Goal: Task Accomplishment & Management: Use online tool/utility

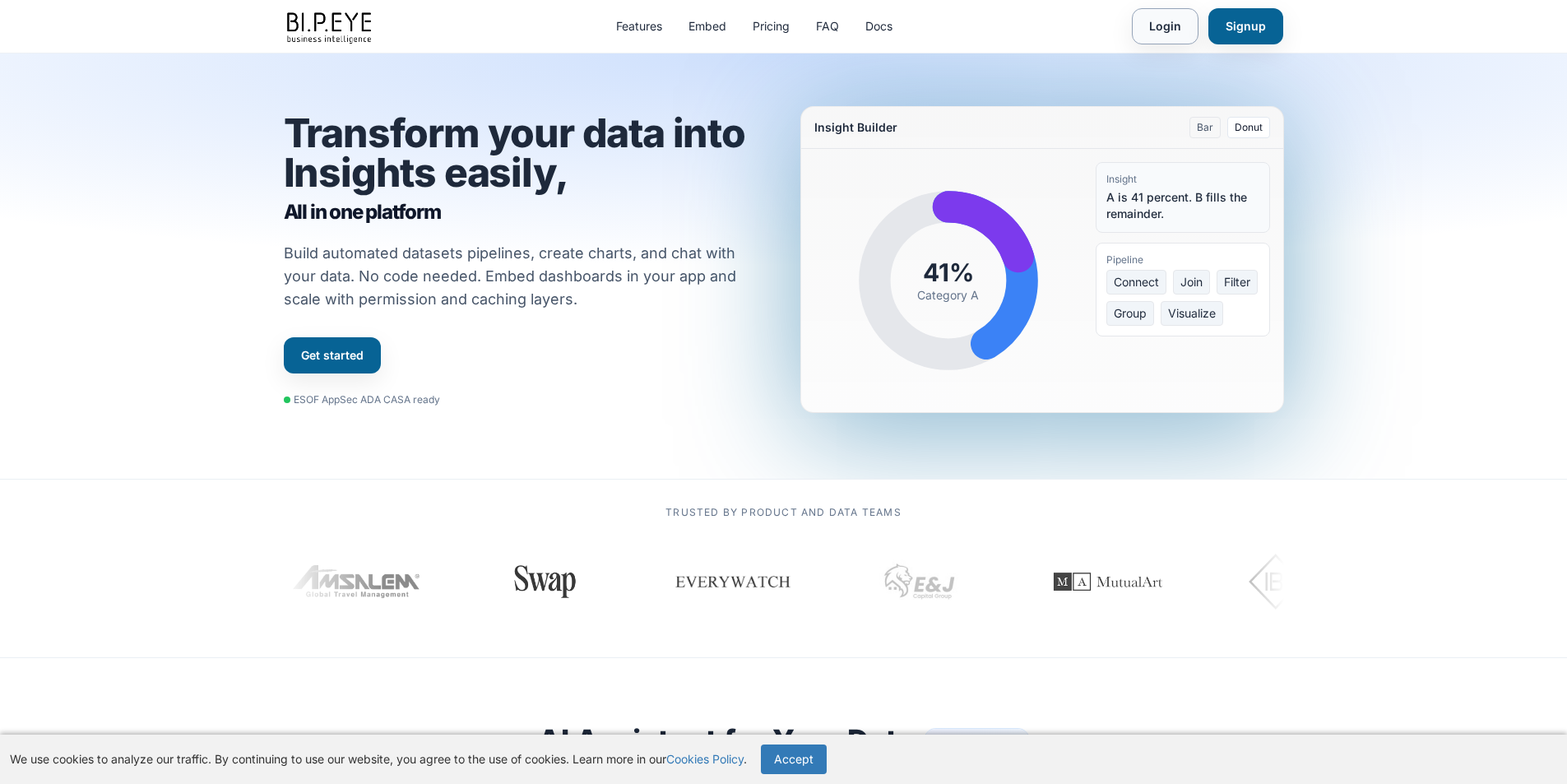
click at [1142, 30] on link "Login" at bounding box center [1165, 26] width 66 height 36
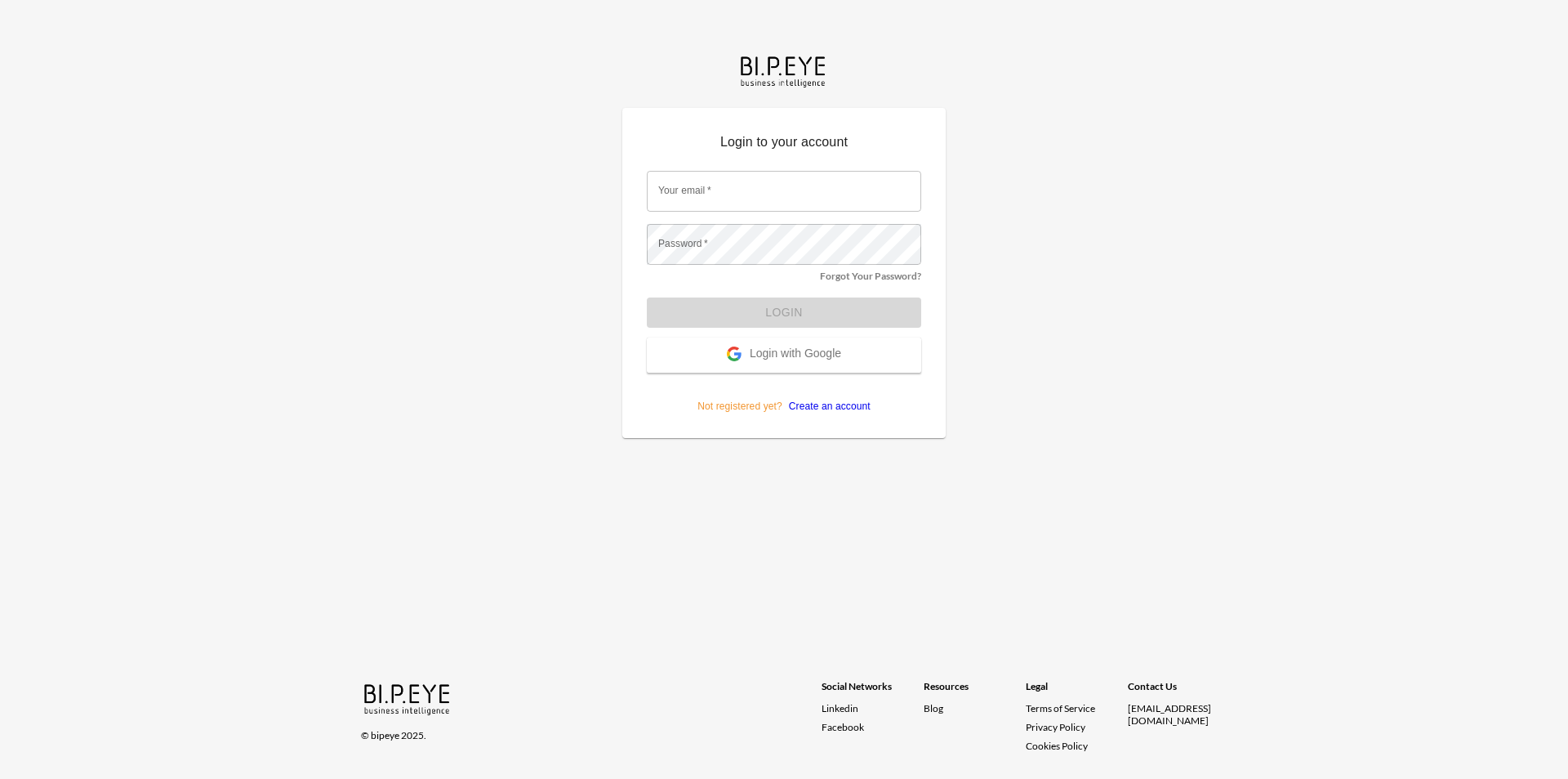
click at [664, 152] on p "Login to your account" at bounding box center [784, 146] width 275 height 26
click at [693, 184] on div "Your email   * Your email   *" at bounding box center [784, 192] width 275 height 41
type input "maximzhutovski@gmail.com"
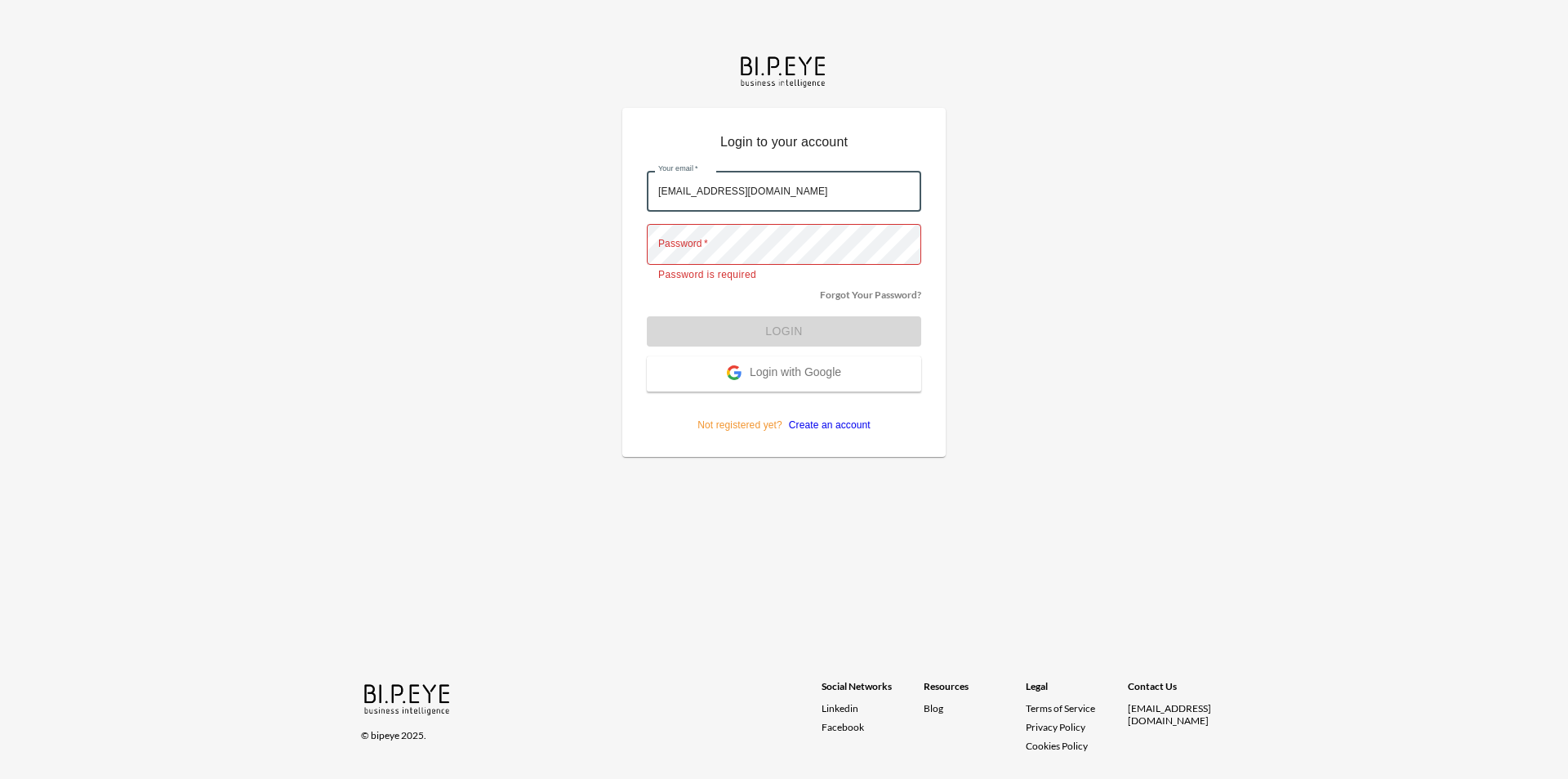
click at [763, 175] on input "maximzhutovski@gmail.com" at bounding box center [784, 192] width 275 height 41
drag, startPoint x: 757, startPoint y: 203, endPoint x: 420, endPoint y: 199, distance: 337.0
click at [426, 199] on div "Login to your account Your email   * maximzhutovski@gmail.com Your email   * Pa…" at bounding box center [784, 389] width 1568 height 779
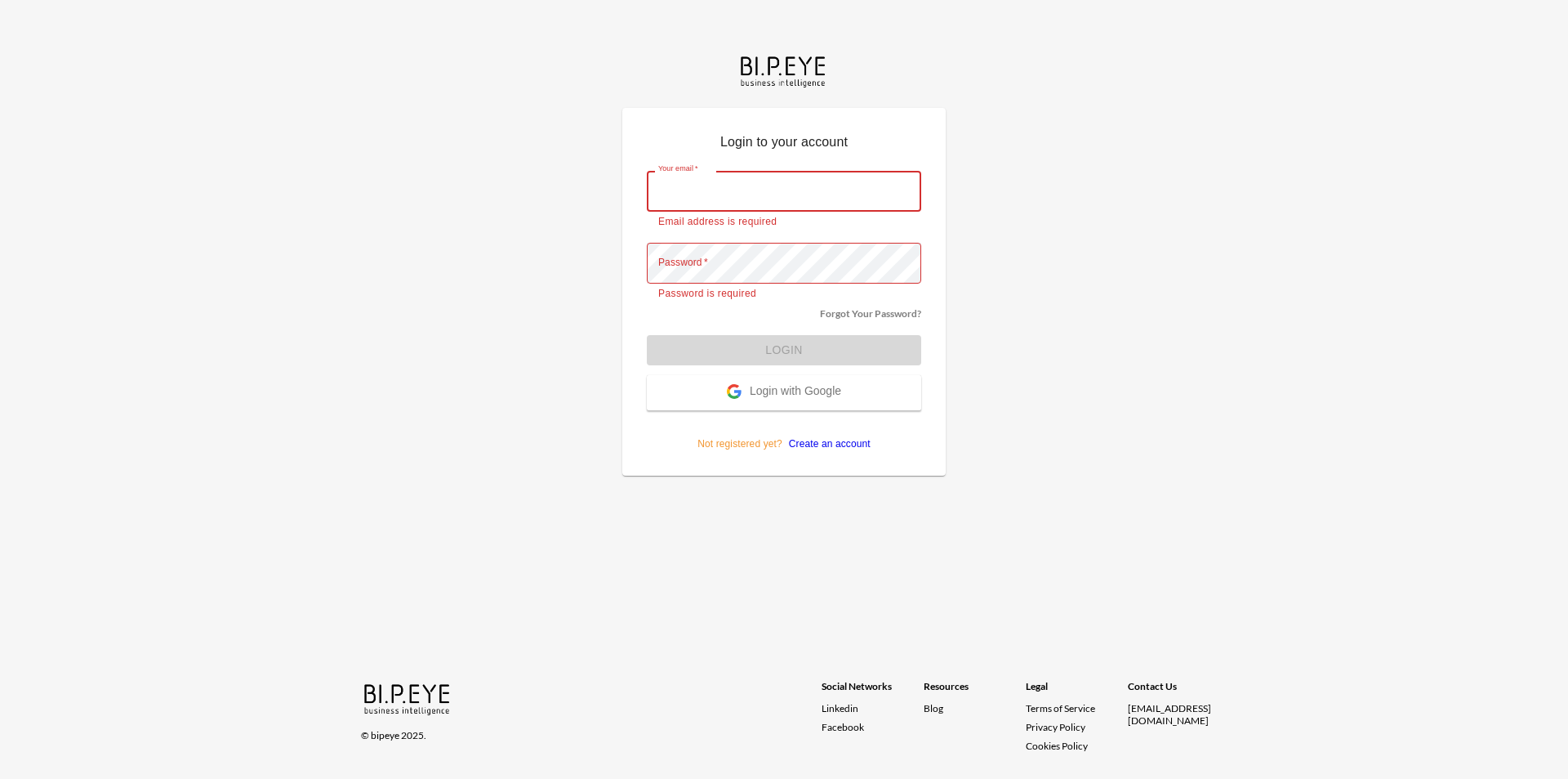
click at [799, 180] on input "Your email   *" at bounding box center [784, 192] width 275 height 41
type input "dinak@ibi.co.il"
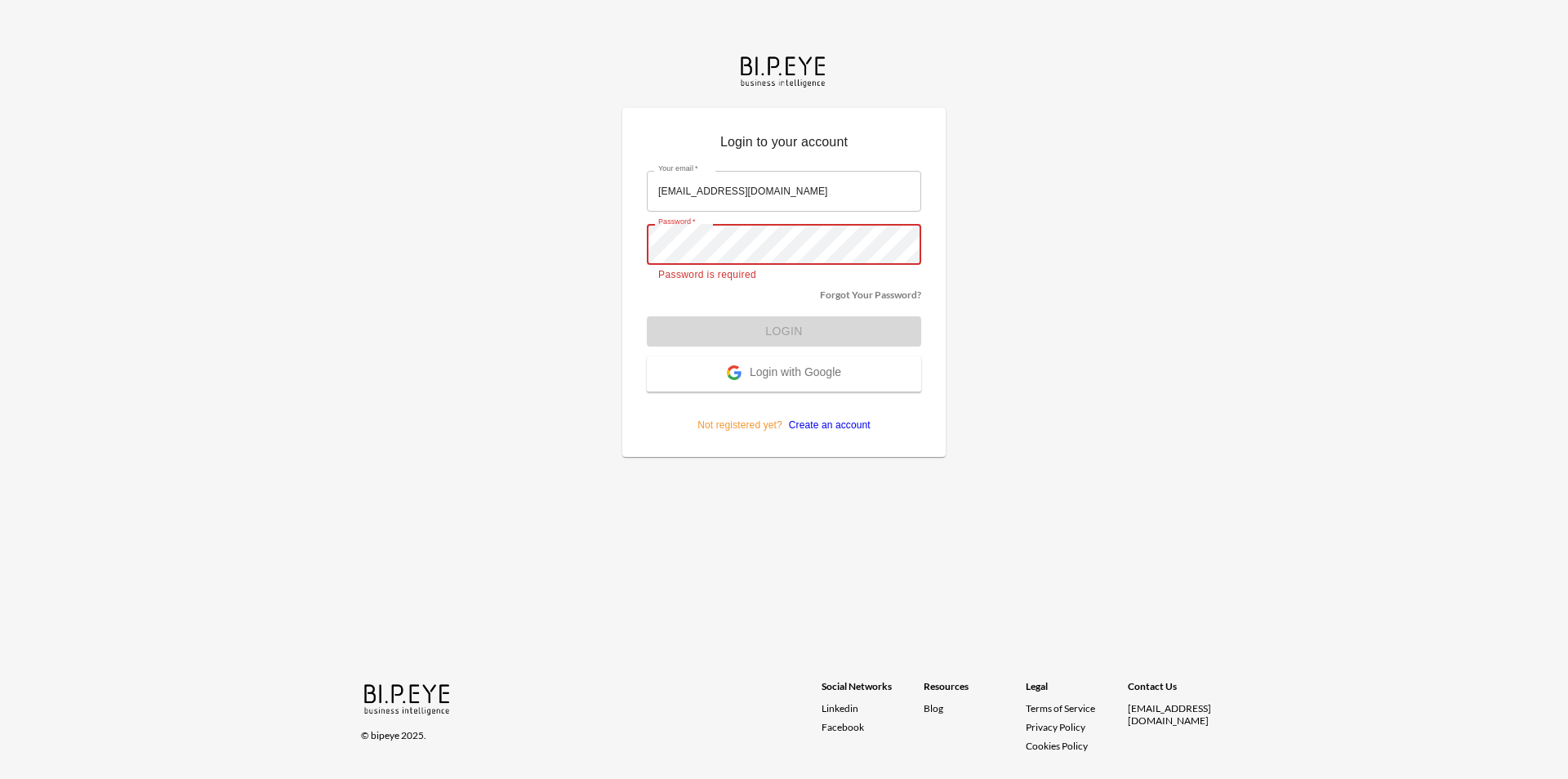
click at [848, 295] on link "Forgot Your Password?" at bounding box center [870, 294] width 101 height 12
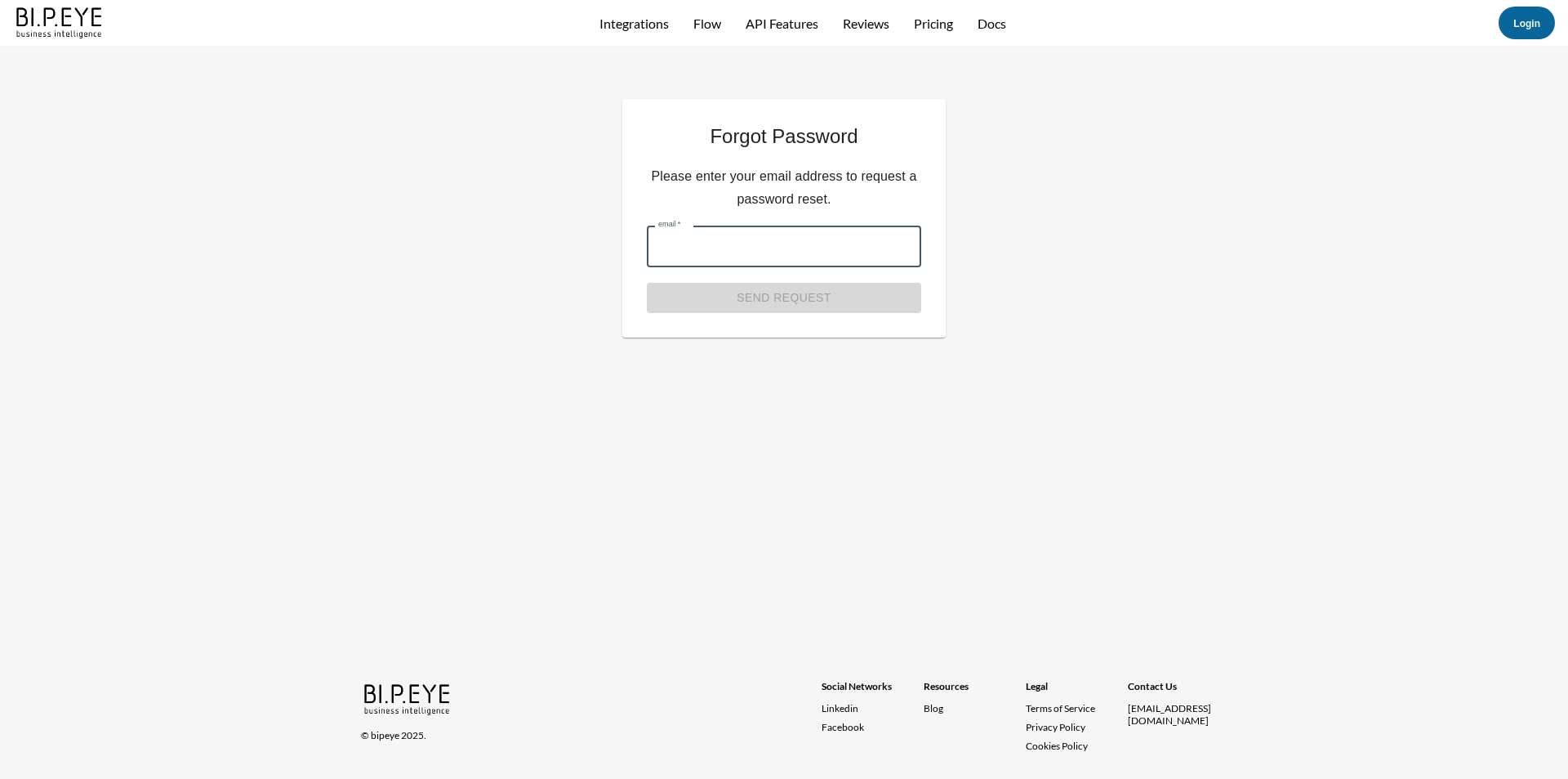
click at [785, 245] on input "email   *" at bounding box center [784, 247] width 275 height 41
type input "dinak@ibi.co.il"
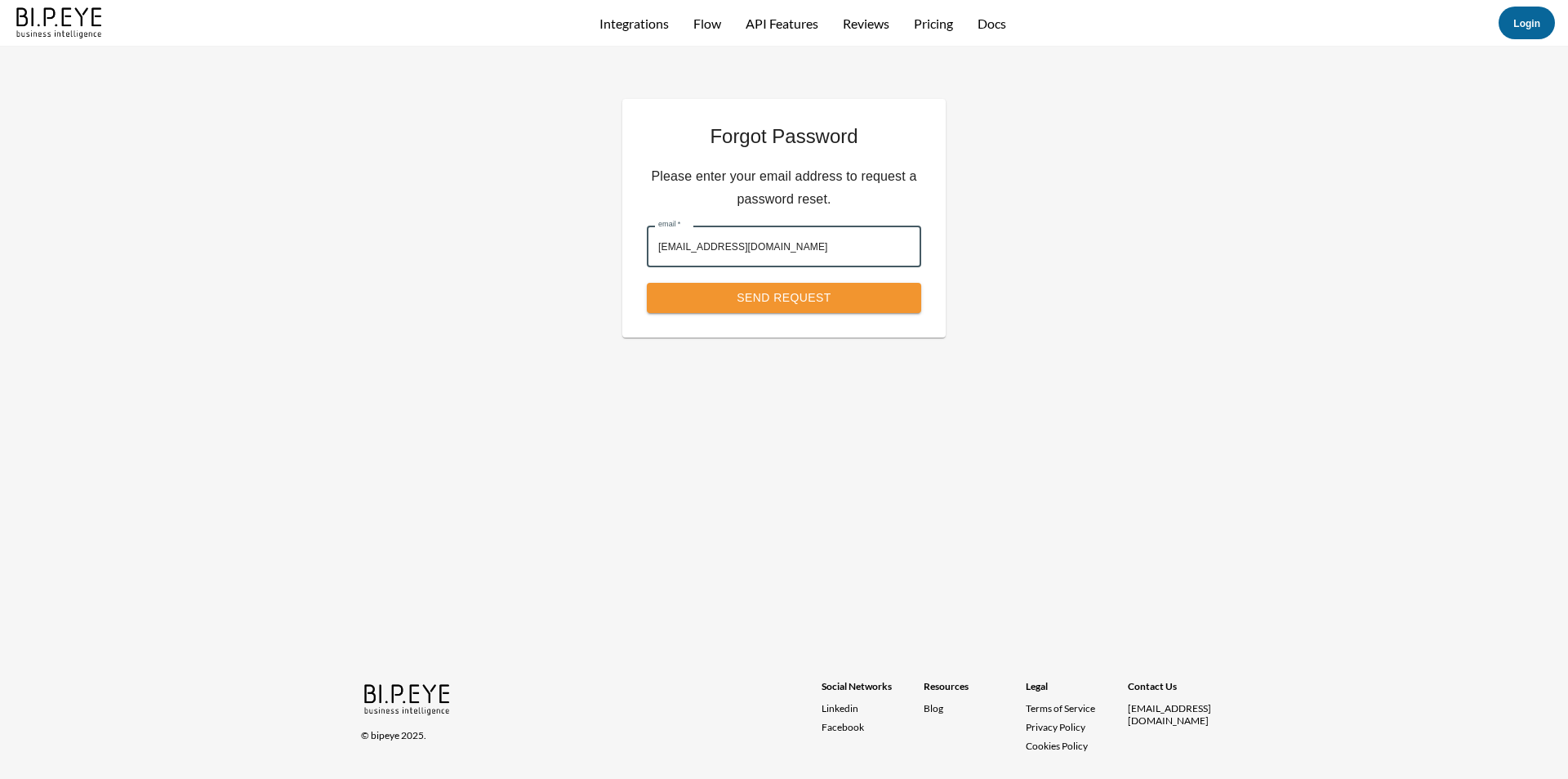
click at [787, 293] on button "Send Request" at bounding box center [784, 298] width 275 height 30
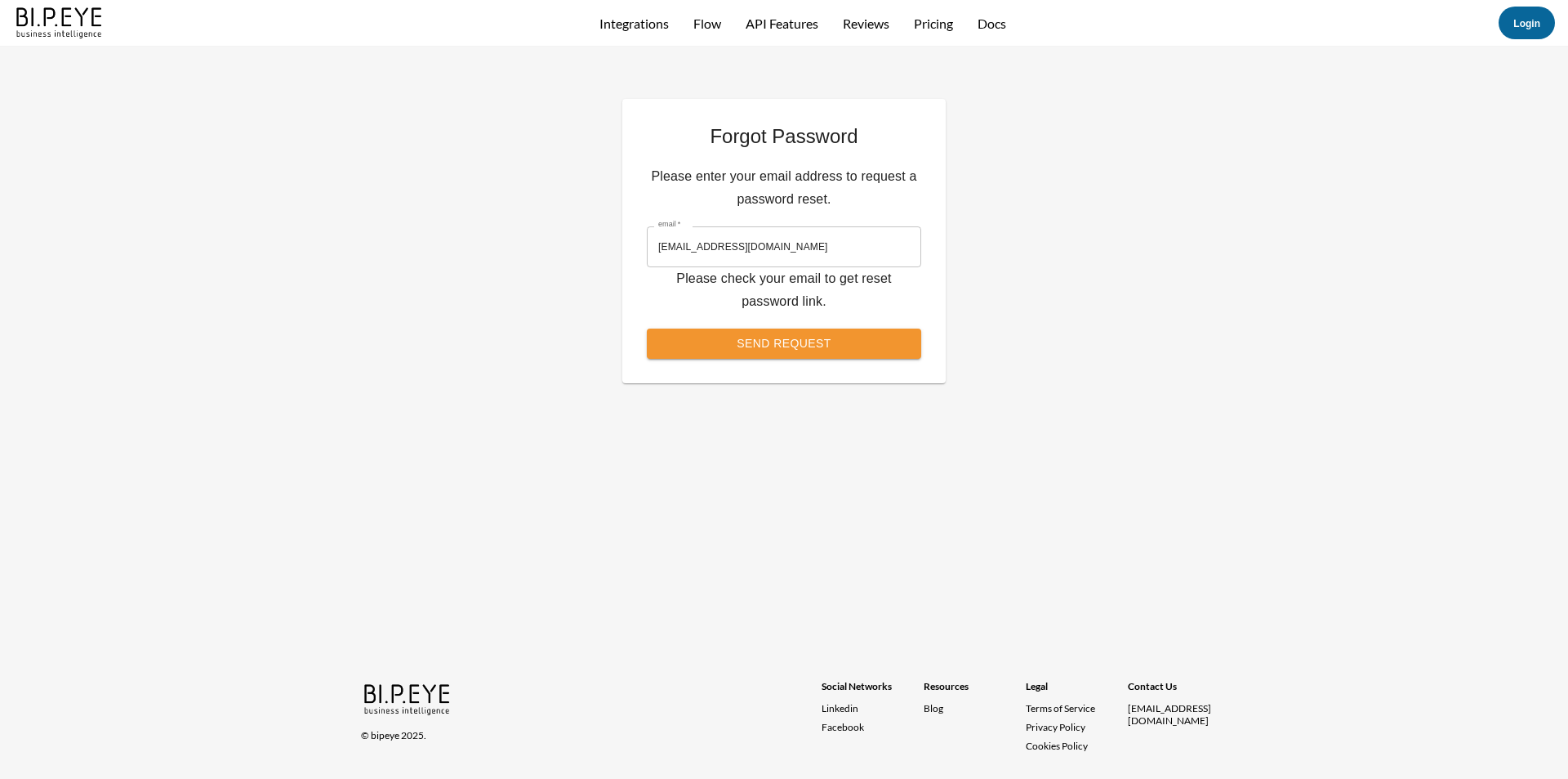
click at [766, 346] on button "Send Request" at bounding box center [784, 343] width 275 height 30
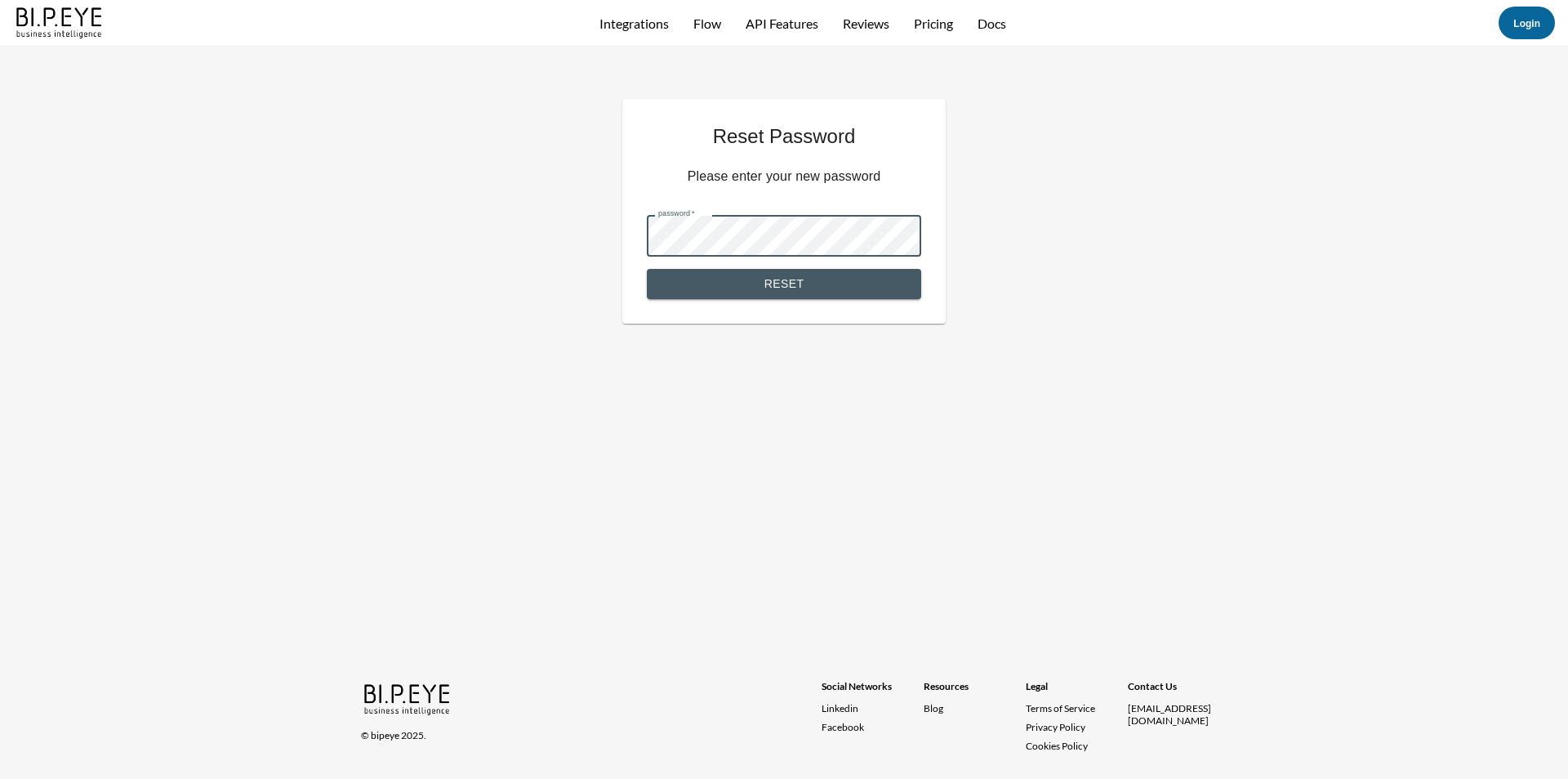
click at [647, 269] on button "Reset" at bounding box center [784, 284] width 275 height 30
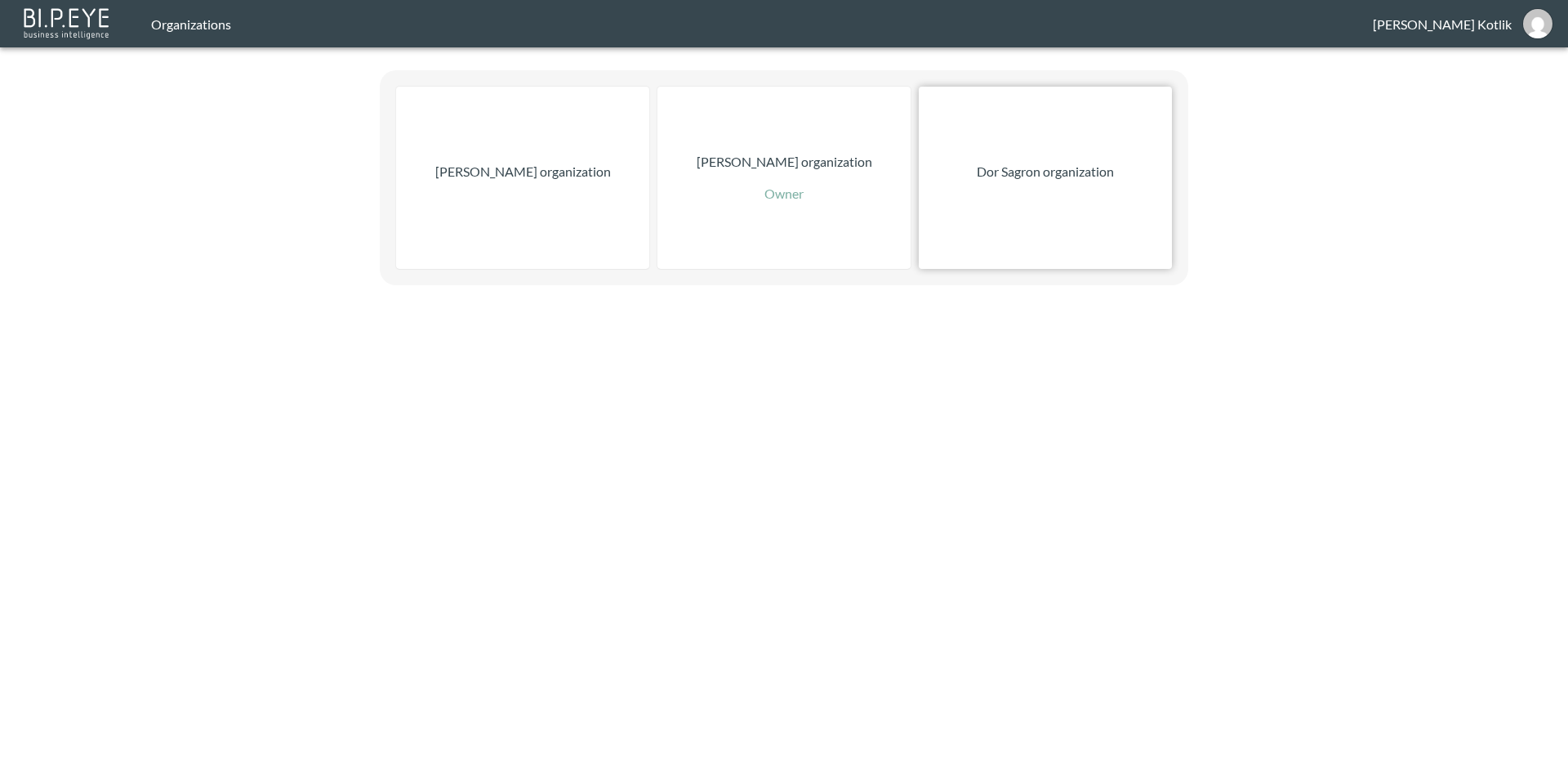
click at [1015, 184] on div "Dor Sagron organization" at bounding box center [1045, 177] width 253 height 182
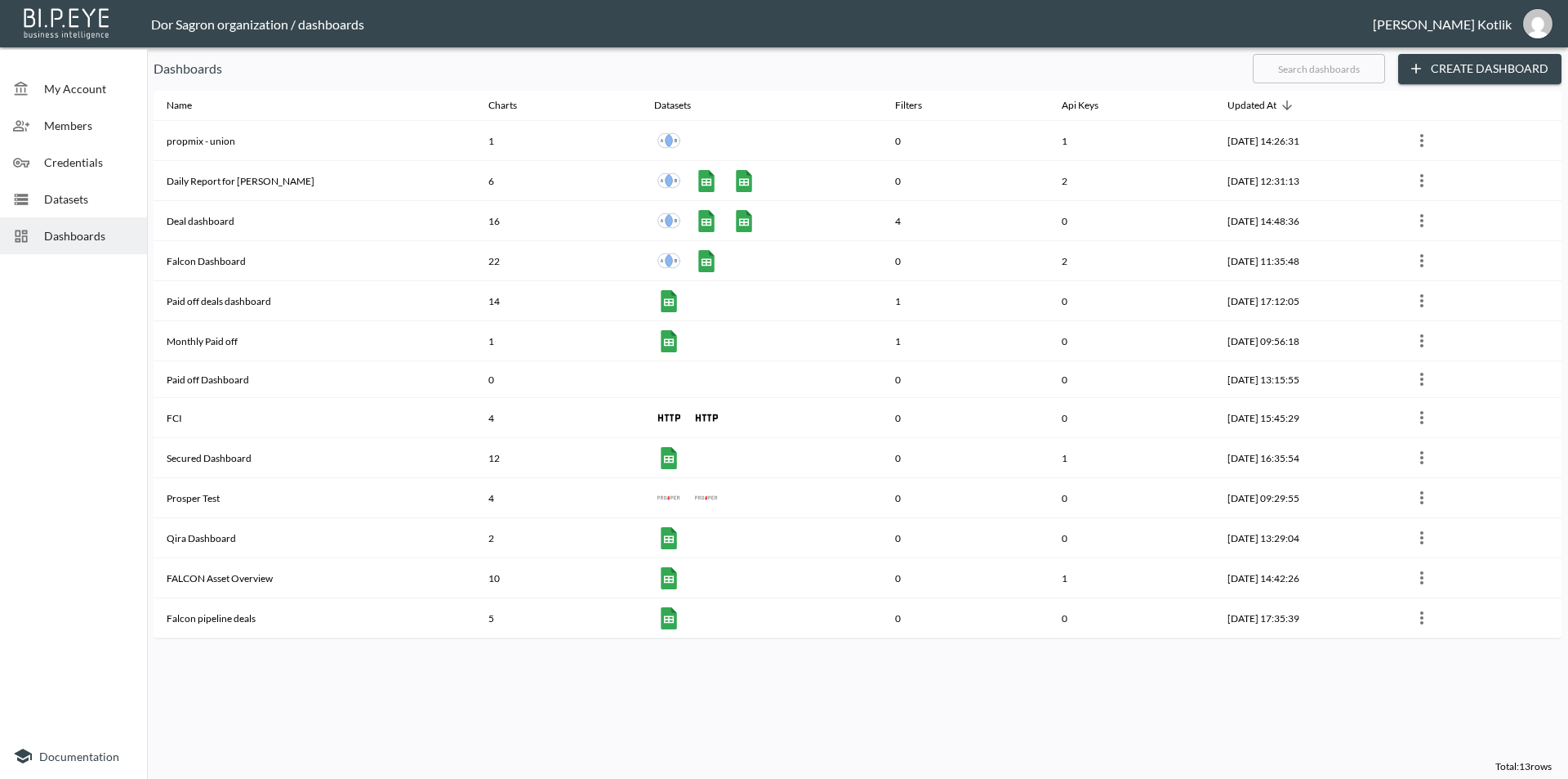
click at [81, 193] on span "Datasets" at bounding box center [89, 198] width 90 height 17
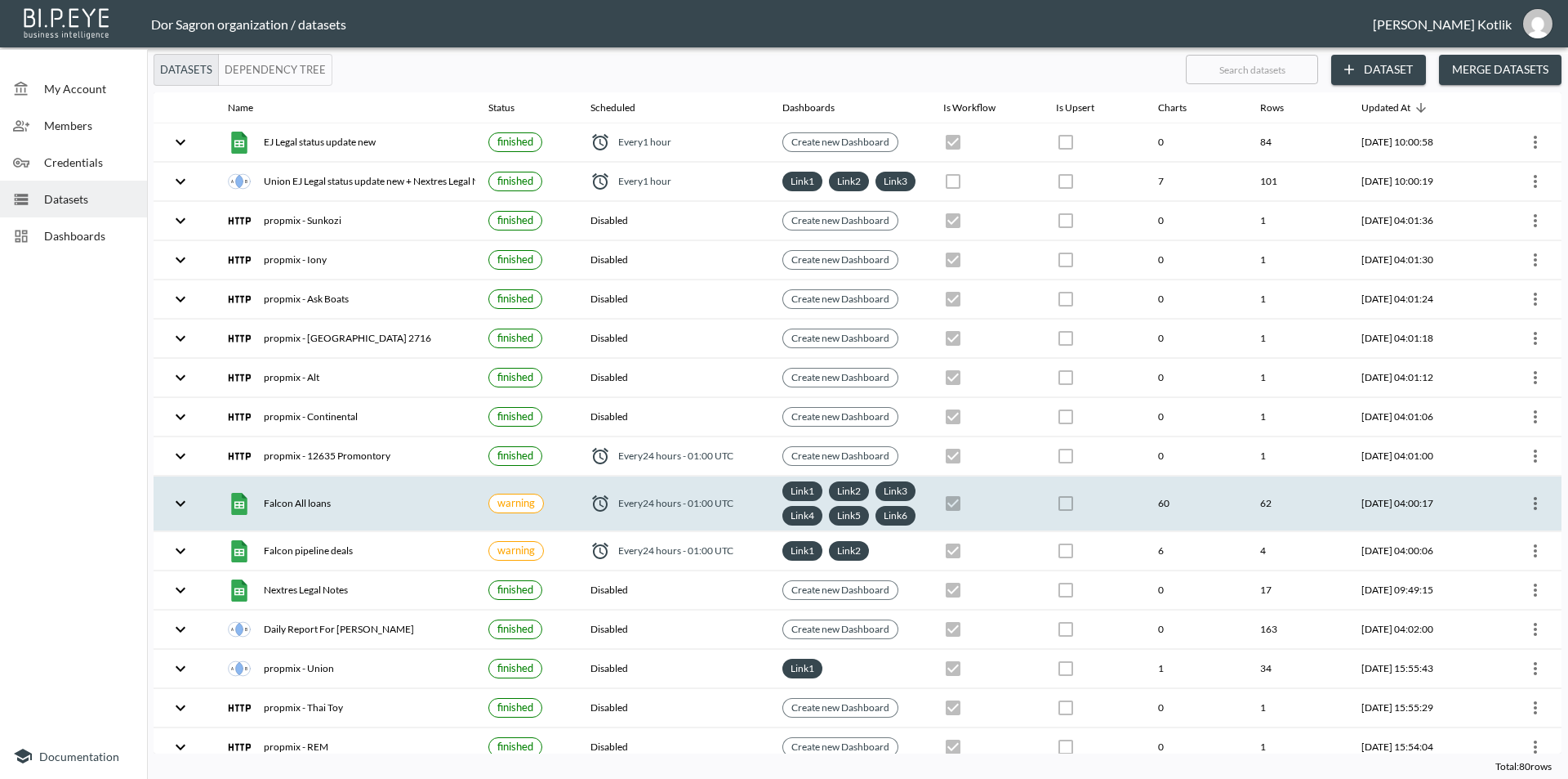
click at [1527, 513] on icon "more" at bounding box center [1535, 503] width 20 height 20
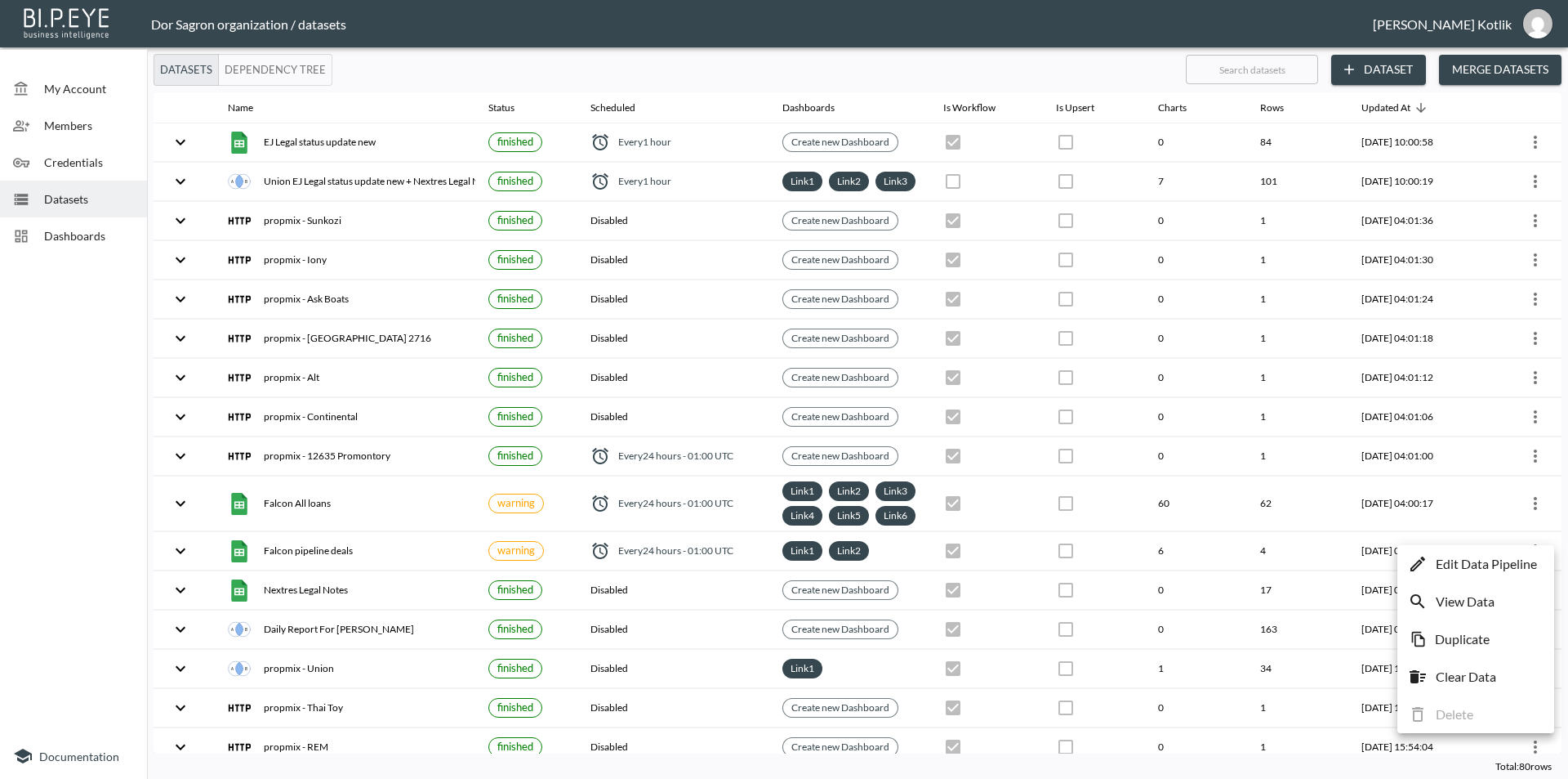
click at [1496, 557] on p "Edit Data Pipeline" at bounding box center [1486, 563] width 101 height 20
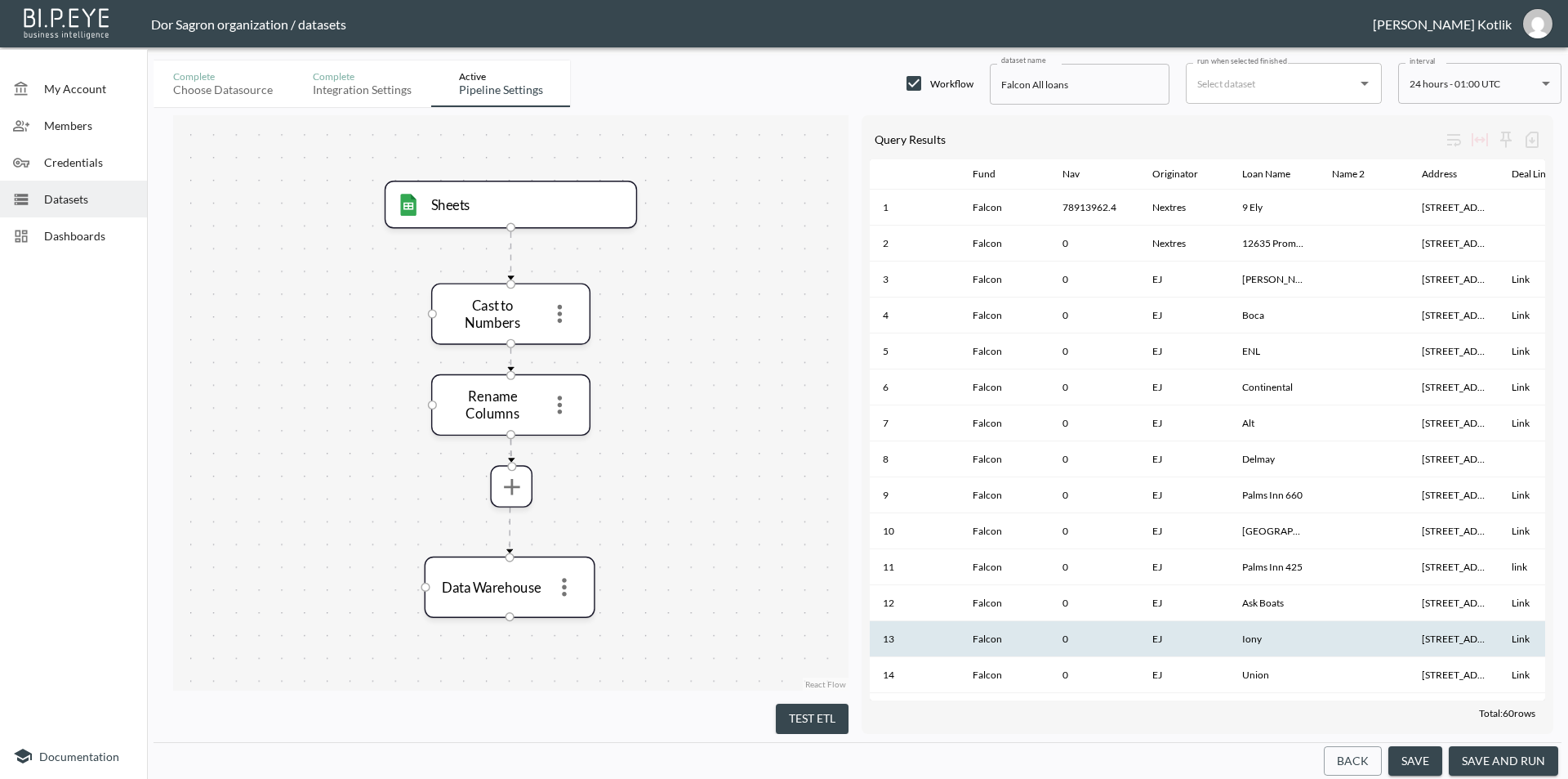
drag, startPoint x: 1547, startPoint y: 767, endPoint x: 1198, endPoint y: 628, distance: 375.7
click at [1547, 767] on button "save and run" at bounding box center [1503, 761] width 109 height 30
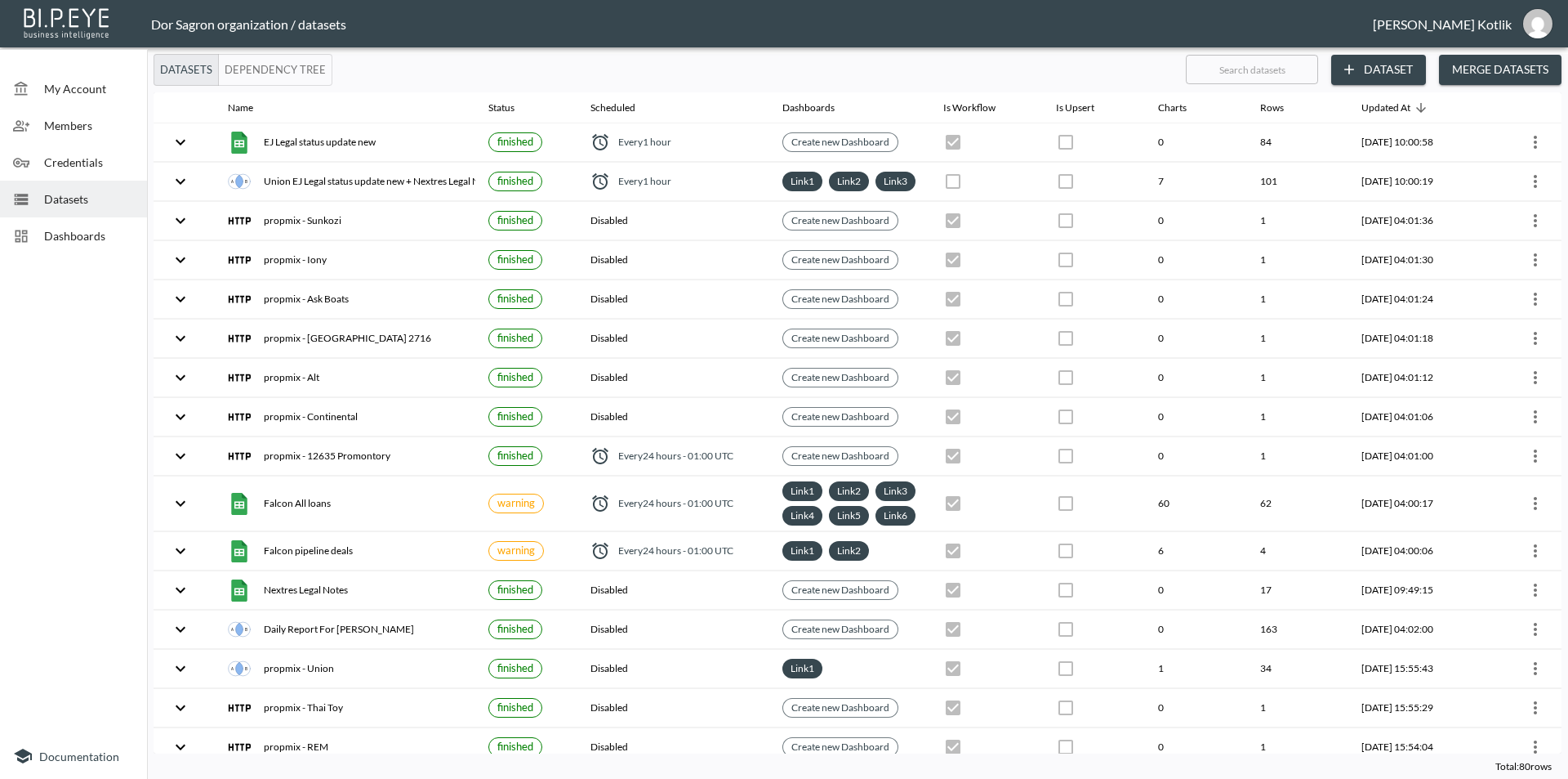
checkbox input "true"
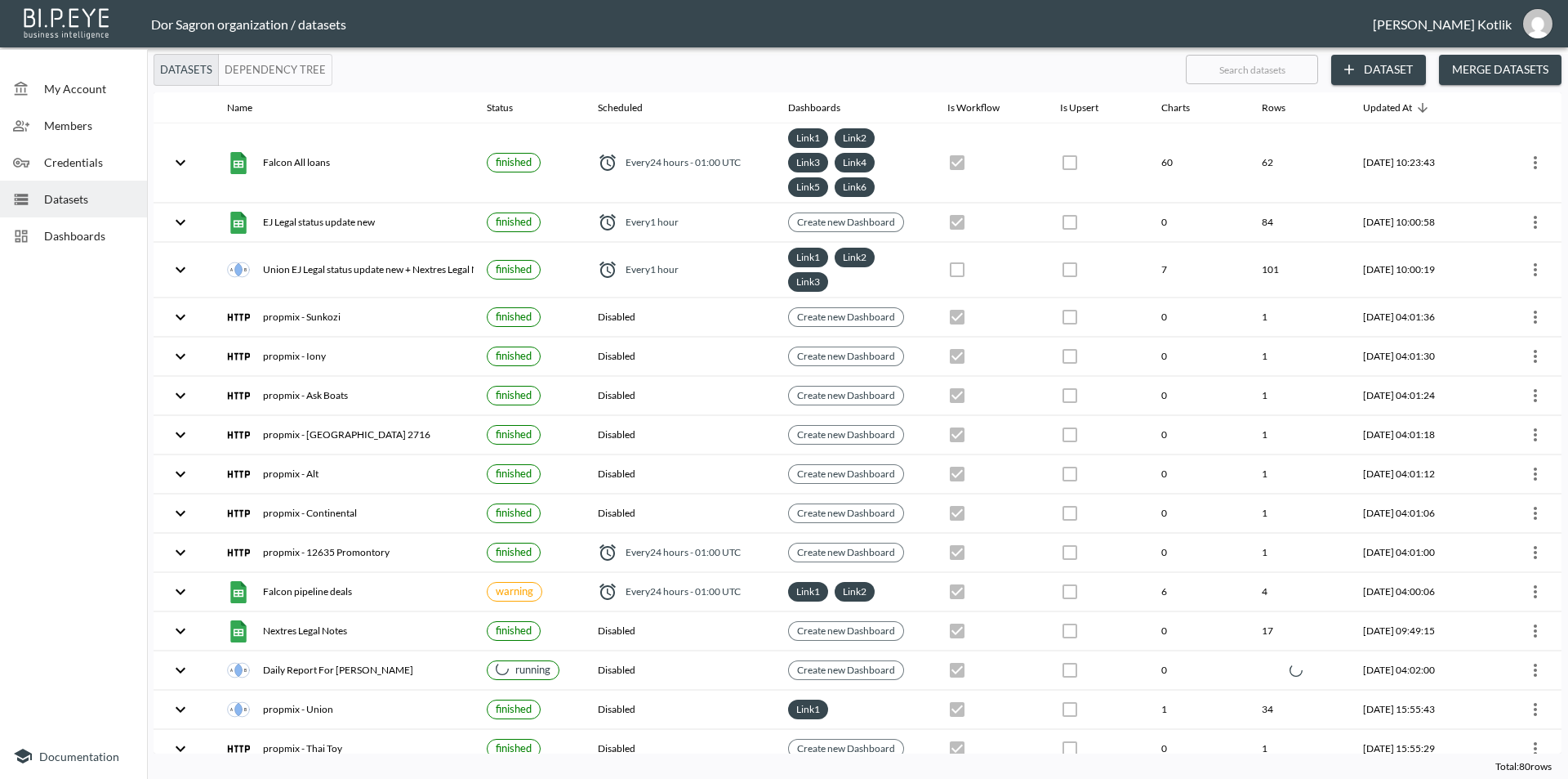
checkbox input "true"
checkbox input "false"
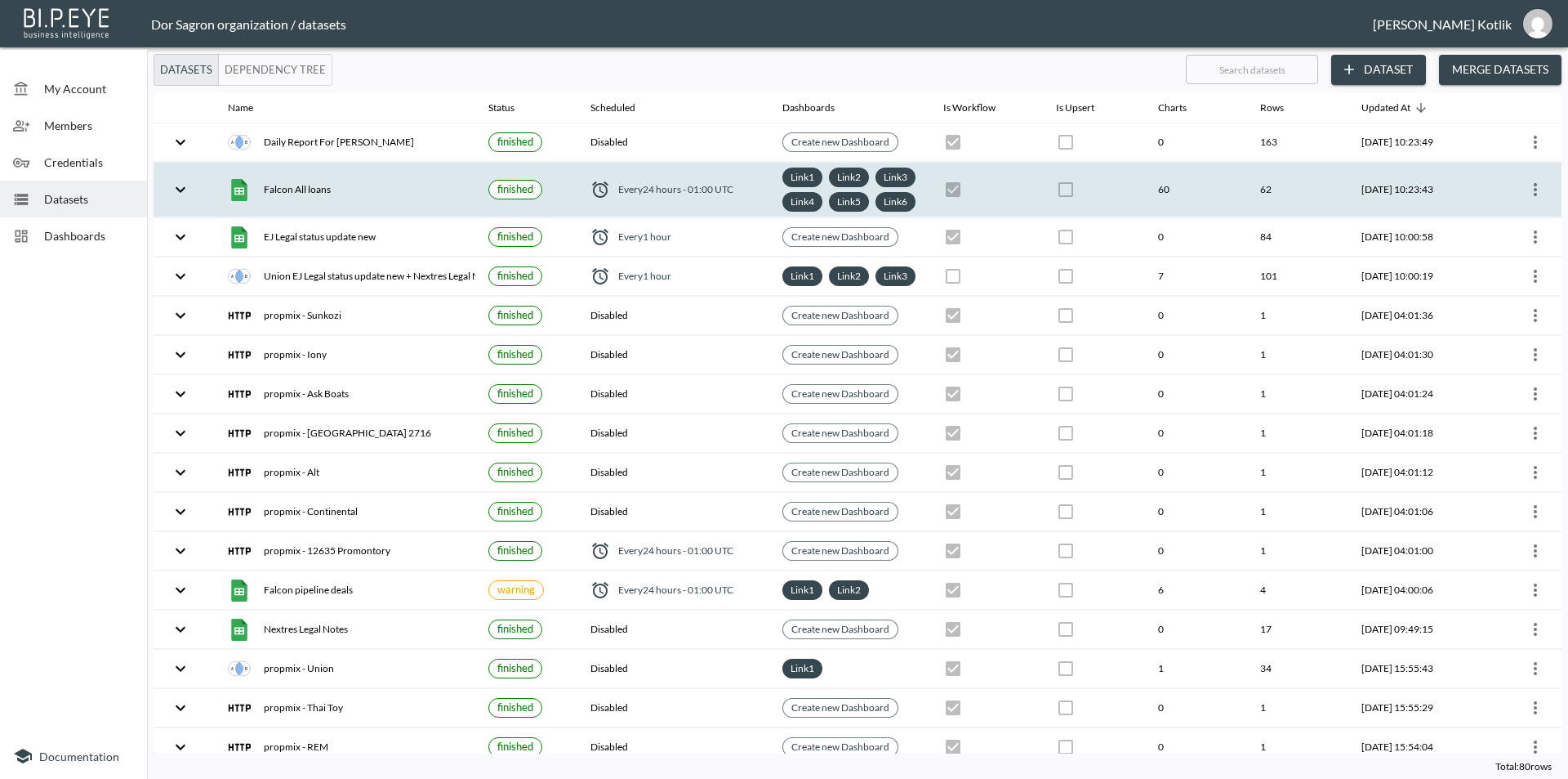
click at [1533, 199] on icon "more" at bounding box center [1535, 190] width 20 height 20
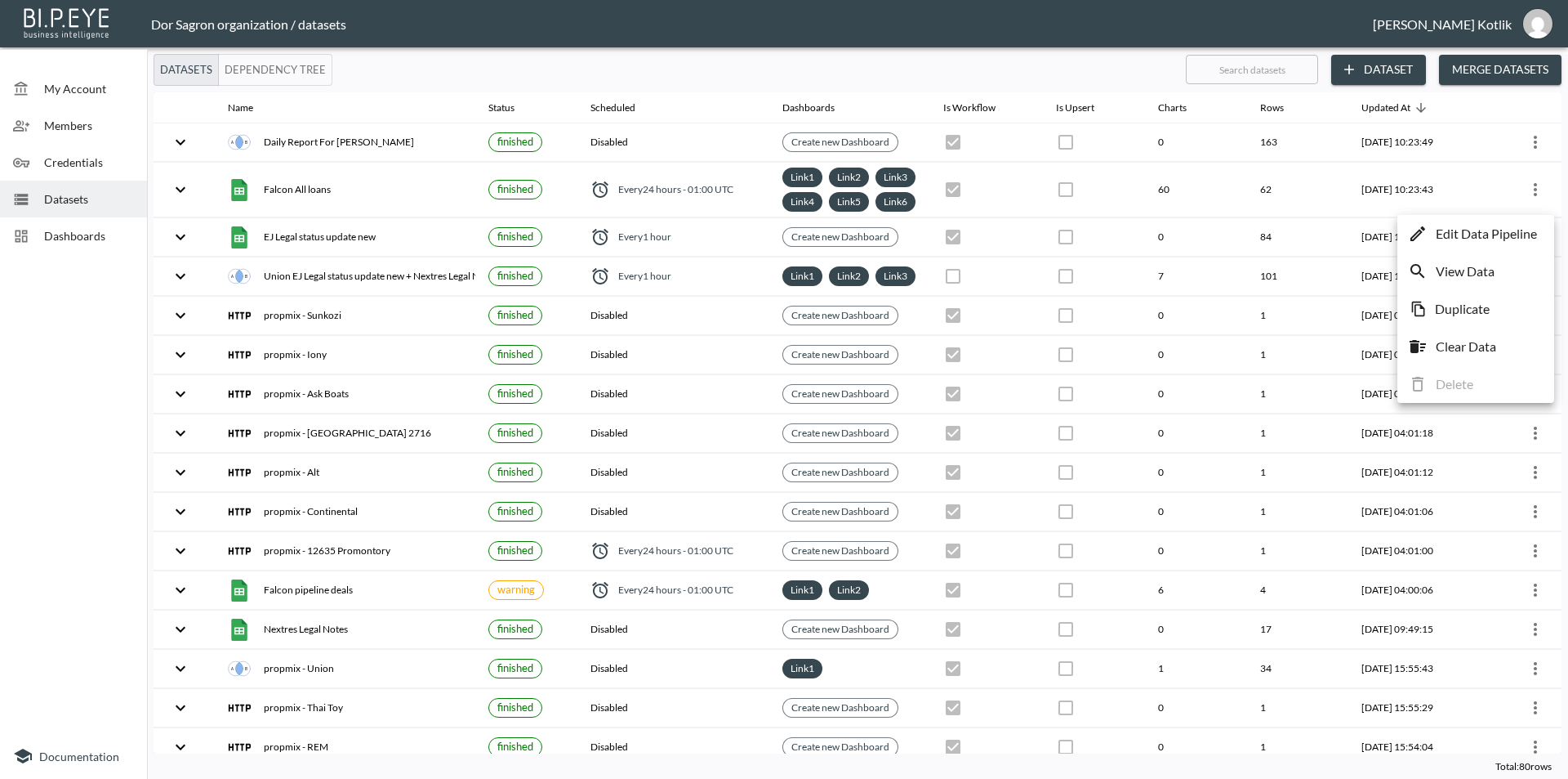
click at [1516, 230] on p "Edit Data Pipeline" at bounding box center [1486, 234] width 101 height 20
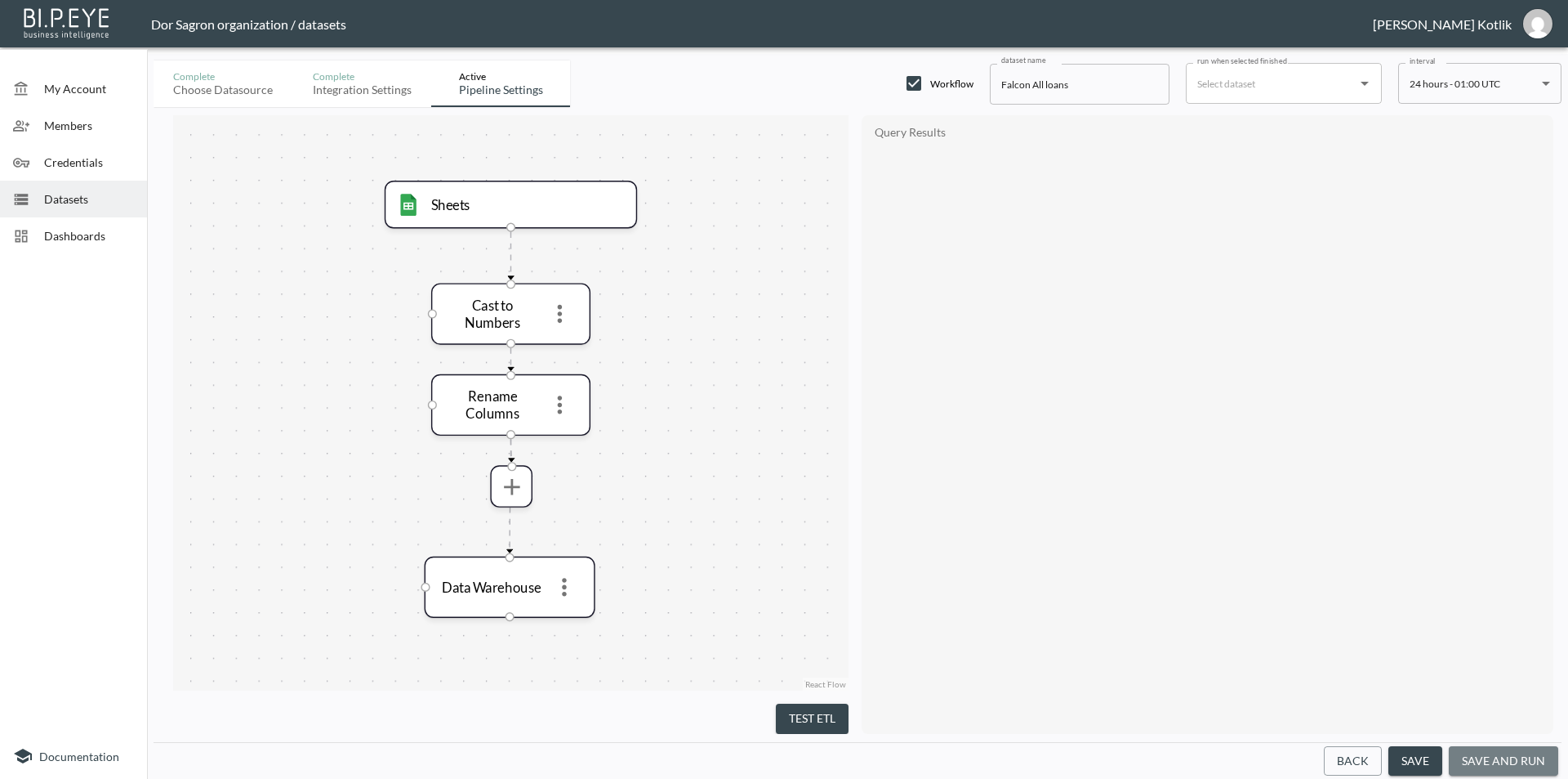
click at [1508, 760] on button "save and run" at bounding box center [1503, 761] width 109 height 30
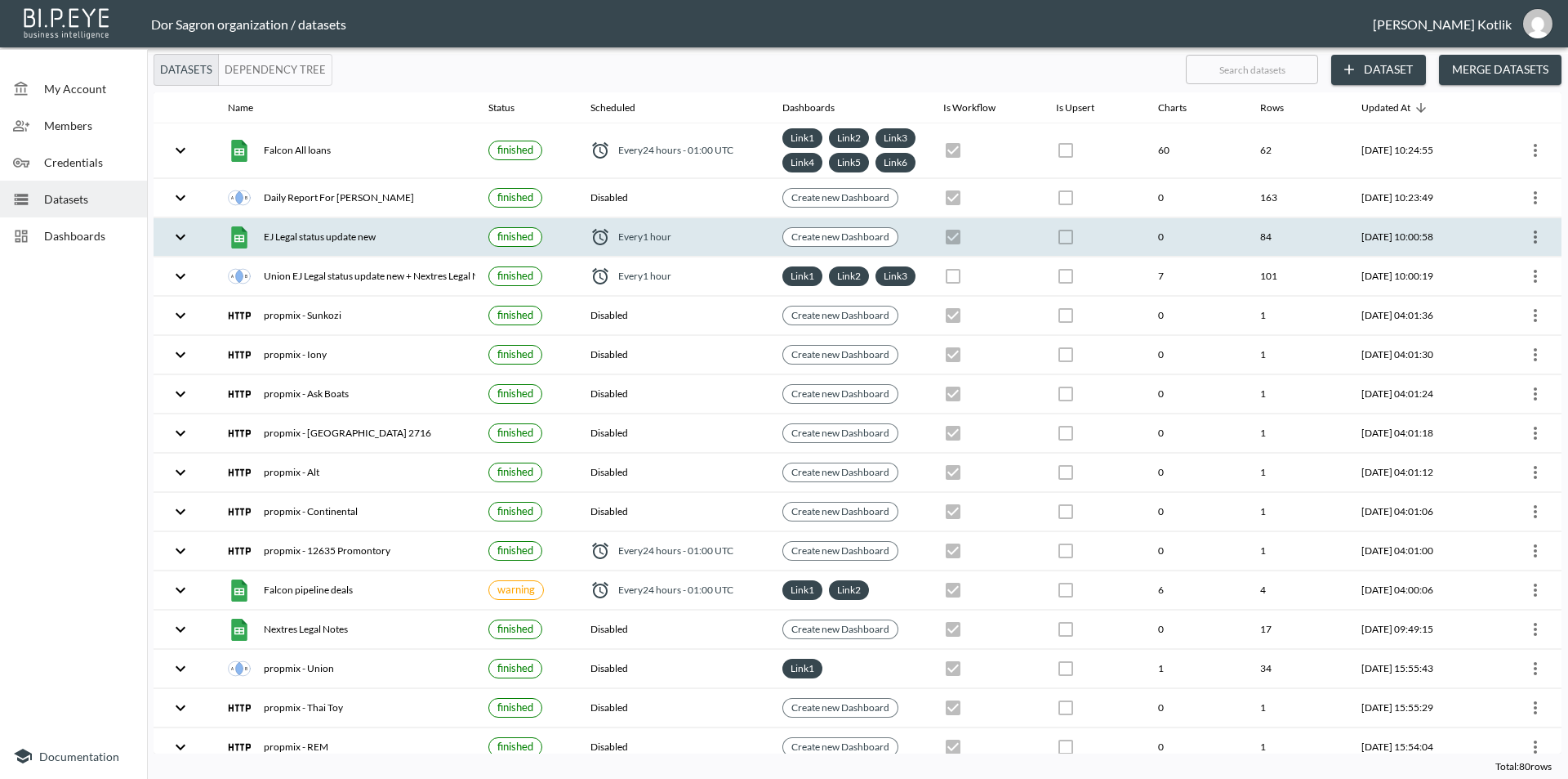
click at [1537, 247] on icon "more" at bounding box center [1535, 237] width 20 height 20
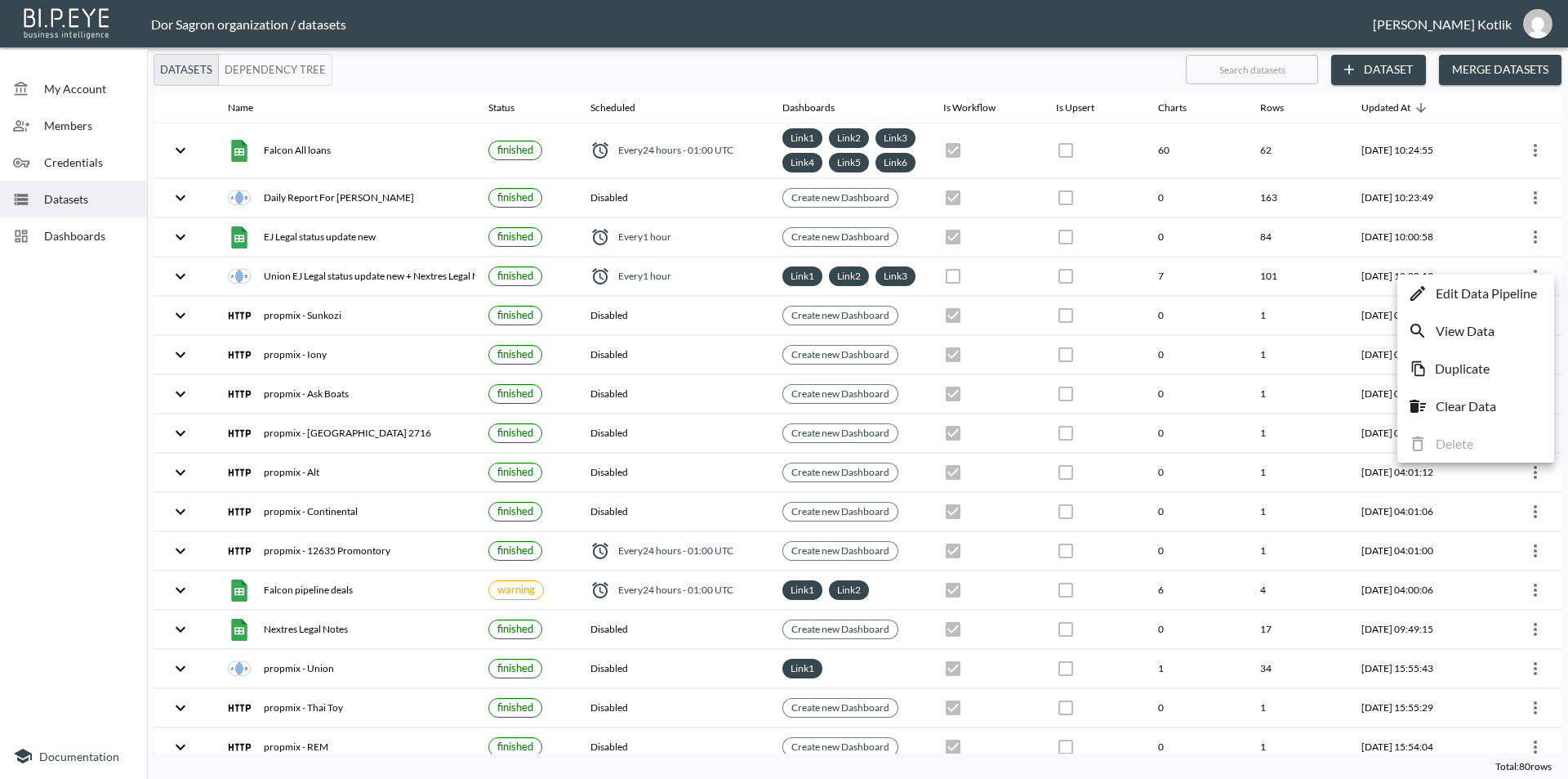
click at [1513, 286] on p "Edit Data Pipeline" at bounding box center [1486, 294] width 101 height 20
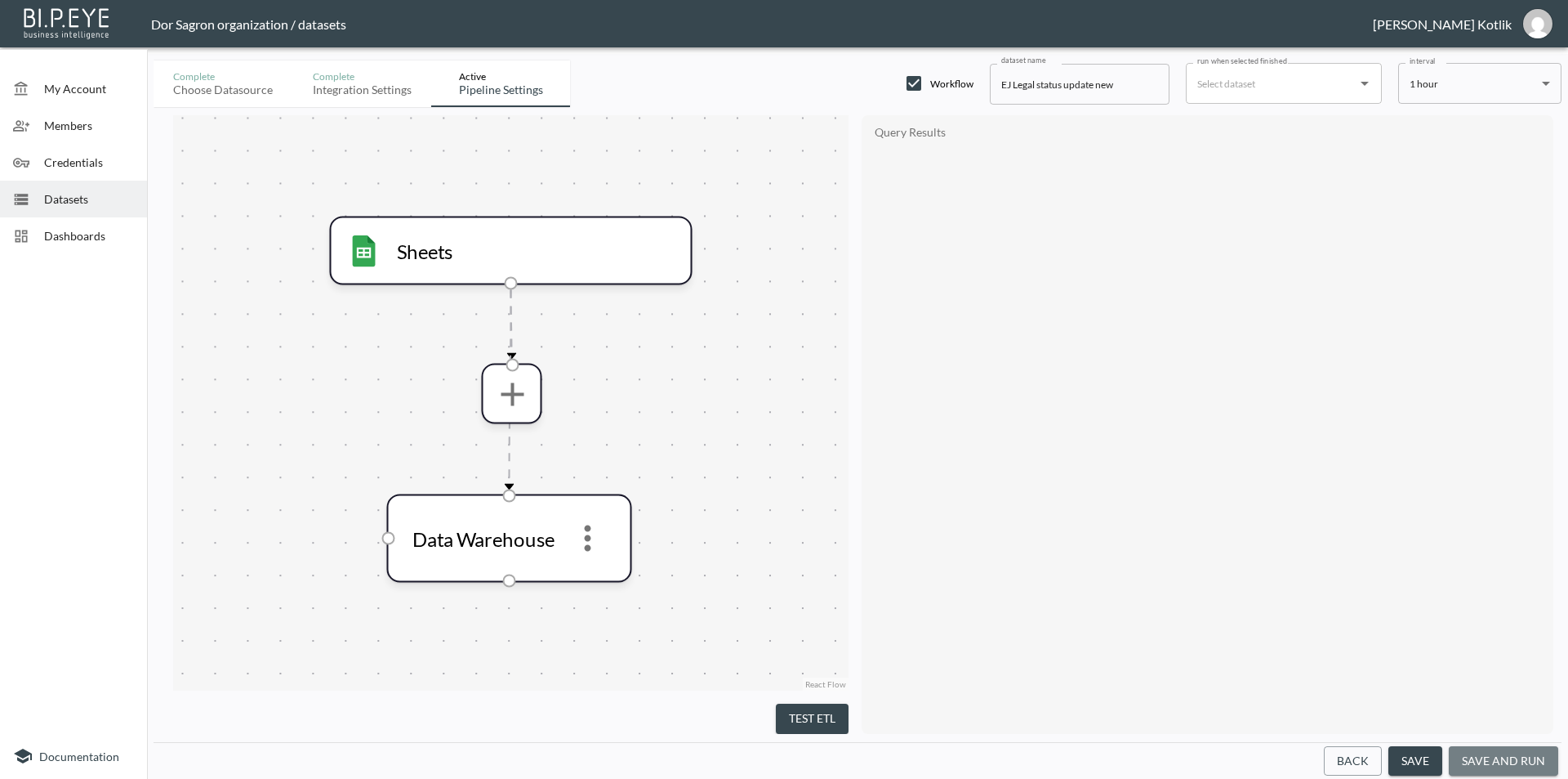
click at [1506, 760] on button "save and run" at bounding box center [1503, 761] width 109 height 30
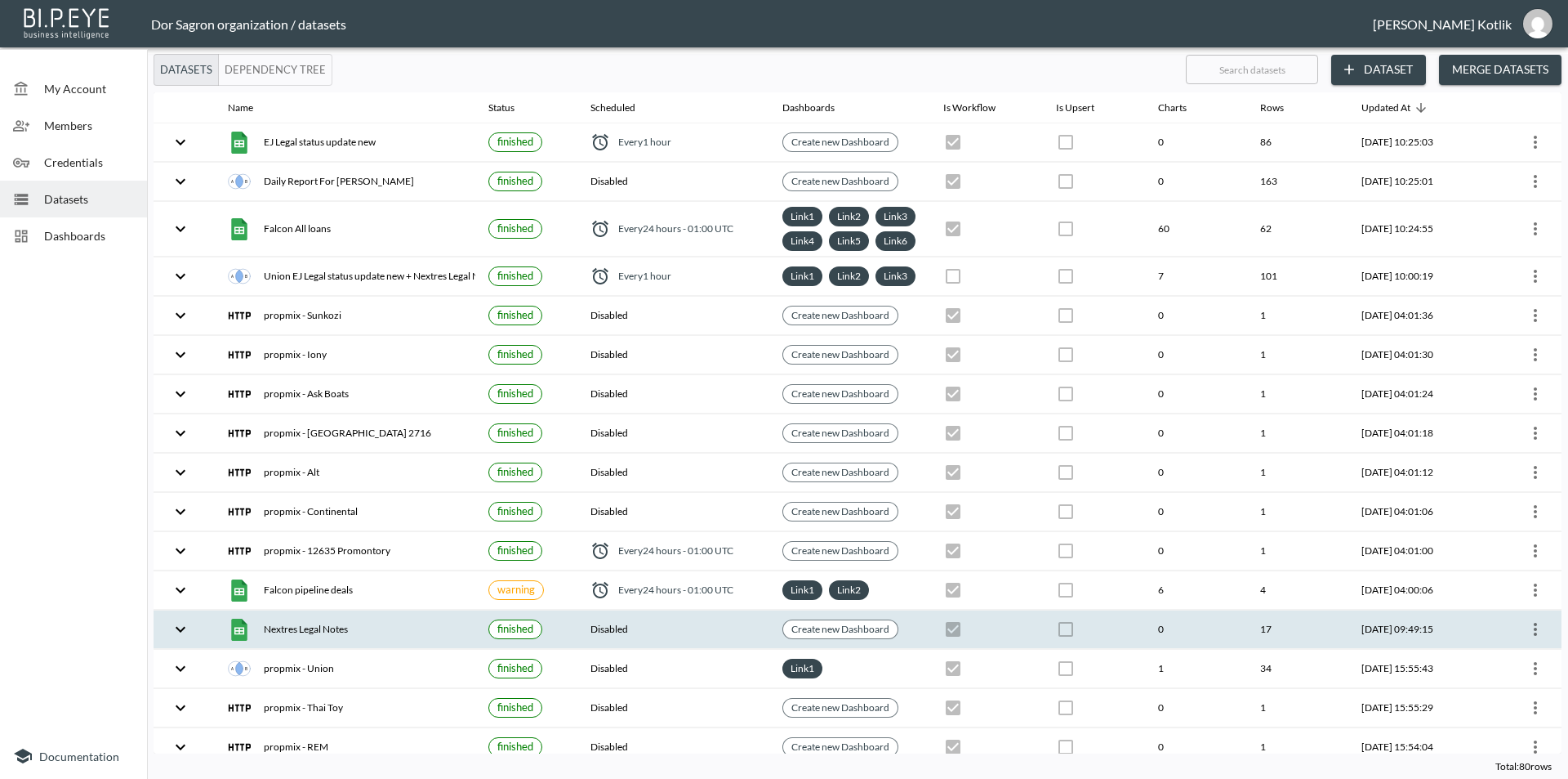
click at [1536, 639] on icon "more" at bounding box center [1535, 629] width 20 height 20
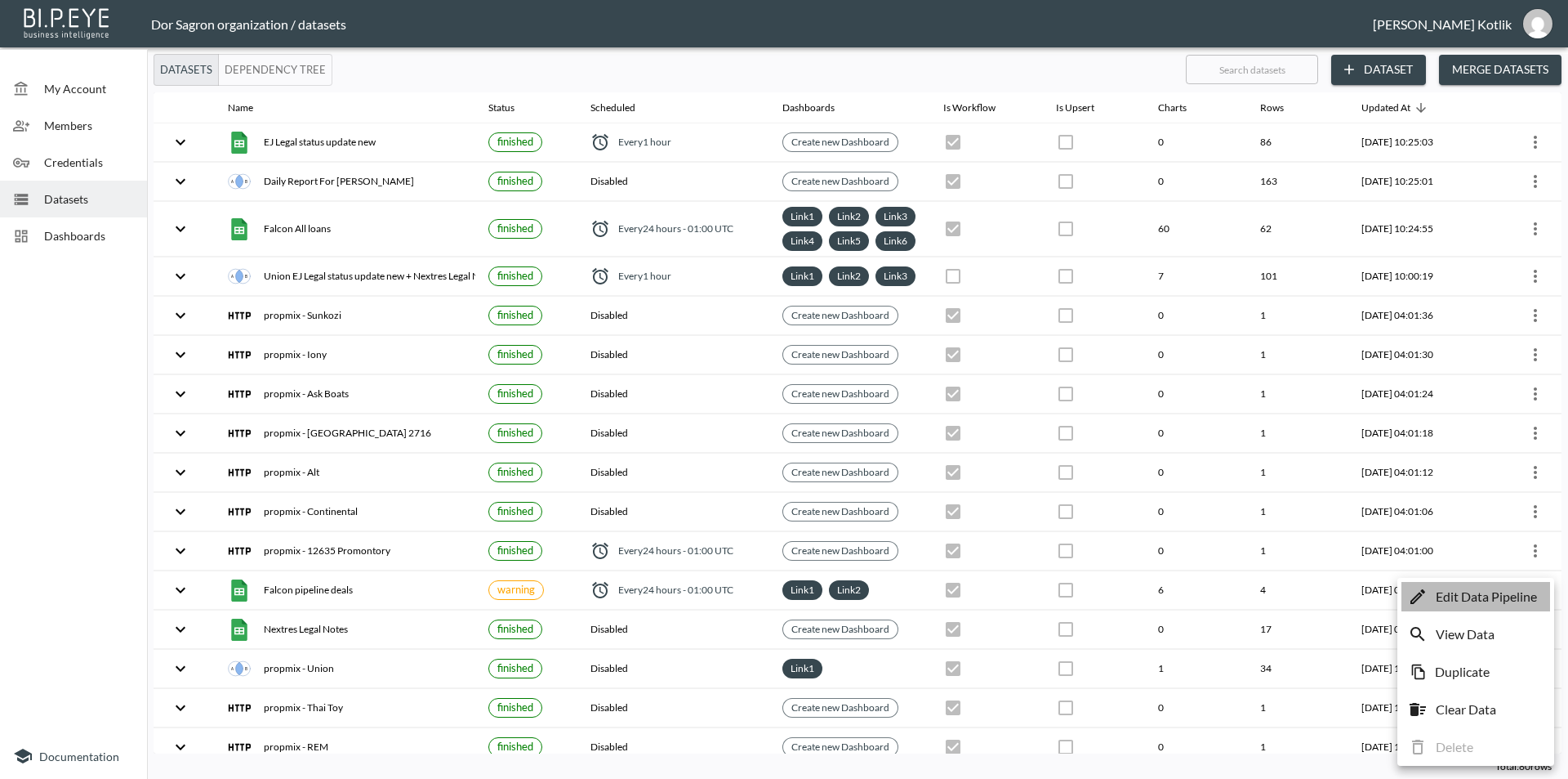
click at [1515, 605] on p "Edit Data Pipeline" at bounding box center [1486, 596] width 101 height 20
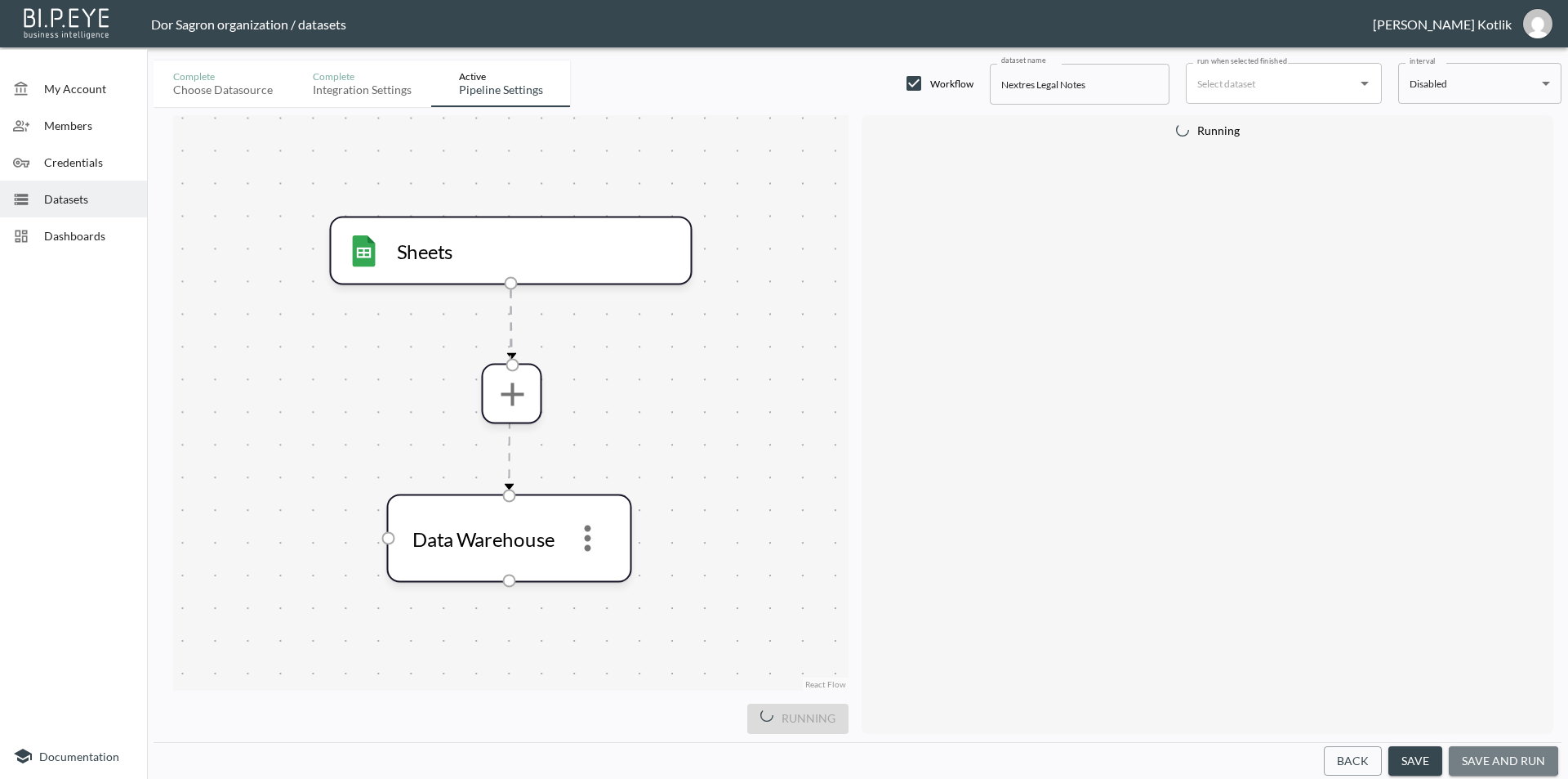
click at [1495, 759] on button "save and run" at bounding box center [1503, 761] width 109 height 30
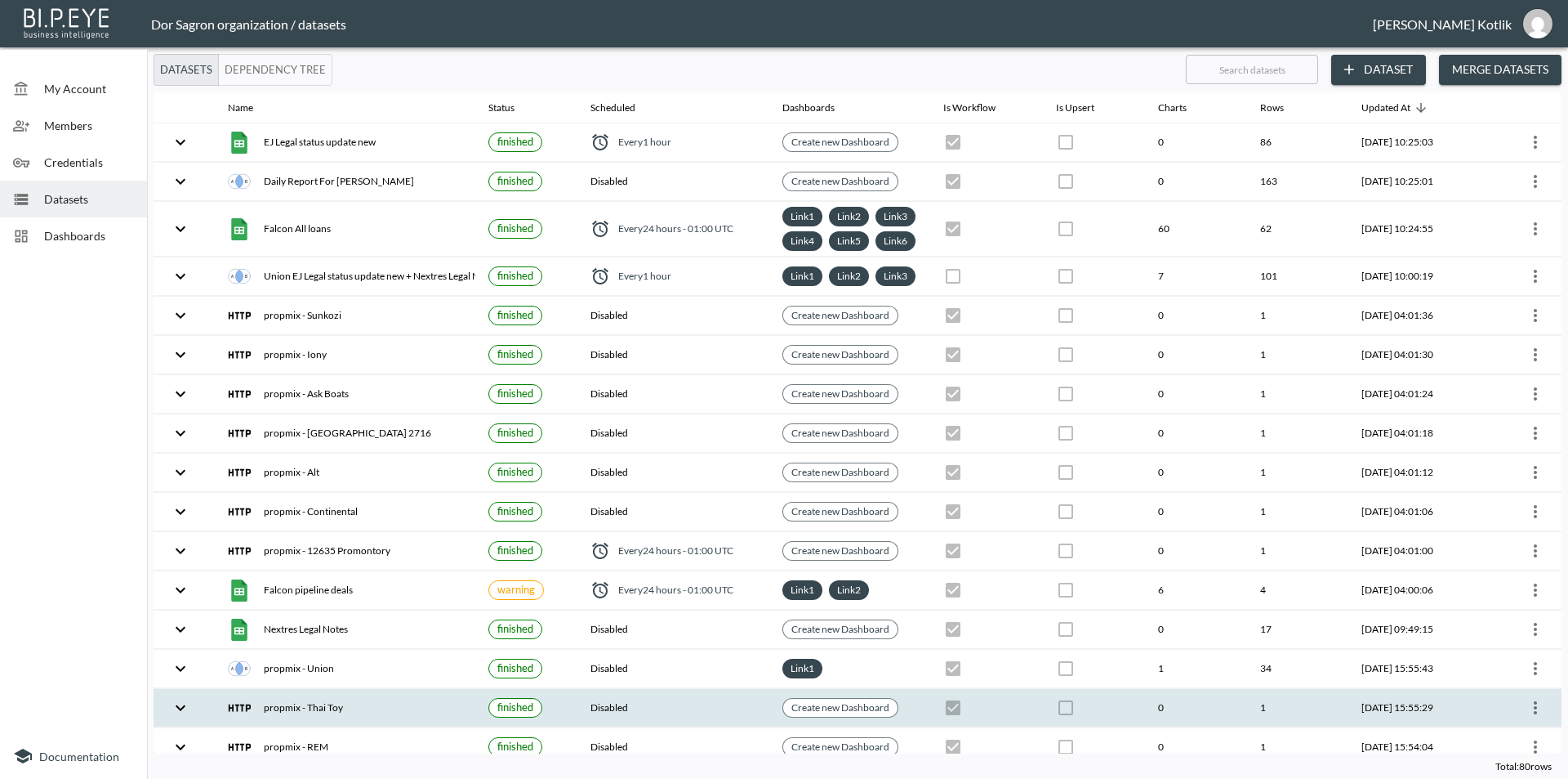
checkbox input "true"
checkbox input "false"
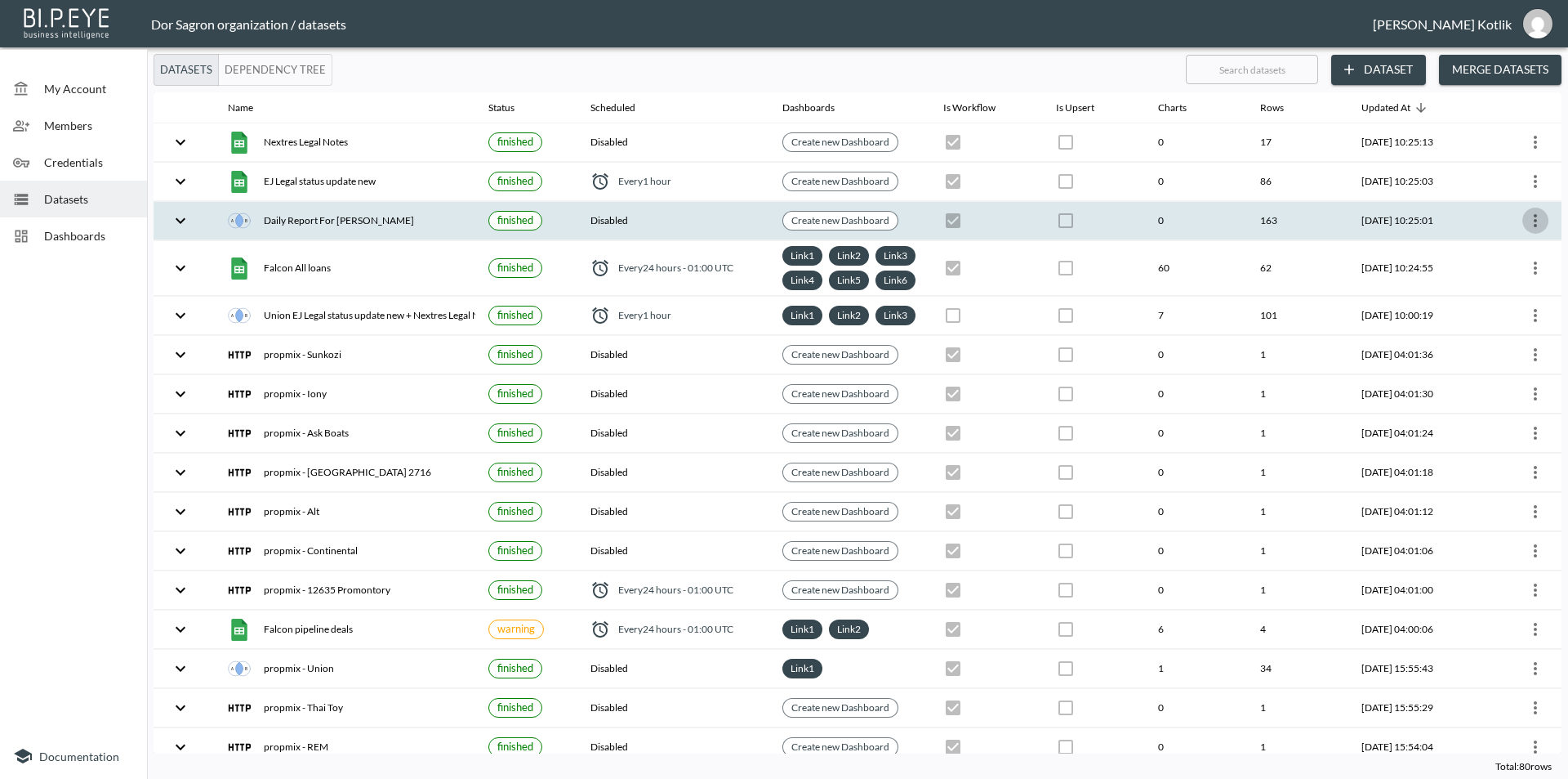
click at [1525, 220] on icon "more" at bounding box center [1535, 220] width 20 height 20
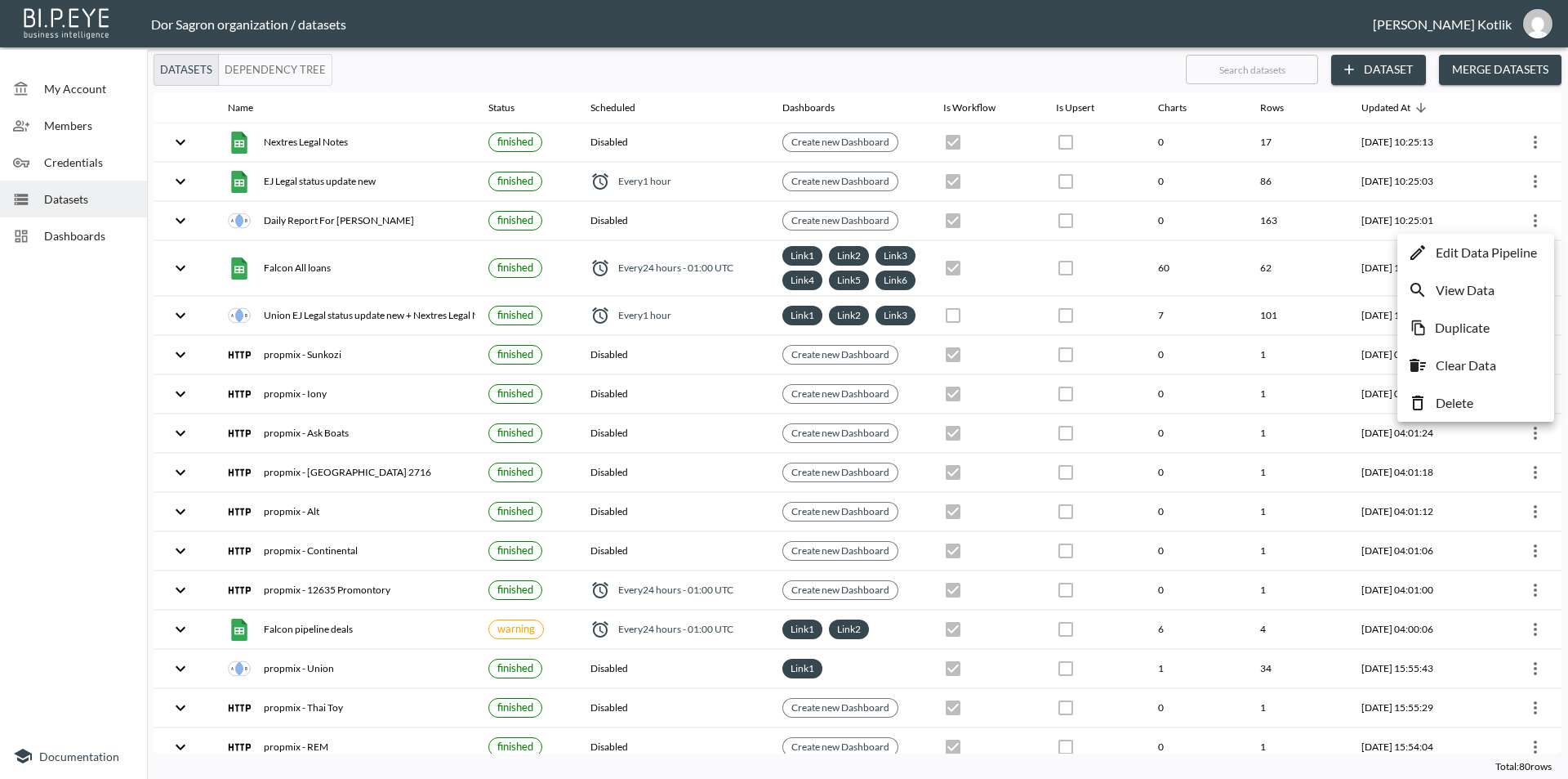
click at [1519, 253] on p "Edit Data Pipeline" at bounding box center [1486, 253] width 101 height 20
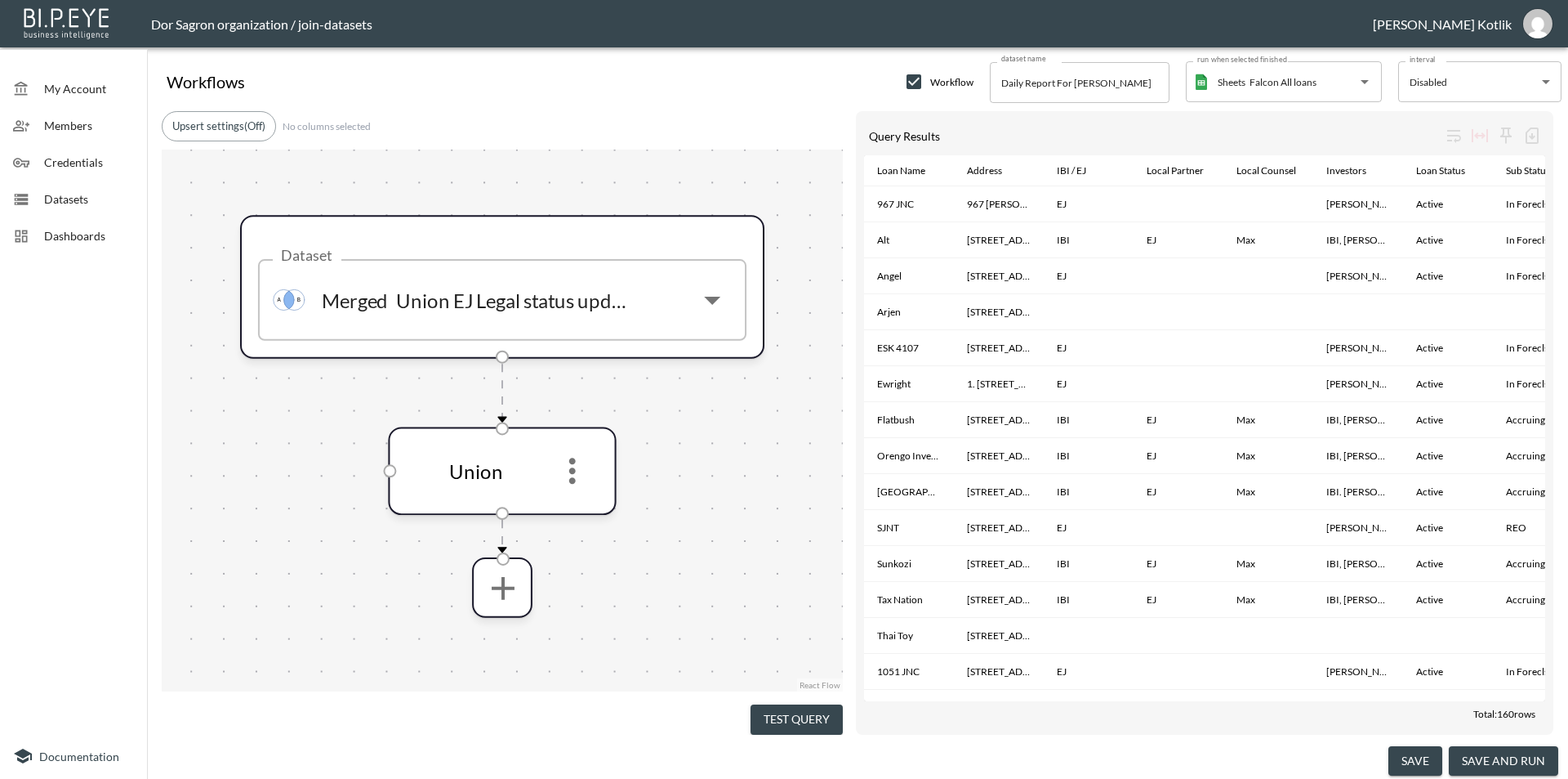
click at [1492, 763] on button "save and run" at bounding box center [1503, 761] width 109 height 30
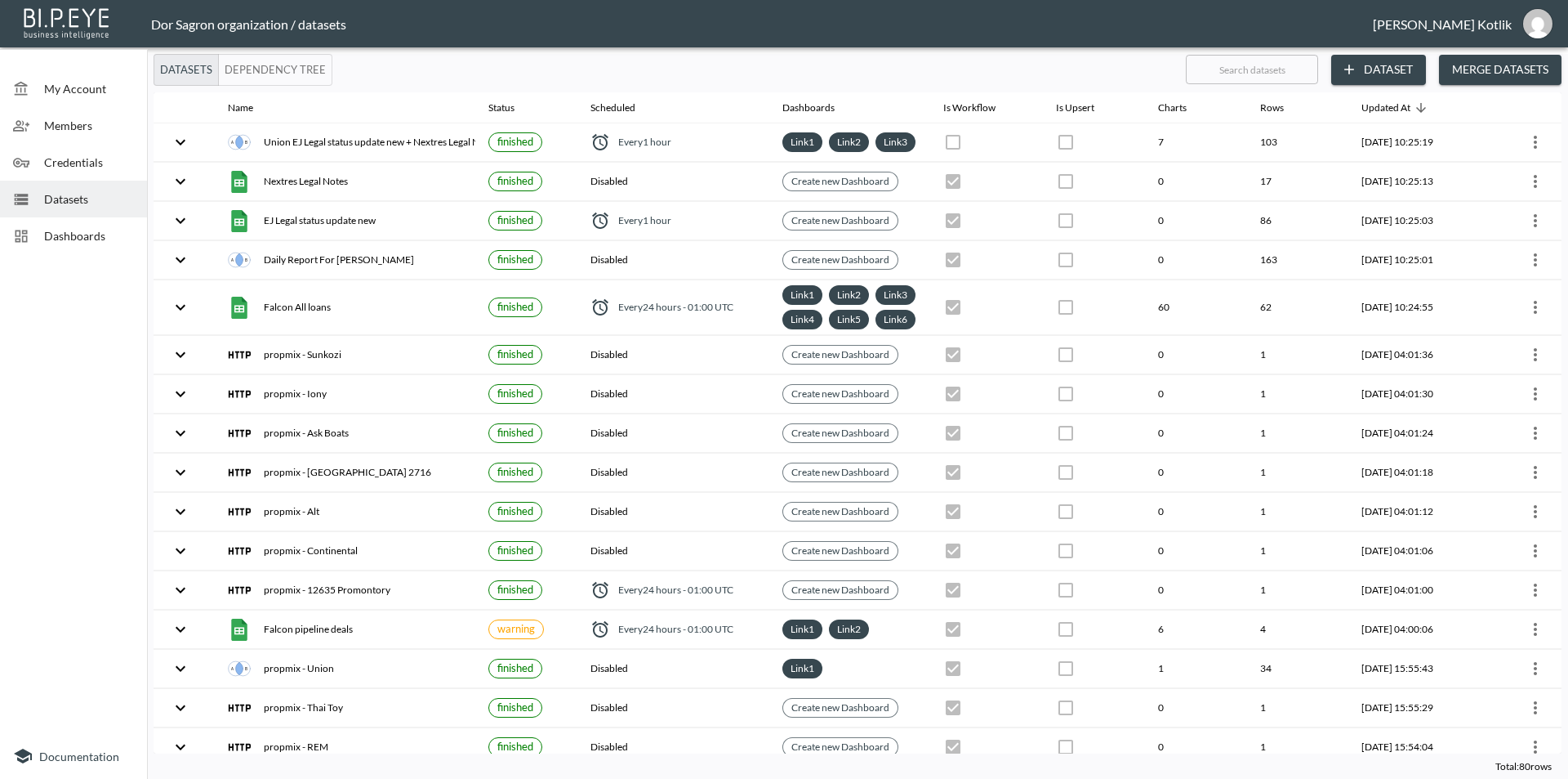
checkbox input "true"
checkbox input "false"
checkbox input "true"
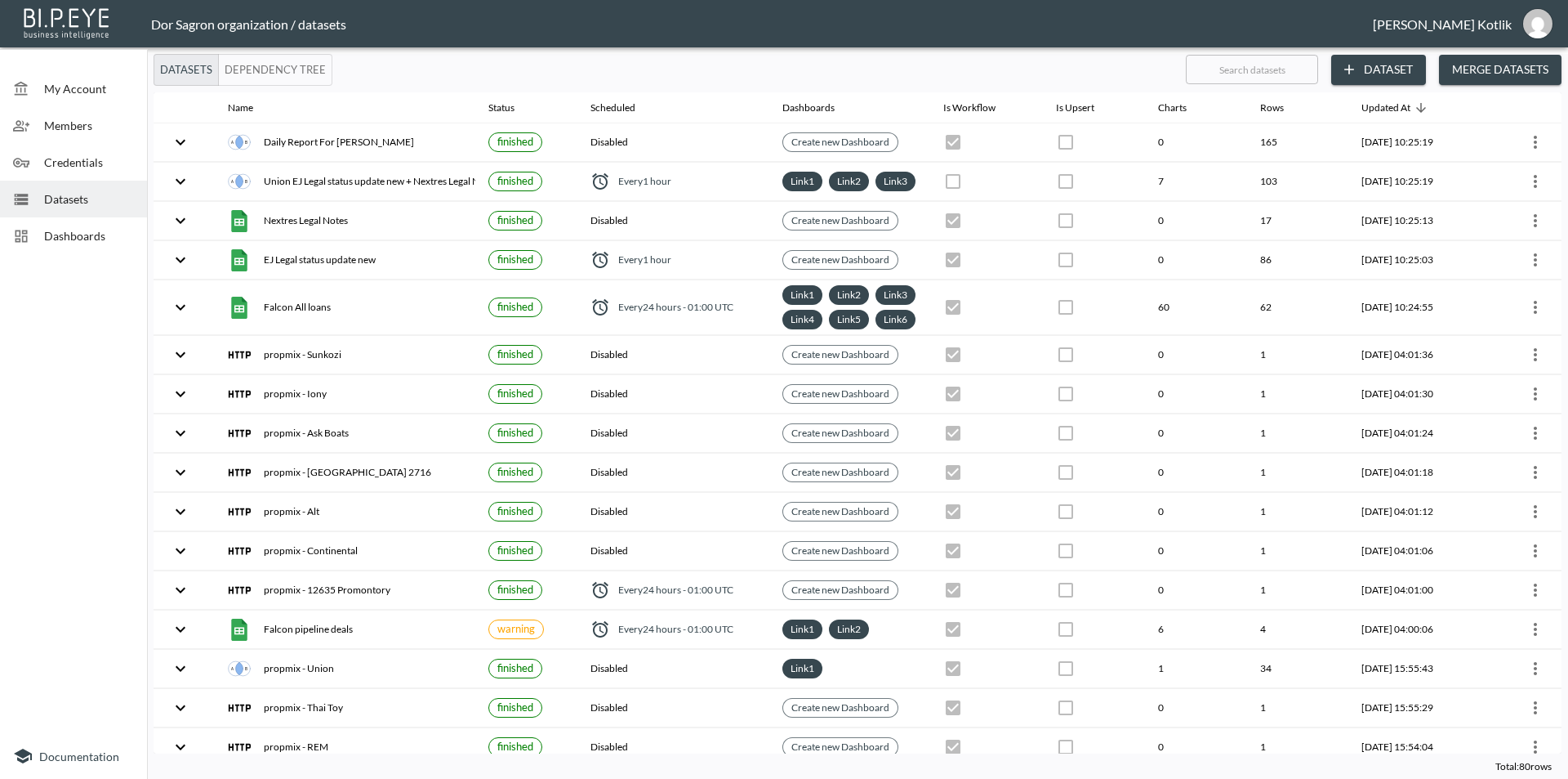
click at [75, 231] on span "Dashboards" at bounding box center [89, 235] width 90 height 17
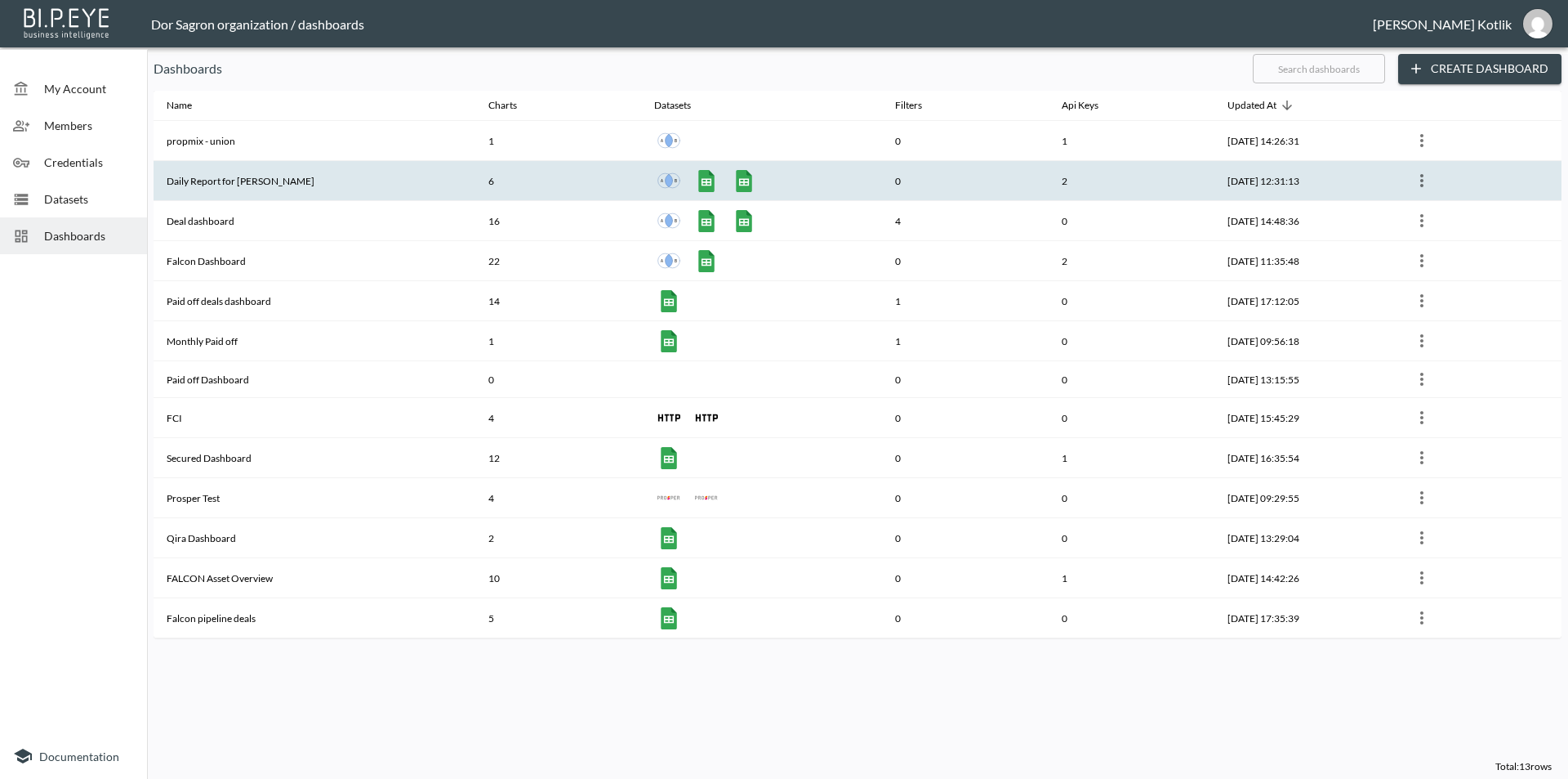
click at [240, 174] on th "Daily Report for [PERSON_NAME]" at bounding box center [314, 181] width 321 height 40
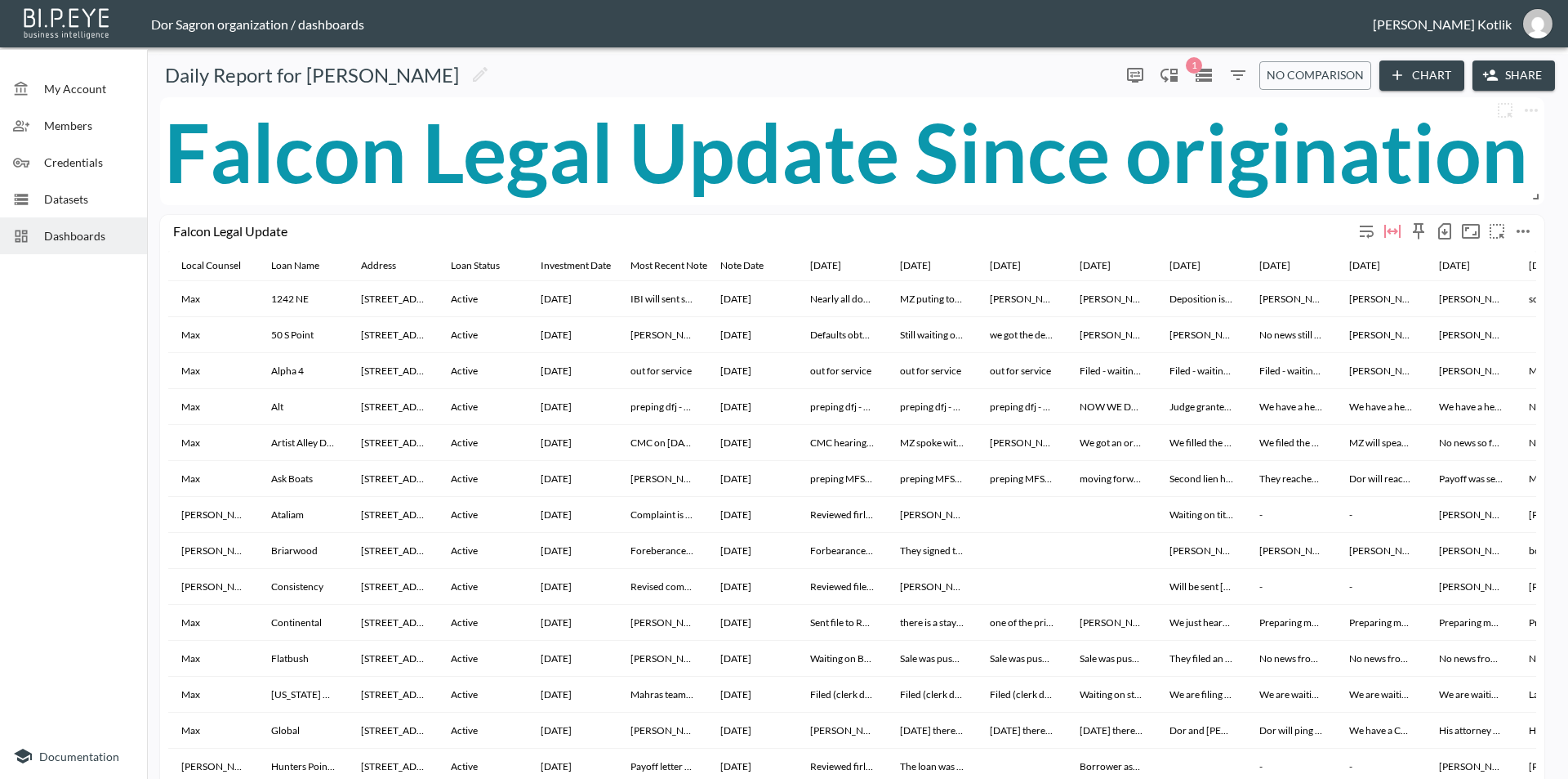
click at [1441, 231] on icon "button" at bounding box center [1445, 231] width 20 height 20
click at [1378, 263] on li "Download CSV ( 40 Rows )" at bounding box center [1361, 266] width 192 height 30
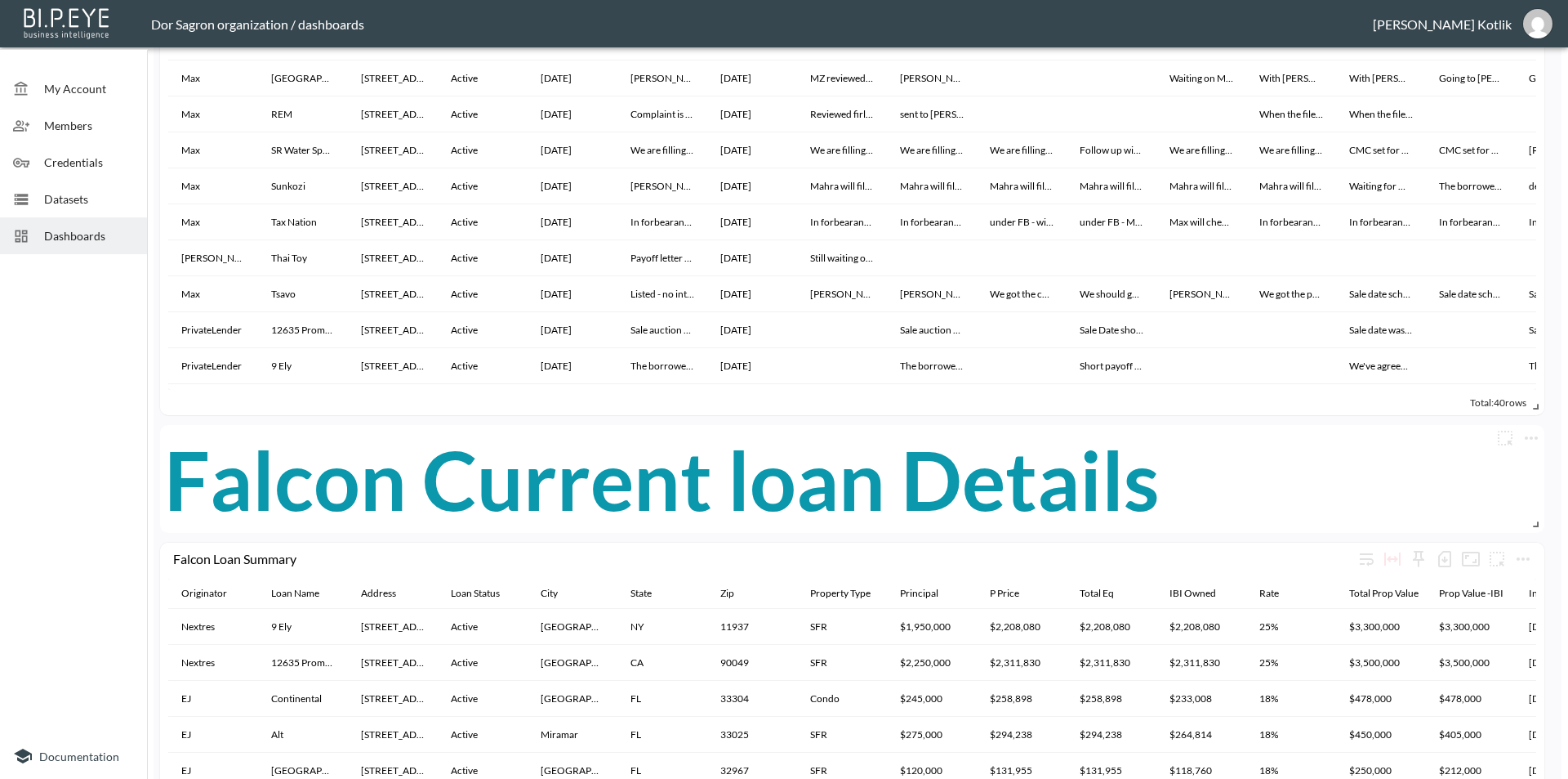
scroll to position [872, 0]
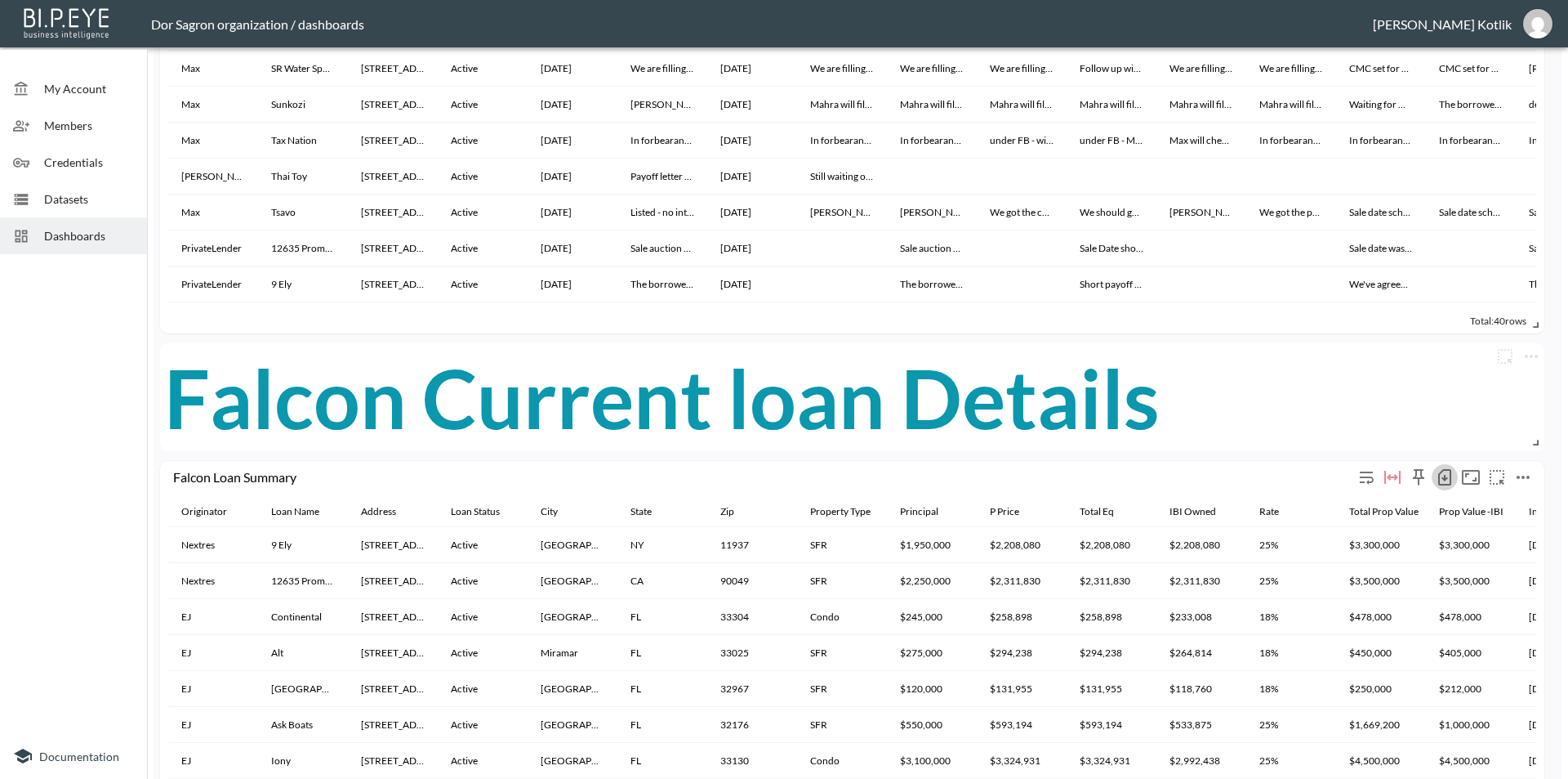
click at [1445, 478] on icon "button" at bounding box center [1445, 478] width 7 height 7
click at [1401, 508] on li "Download CSV ( 43 Rows )" at bounding box center [1361, 512] width 192 height 30
click at [70, 197] on span "Datasets" at bounding box center [89, 198] width 90 height 17
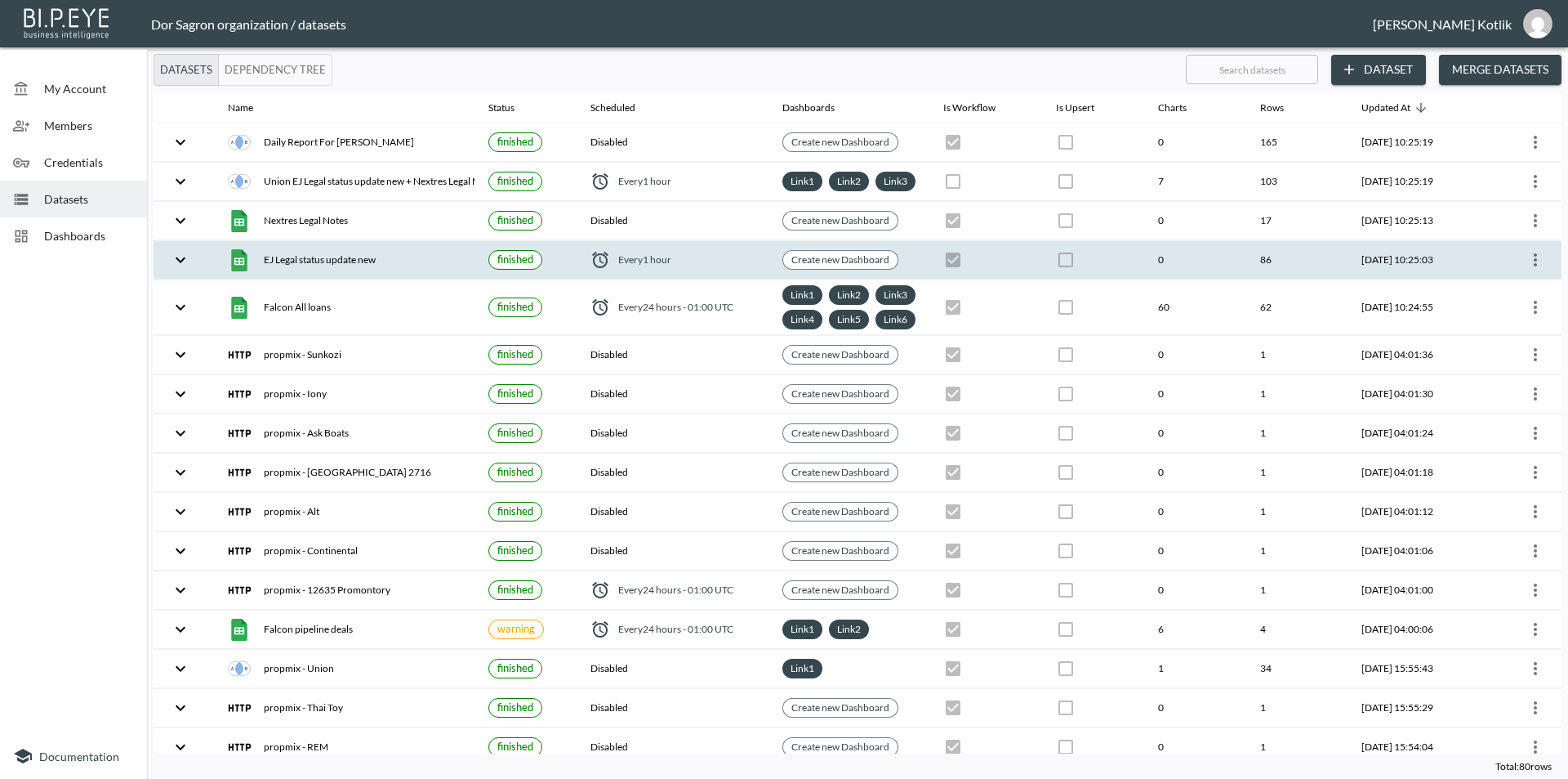
click at [1539, 270] on icon "more" at bounding box center [1535, 260] width 20 height 20
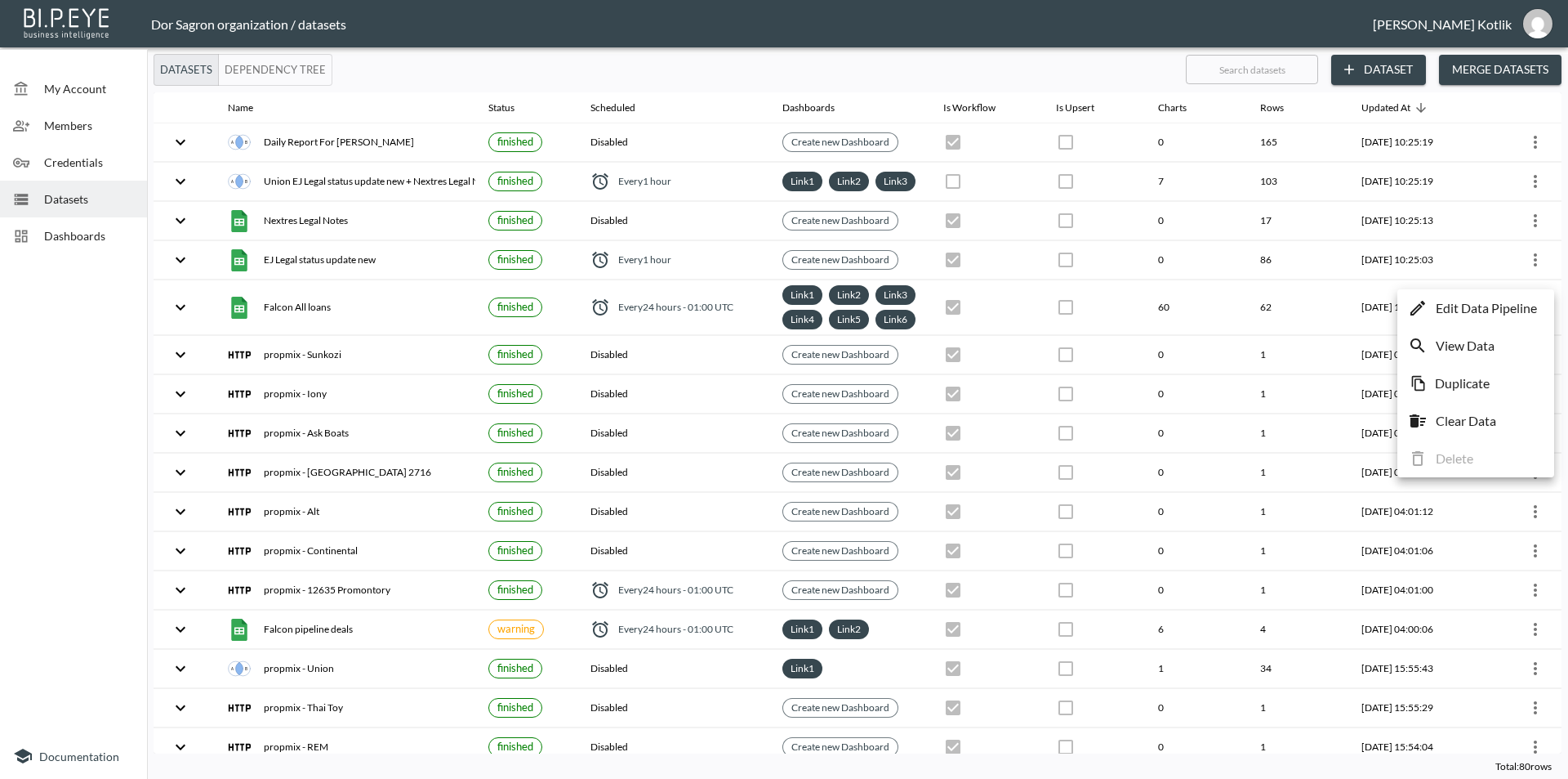
click at [1498, 304] on p "Edit Data Pipeline" at bounding box center [1486, 308] width 101 height 20
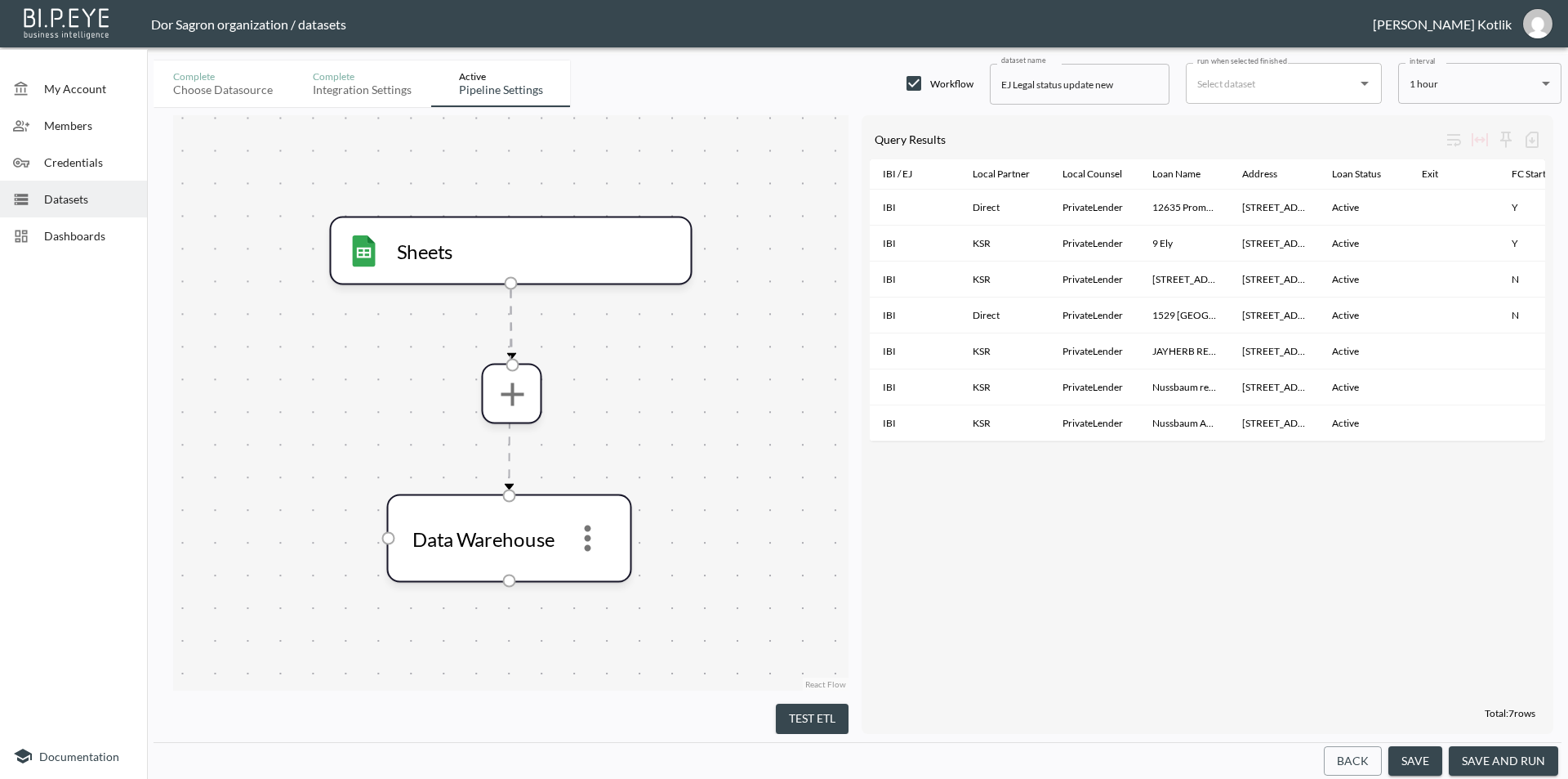
click at [1505, 756] on button "save and run" at bounding box center [1503, 761] width 109 height 30
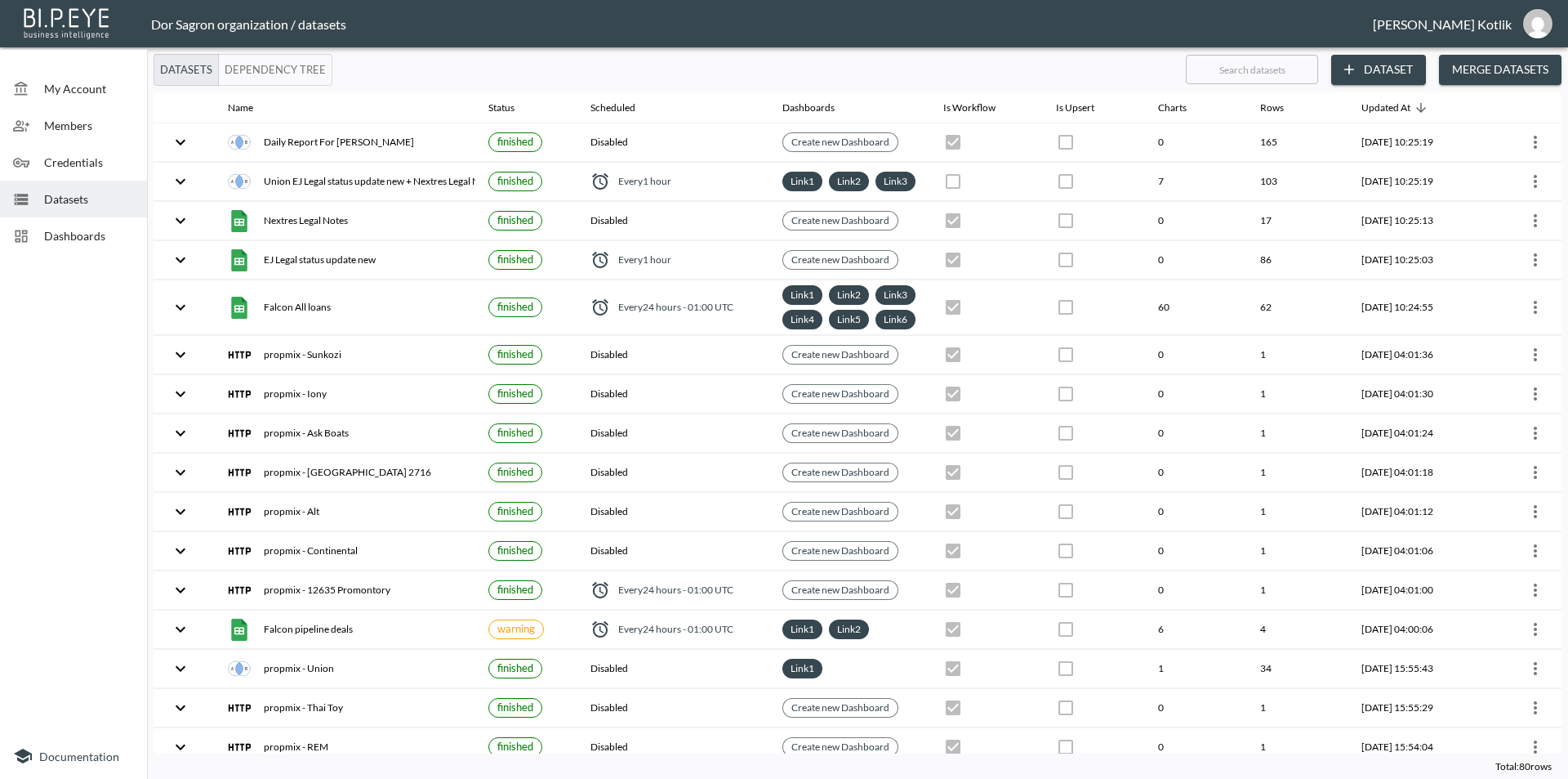
checkbox input "true"
checkbox input "false"
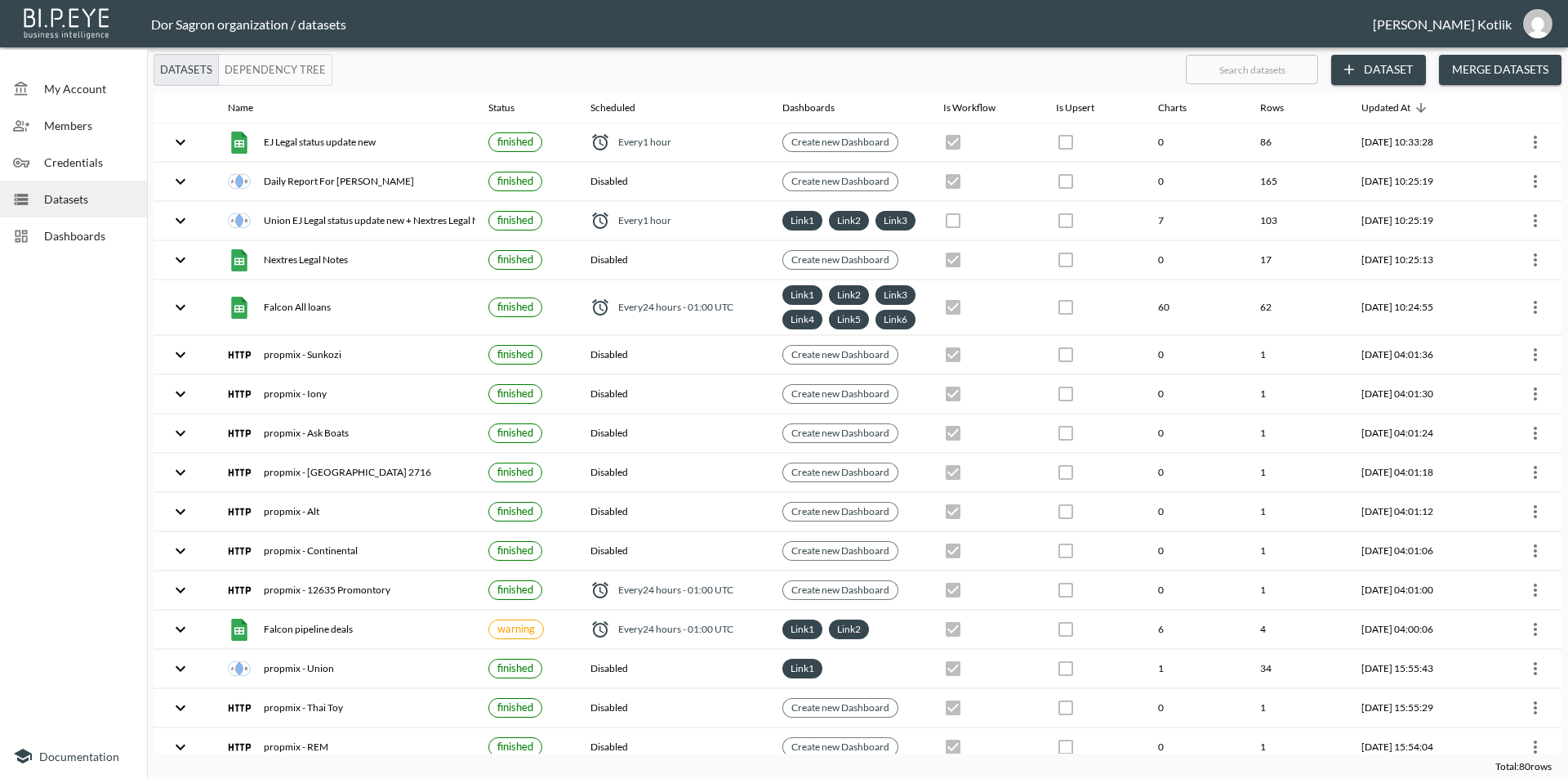
click at [62, 237] on span "Dashboards" at bounding box center [89, 235] width 90 height 17
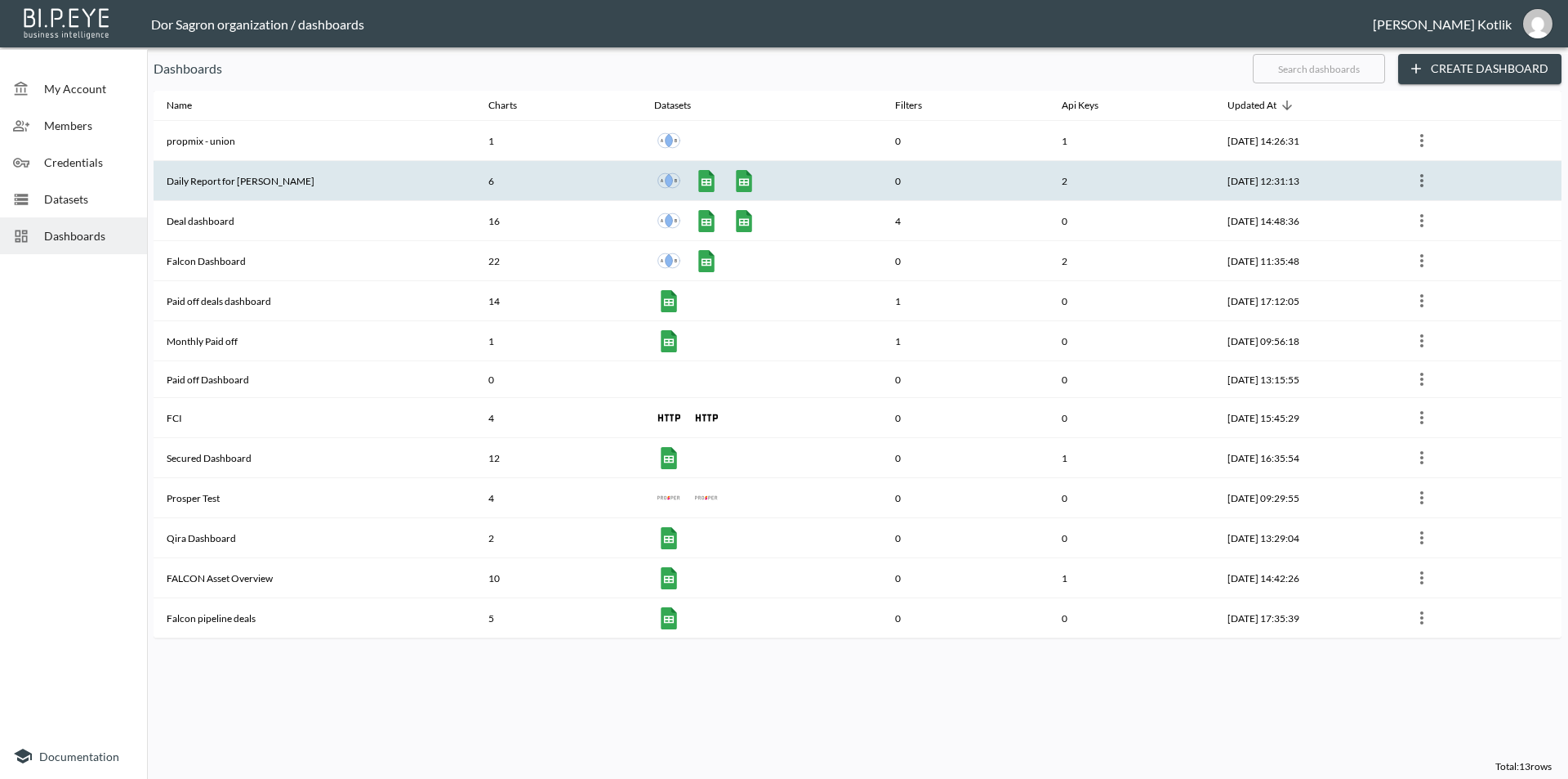
click at [247, 177] on th "Daily Report for [PERSON_NAME]" at bounding box center [314, 181] width 321 height 40
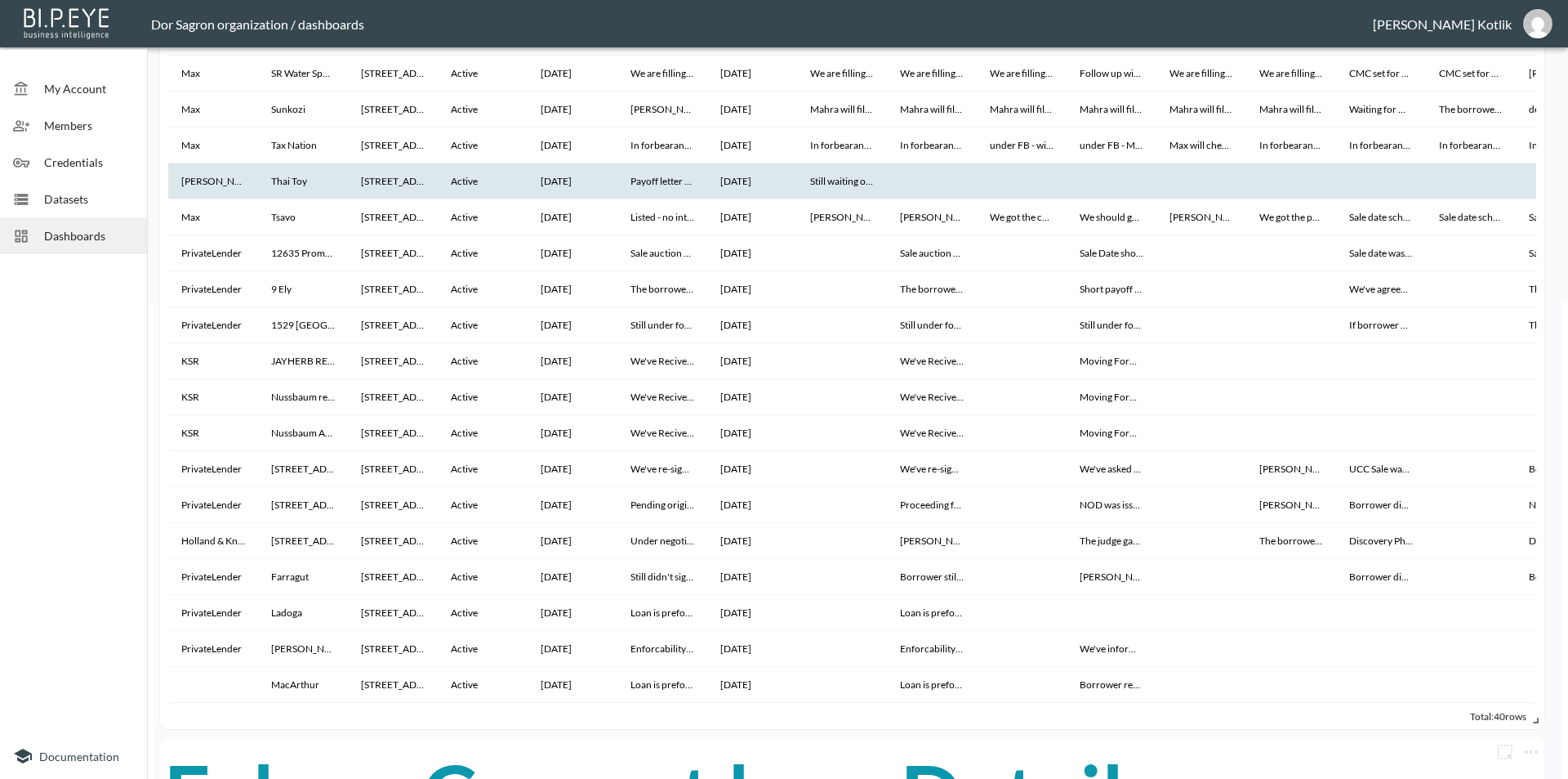
scroll to position [545, 0]
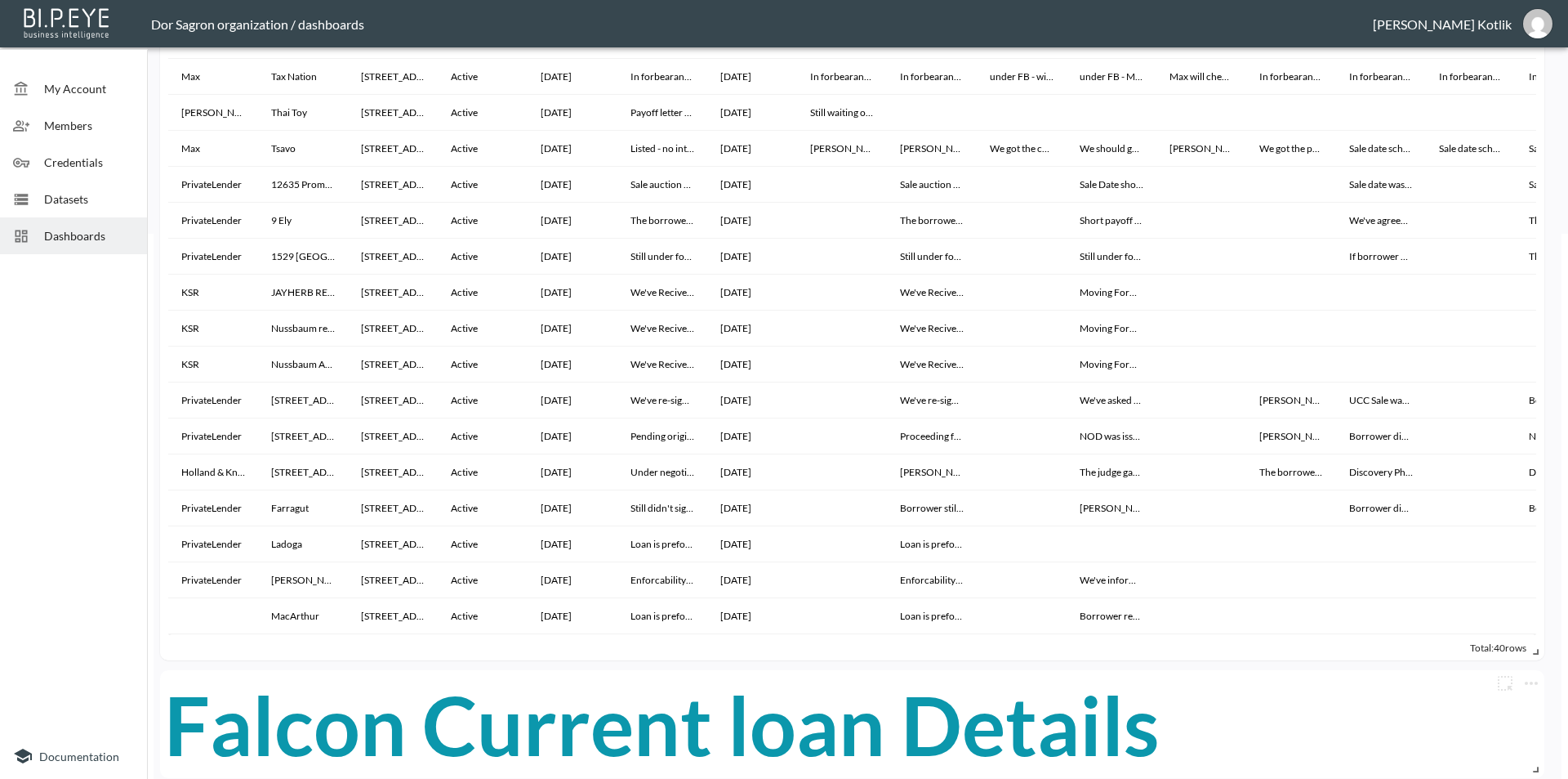
click at [1504, 649] on span "Total: 40 rows" at bounding box center [1498, 647] width 57 height 12
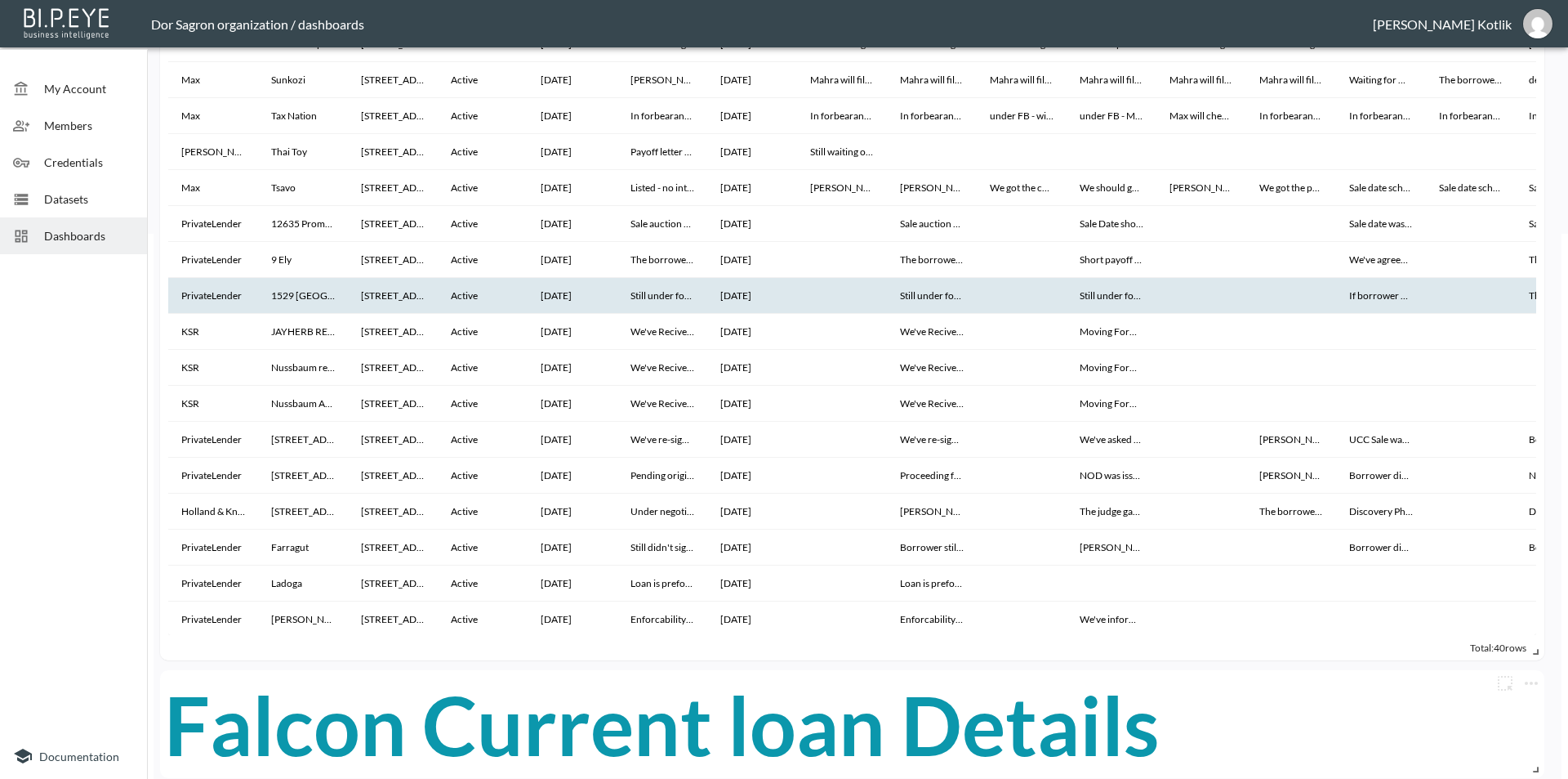
scroll to position [421, 0]
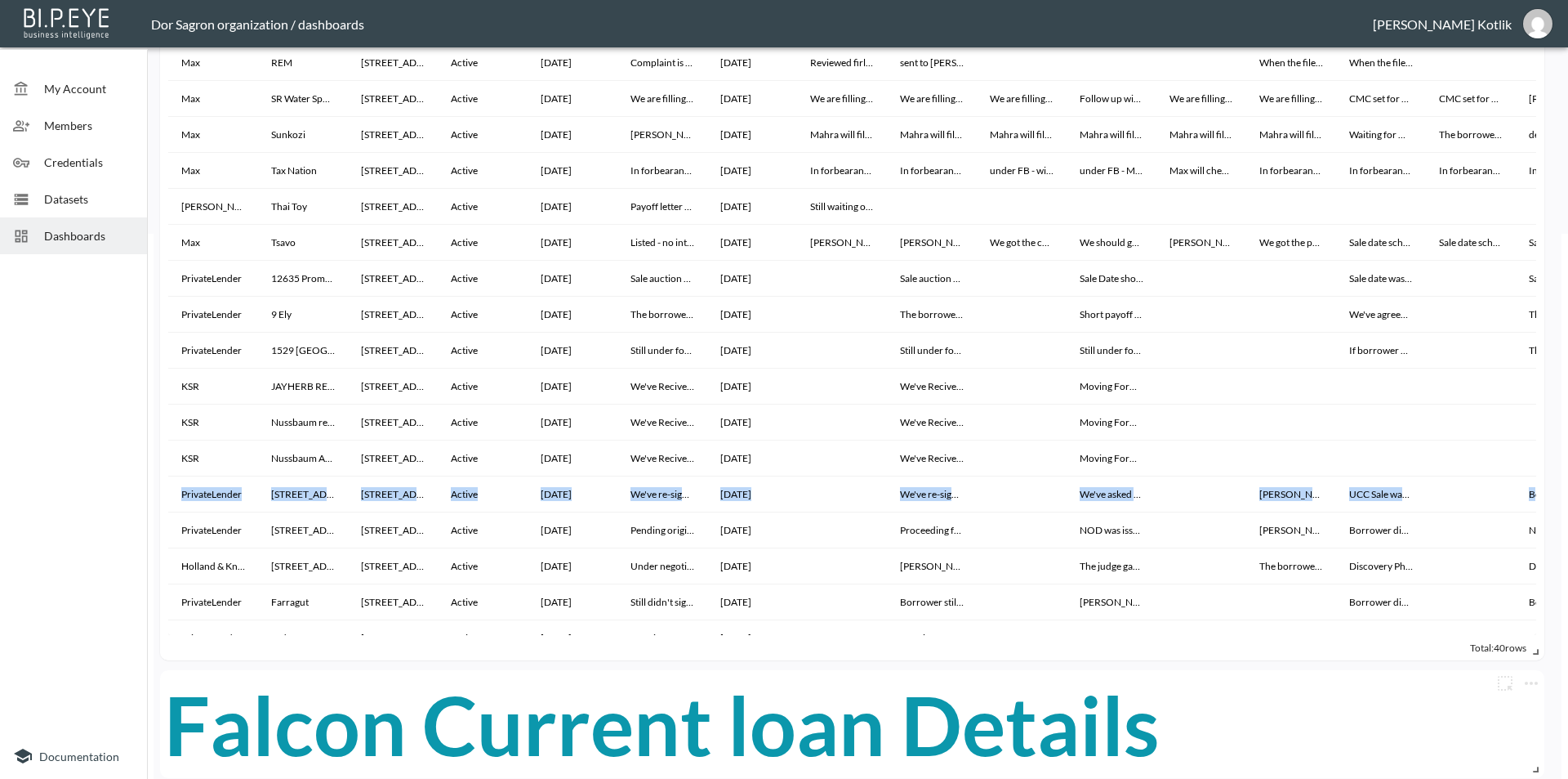
drag, startPoint x: 1536, startPoint y: 448, endPoint x: 1534, endPoint y: 507, distance: 59.0
click at [1534, 507] on div "Falcon Legal Update Local Counsel Loan Name Address Loan Status Investment Date…" at bounding box center [853, 165] width 1385 height 990
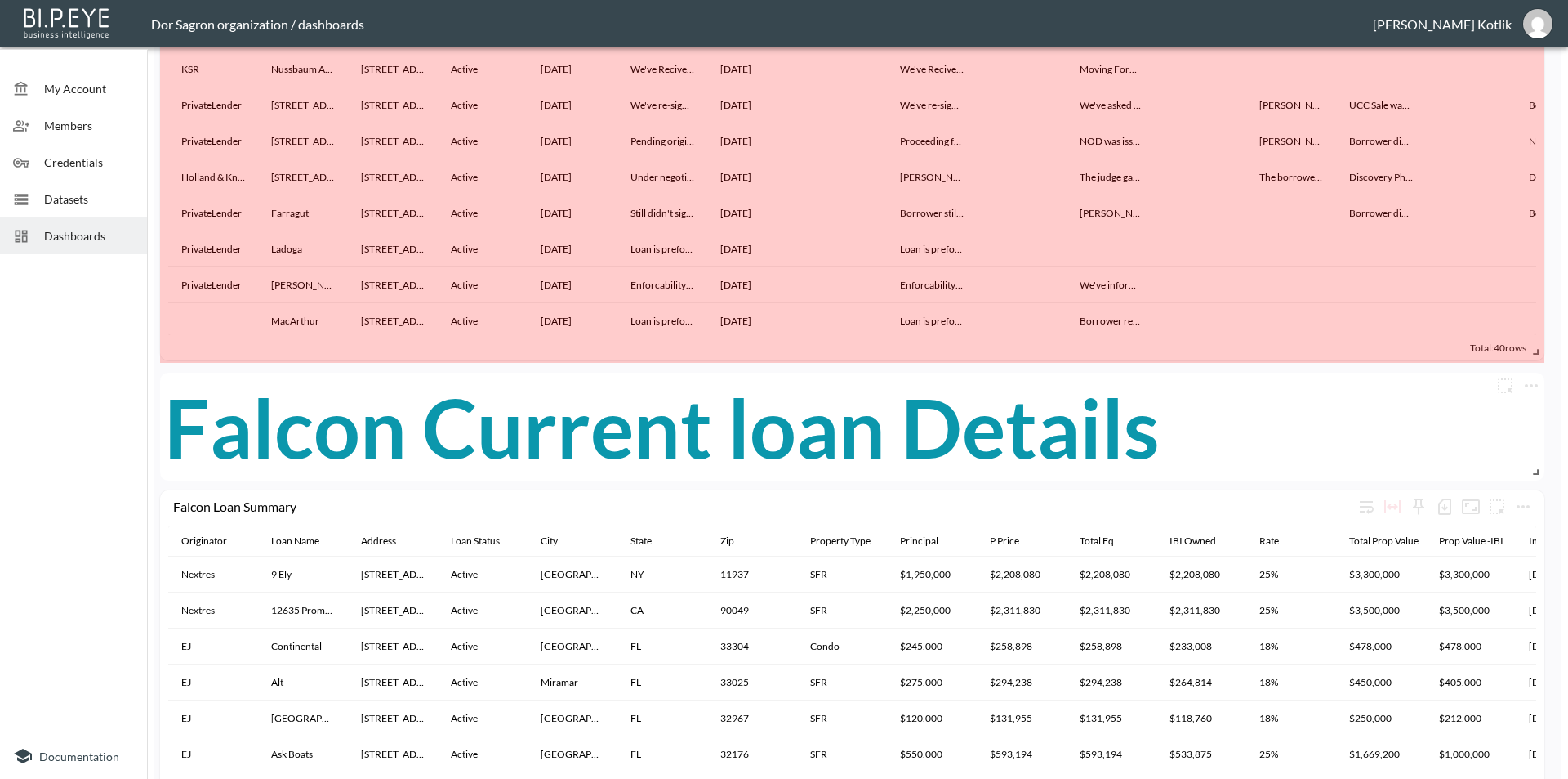
scroll to position [460, 0]
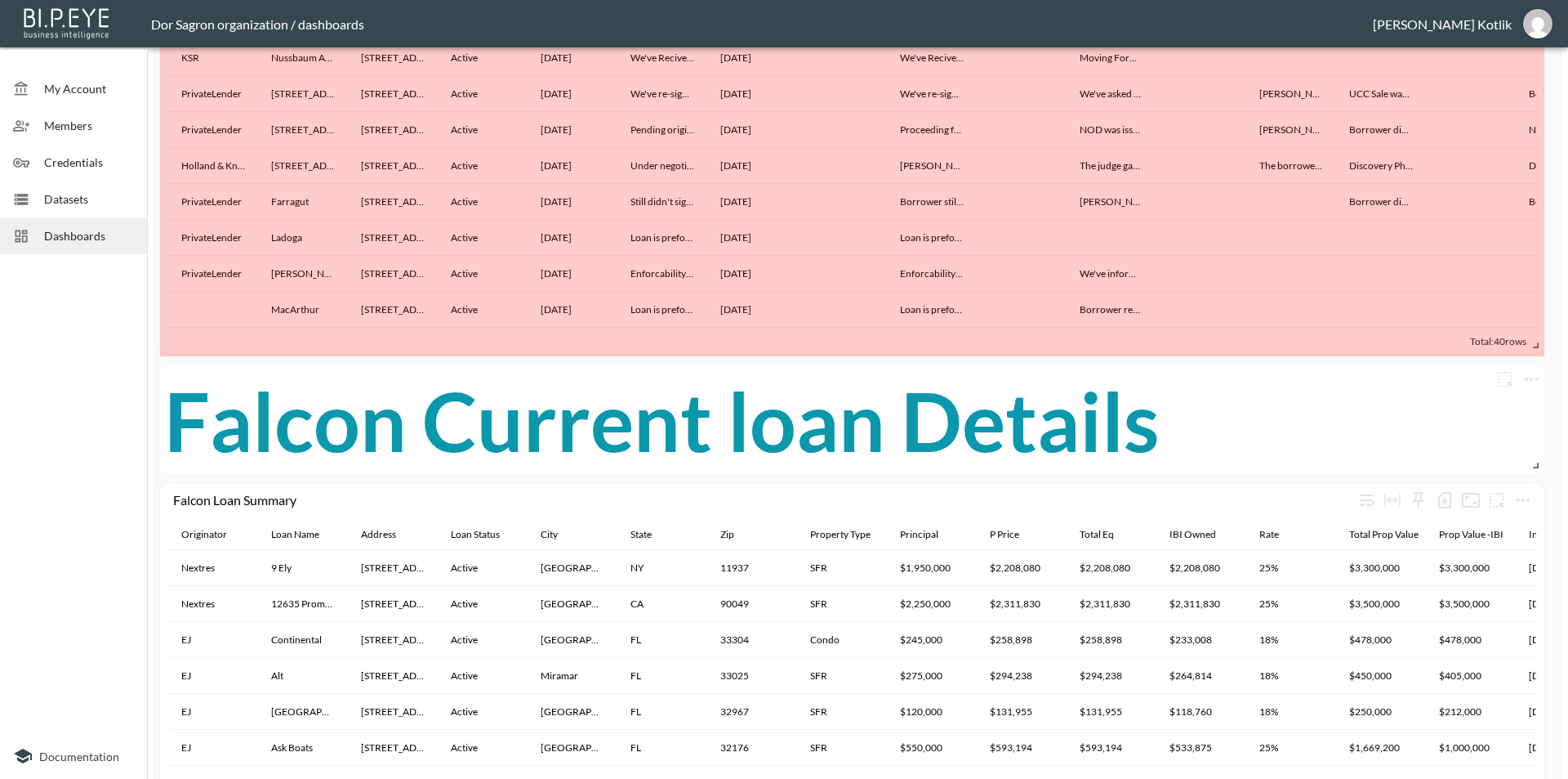
drag, startPoint x: 1533, startPoint y: 297, endPoint x: 1534, endPoint y: 346, distance: 49.0
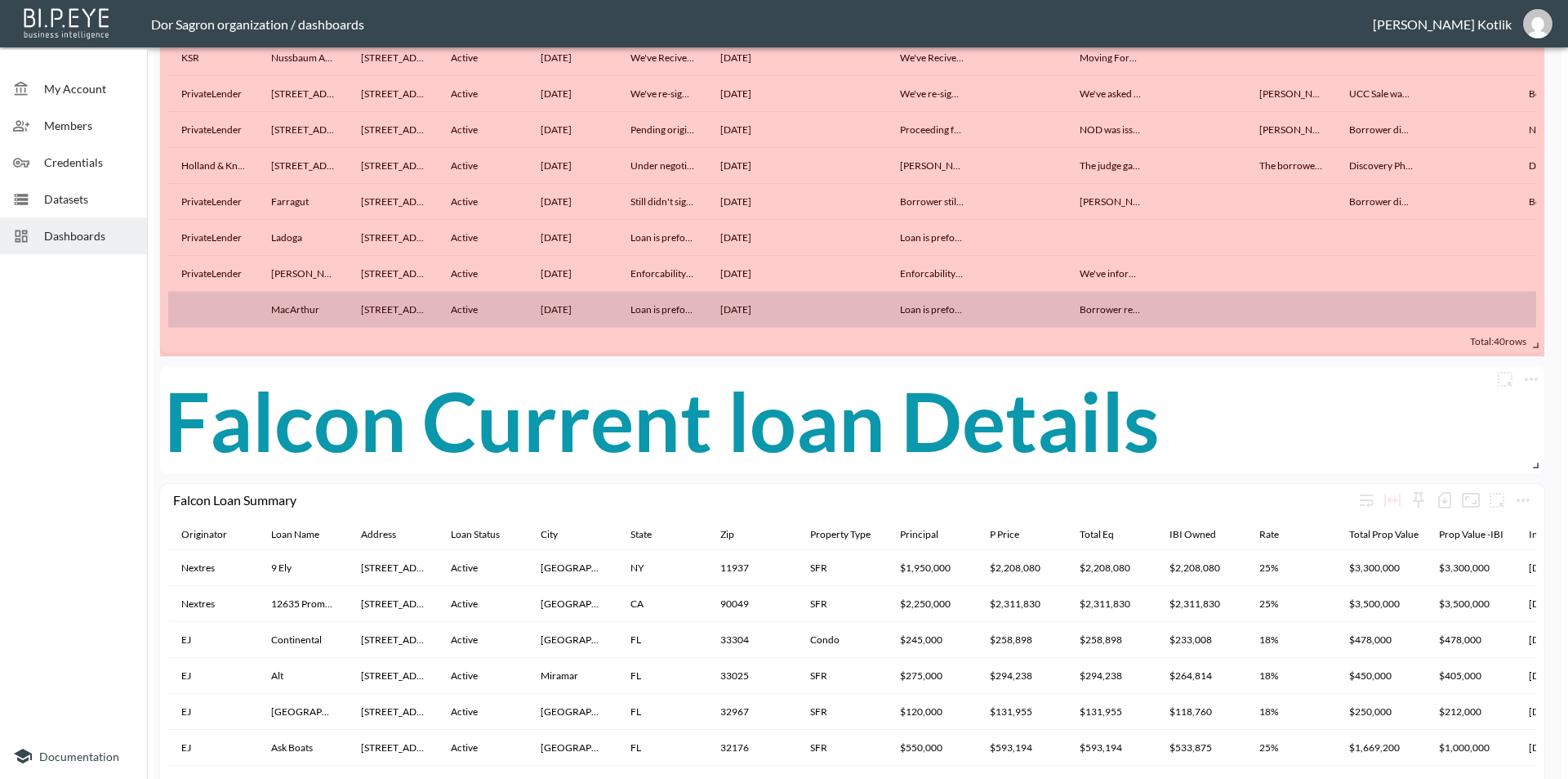
click at [1519, 340] on span "Total: 40 rows" at bounding box center [1498, 341] width 57 height 12
click at [1506, 341] on span "Total: 40 rows" at bounding box center [1498, 341] width 57 height 12
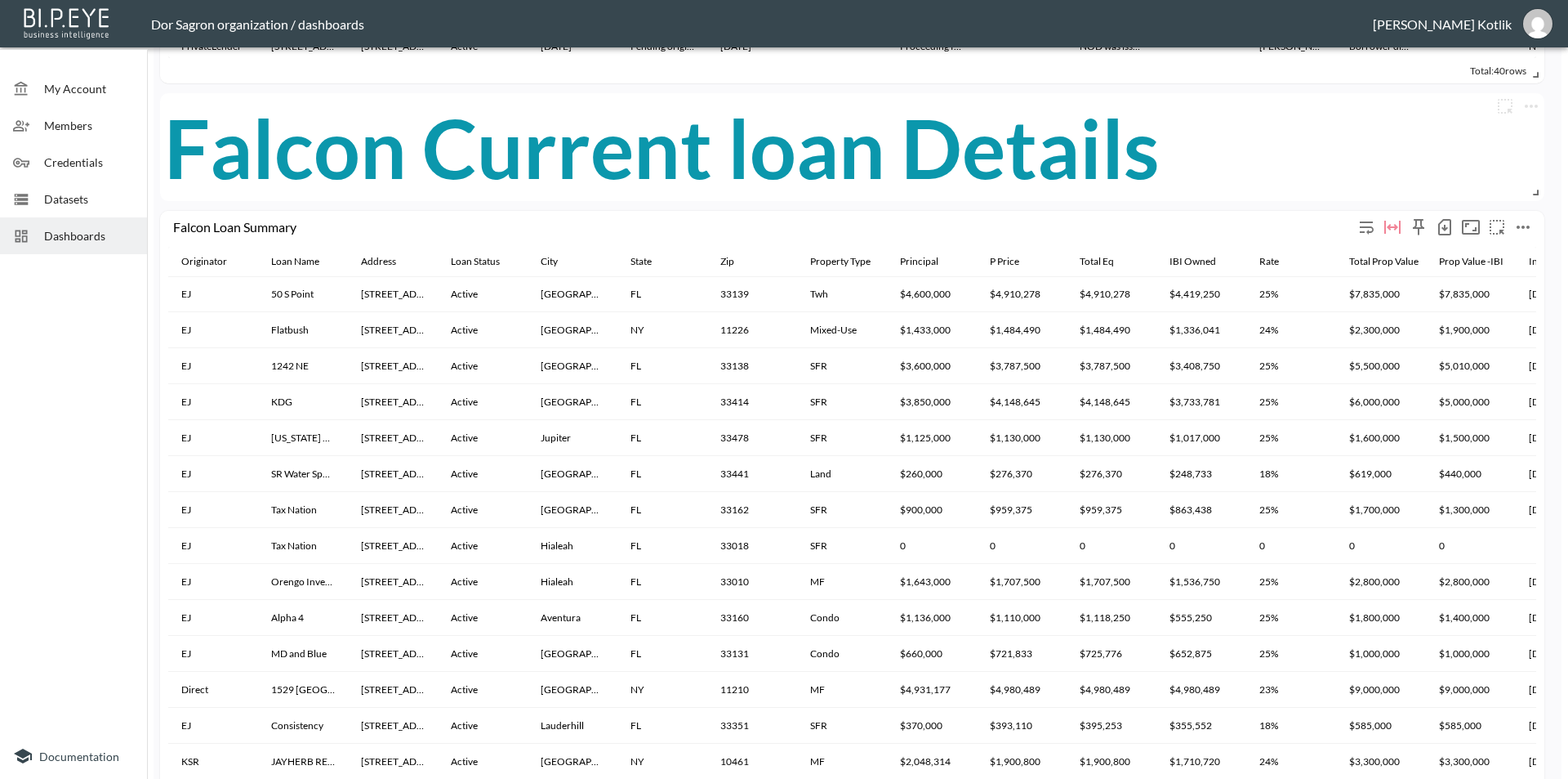
scroll to position [1167, 0]
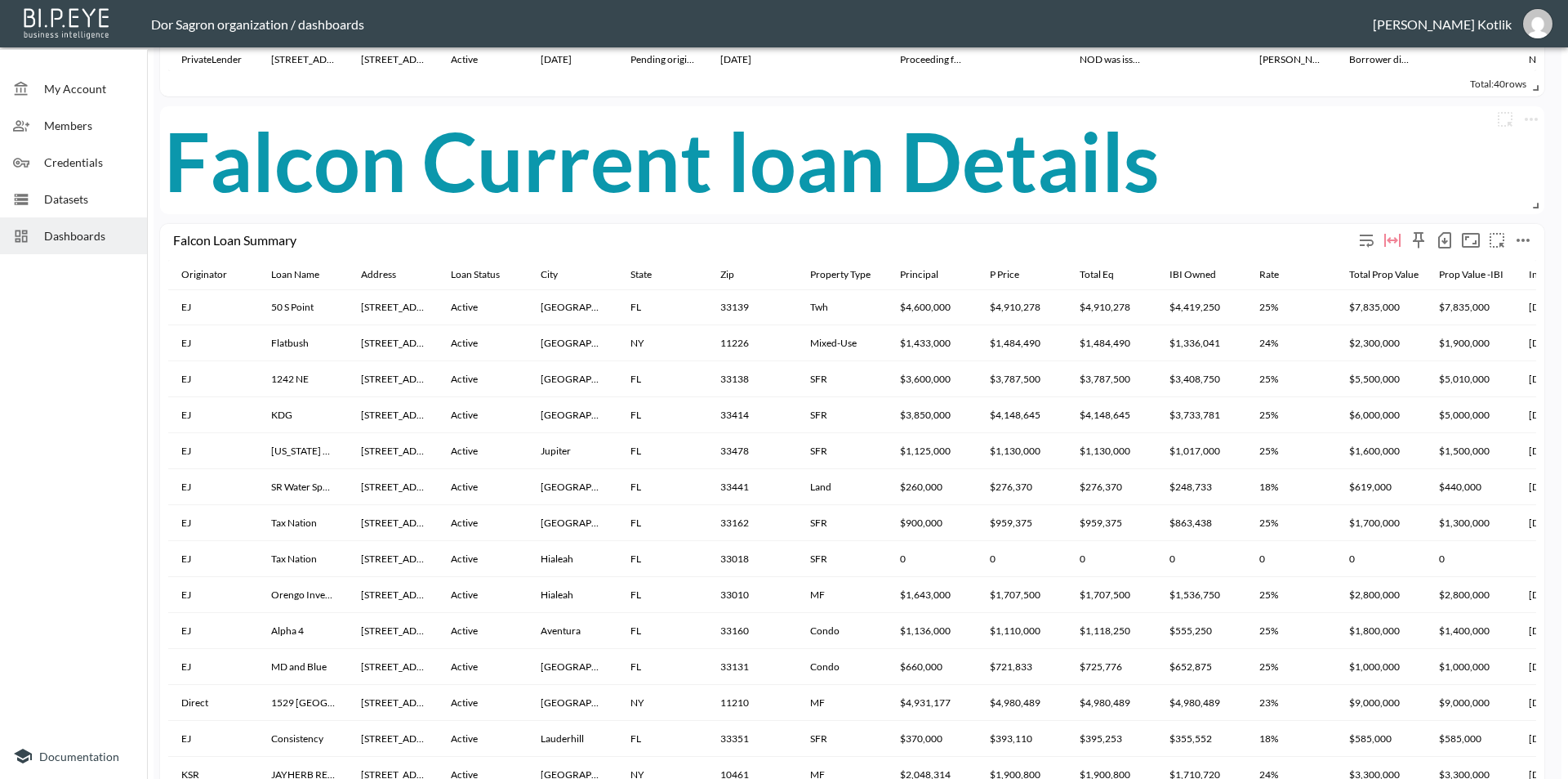
click at [1451, 242] on icon "button" at bounding box center [1445, 240] width 13 height 16
click at [1358, 262] on li "Download CSV ( 43 Rows )" at bounding box center [1361, 275] width 192 height 30
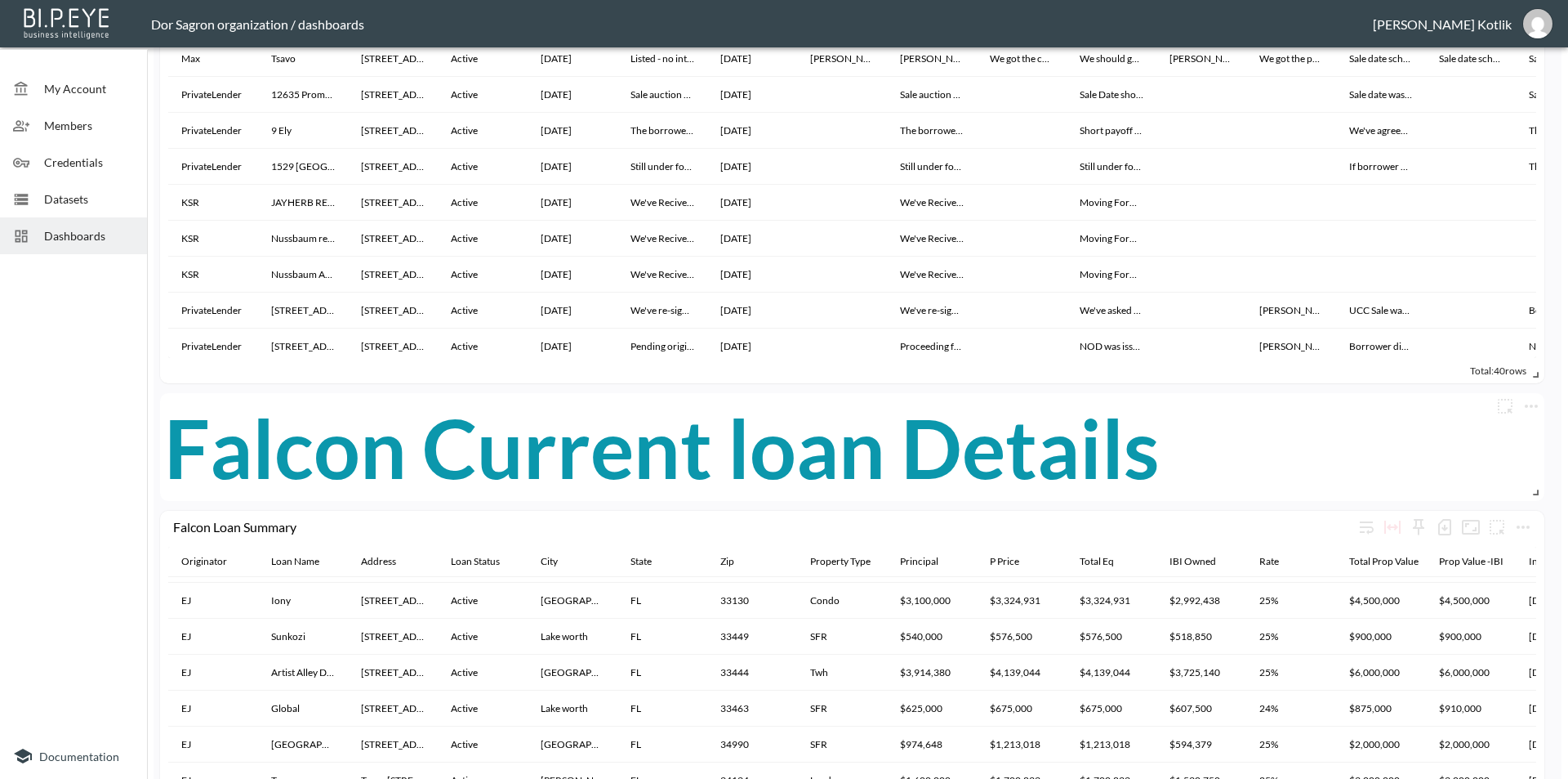
scroll to position [0, 0]
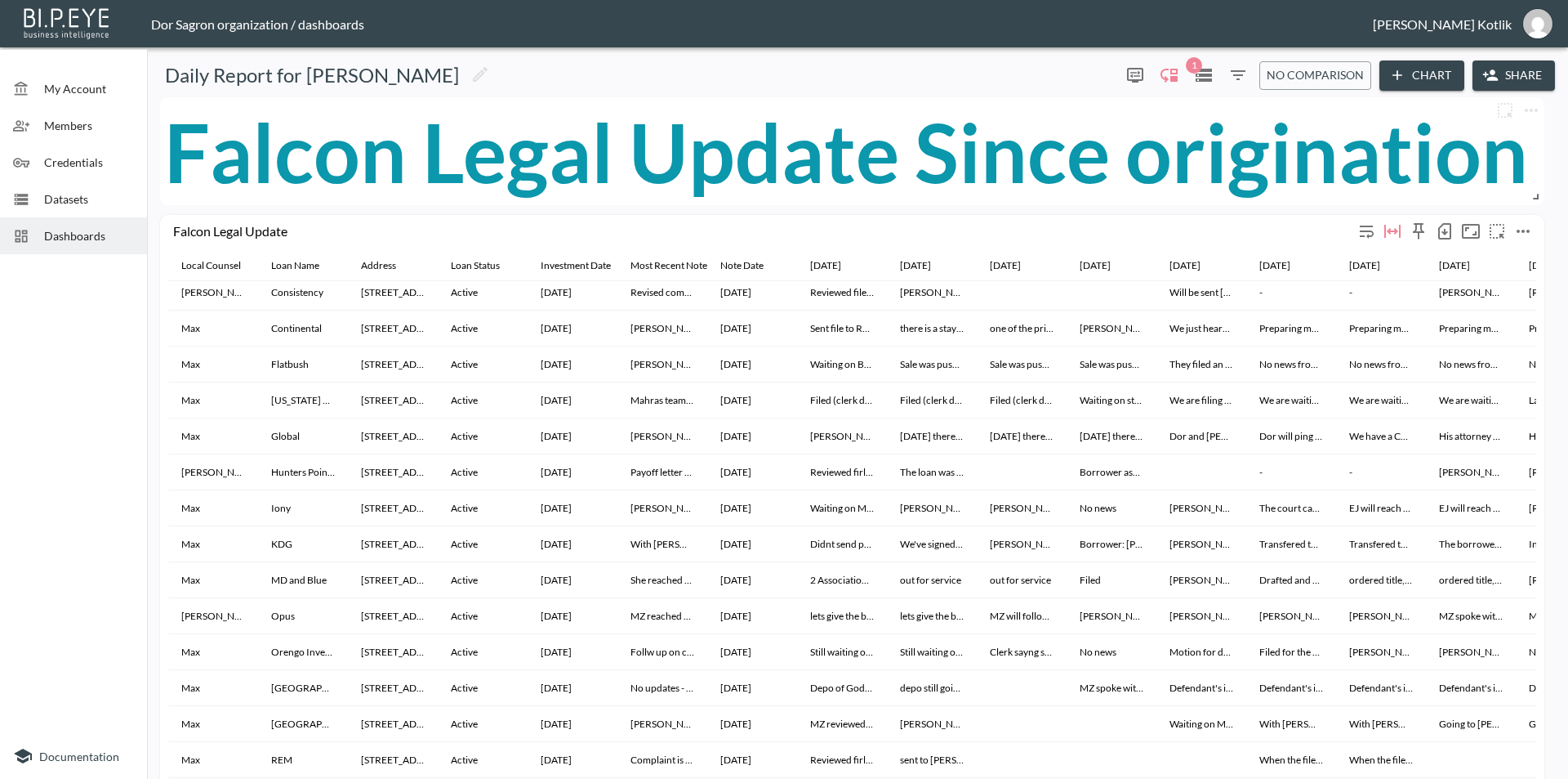
click at [1445, 230] on icon "button" at bounding box center [1445, 232] width 7 height 7
click at [1387, 277] on li "Download CSV ( 40 Rows )" at bounding box center [1361, 266] width 192 height 30
click at [1510, 227] on button "more" at bounding box center [1524, 231] width 26 height 26
click at [1526, 238] on div at bounding box center [784, 389] width 1568 height 779
click at [1526, 225] on icon "more" at bounding box center [1523, 231] width 20 height 20
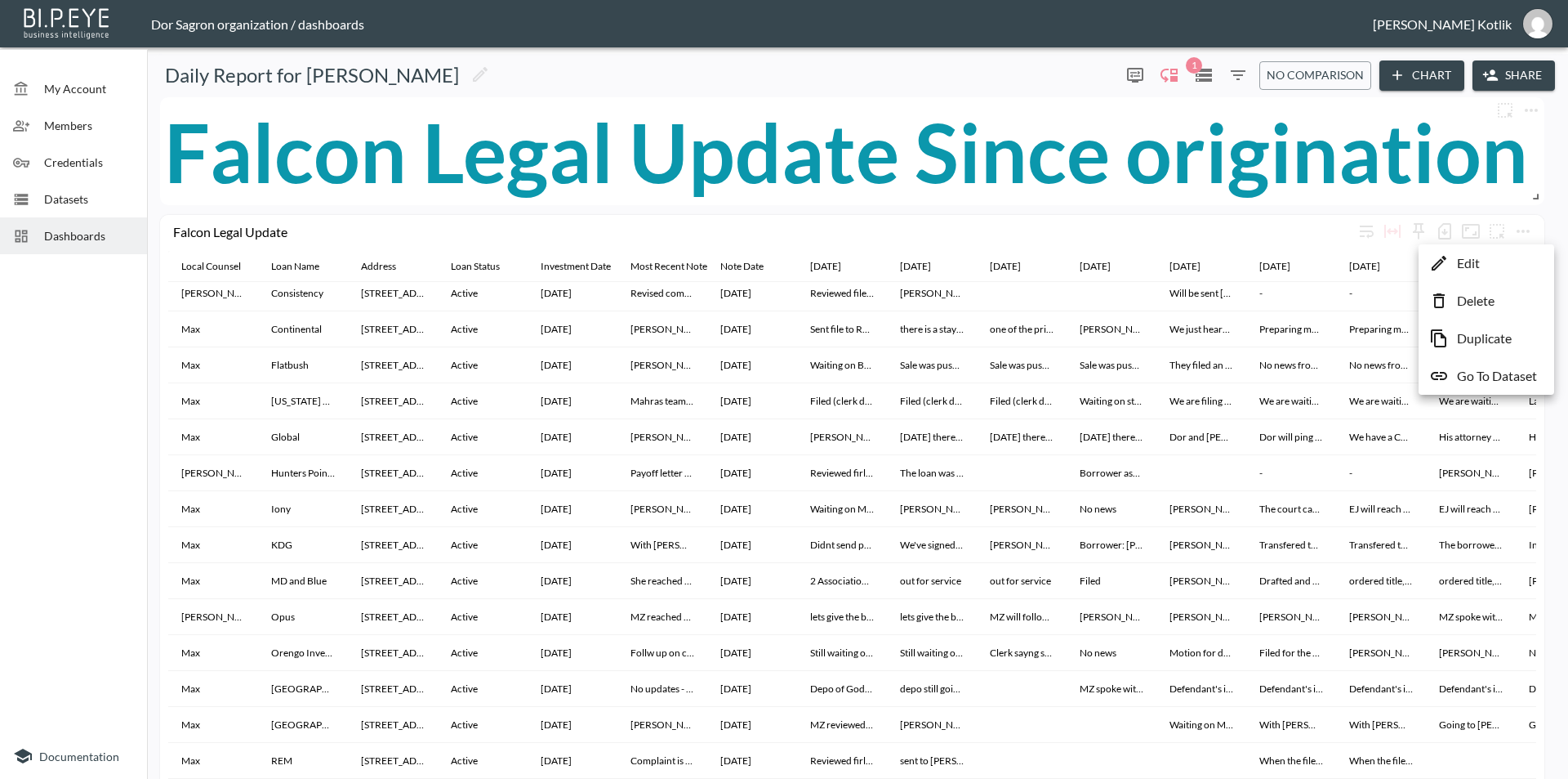
click at [1508, 268] on li "Edit" at bounding box center [1486, 263] width 127 height 30
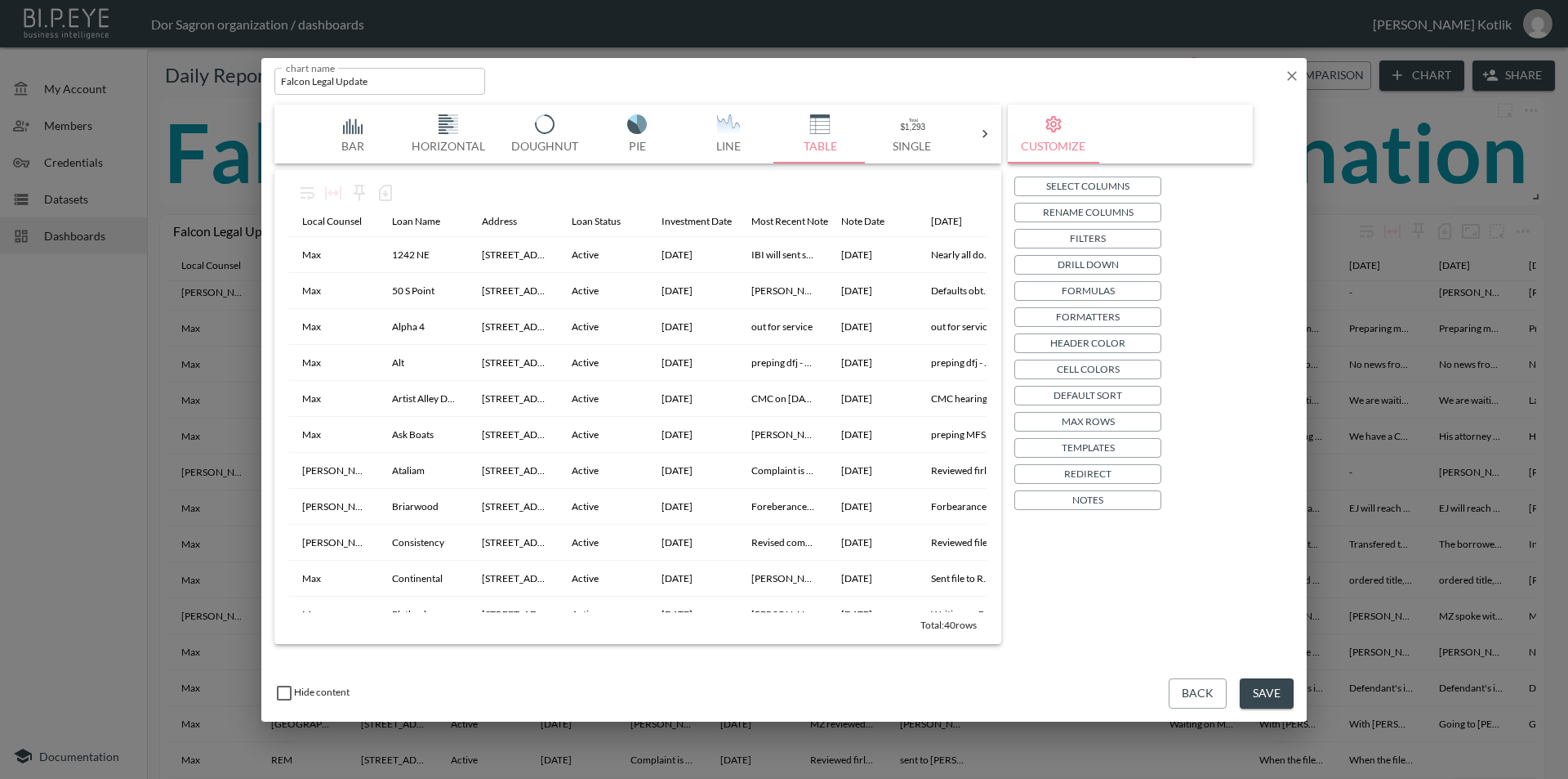
click at [1297, 76] on icon "button" at bounding box center [1292, 76] width 16 height 16
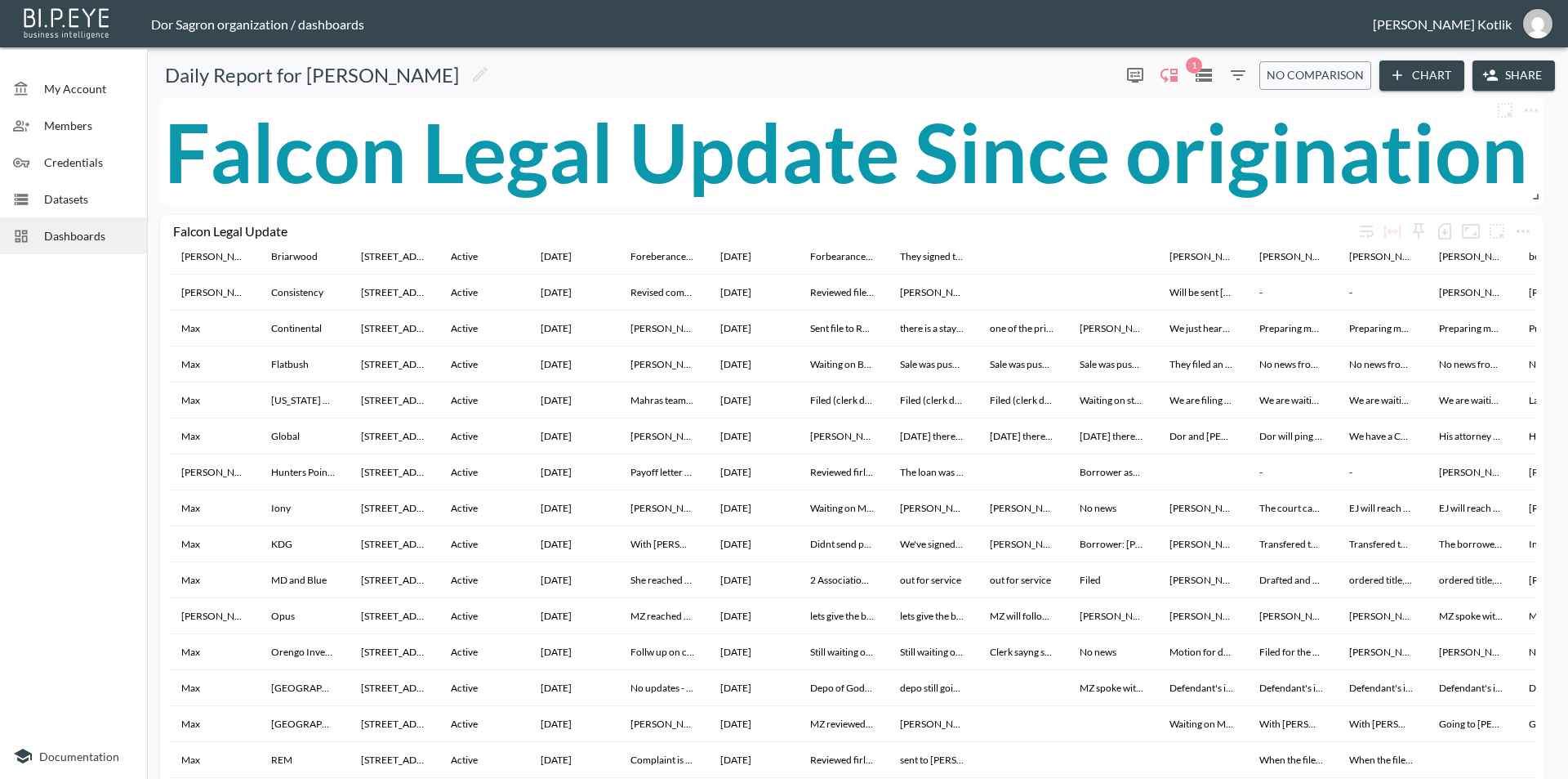
click at [54, 206] on span "Datasets" at bounding box center [89, 198] width 90 height 17
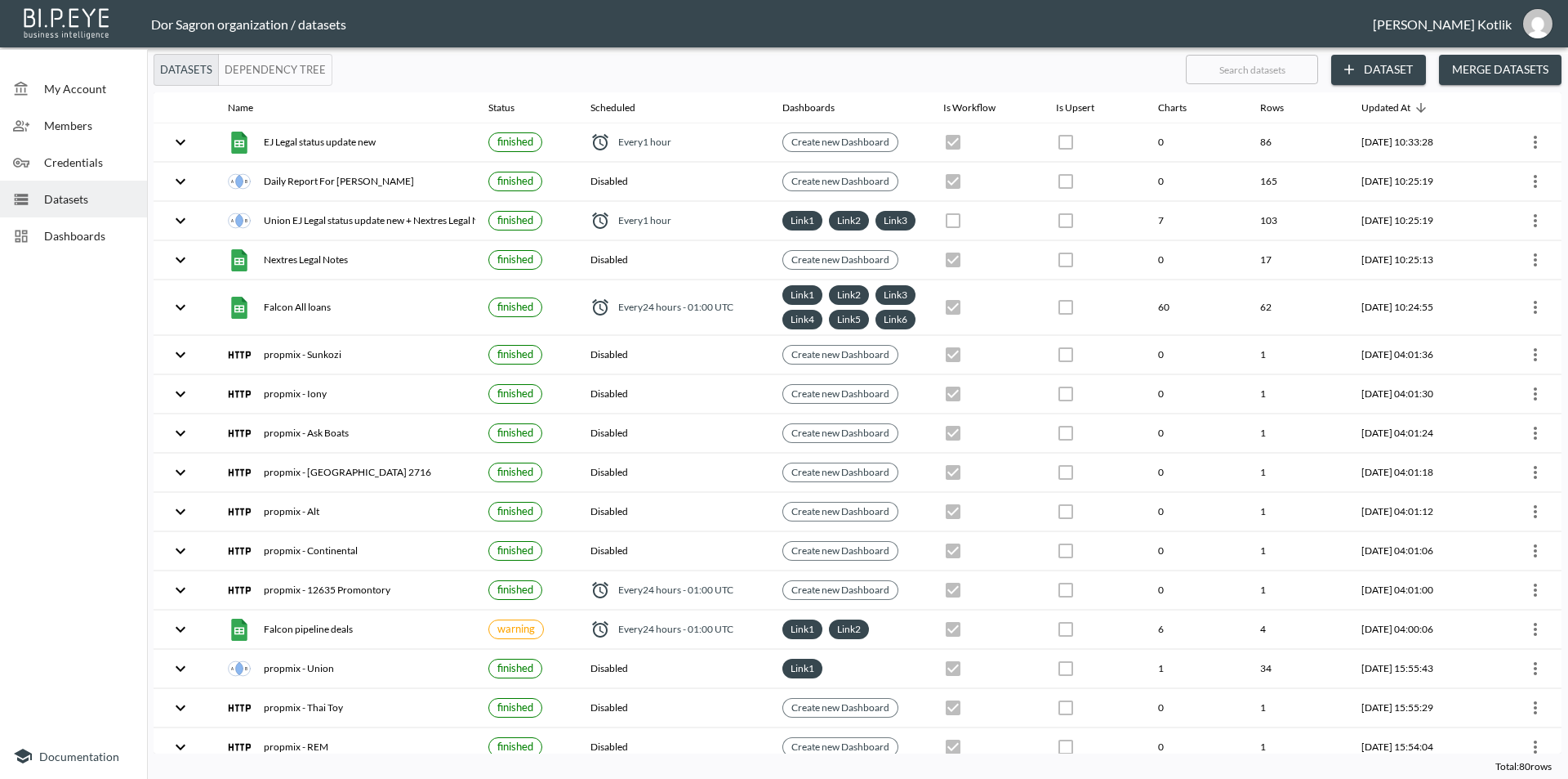
click at [54, 206] on span "Datasets" at bounding box center [89, 198] width 90 height 17
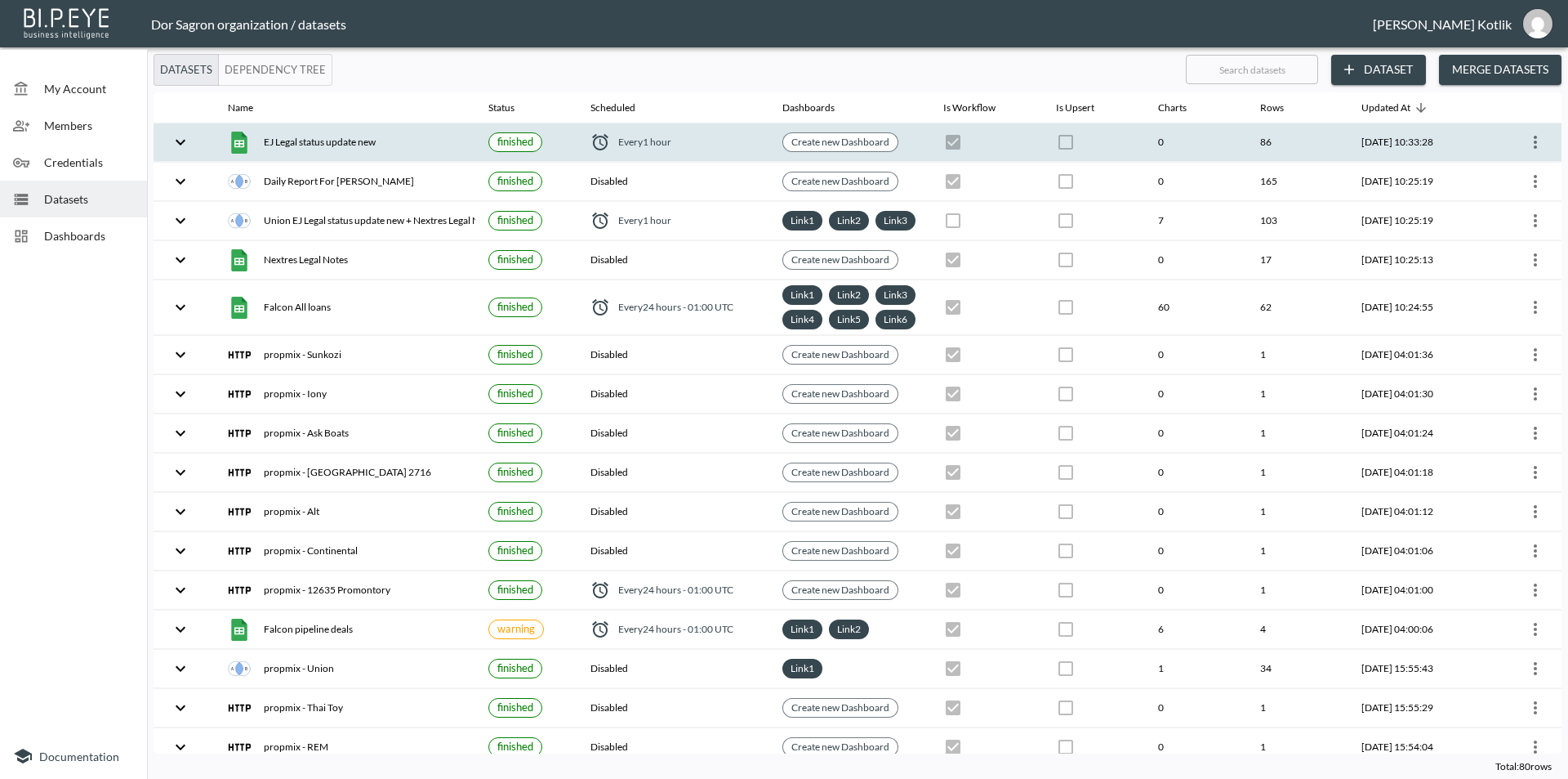
click at [1520, 152] on div at bounding box center [1510, 142] width 76 height 26
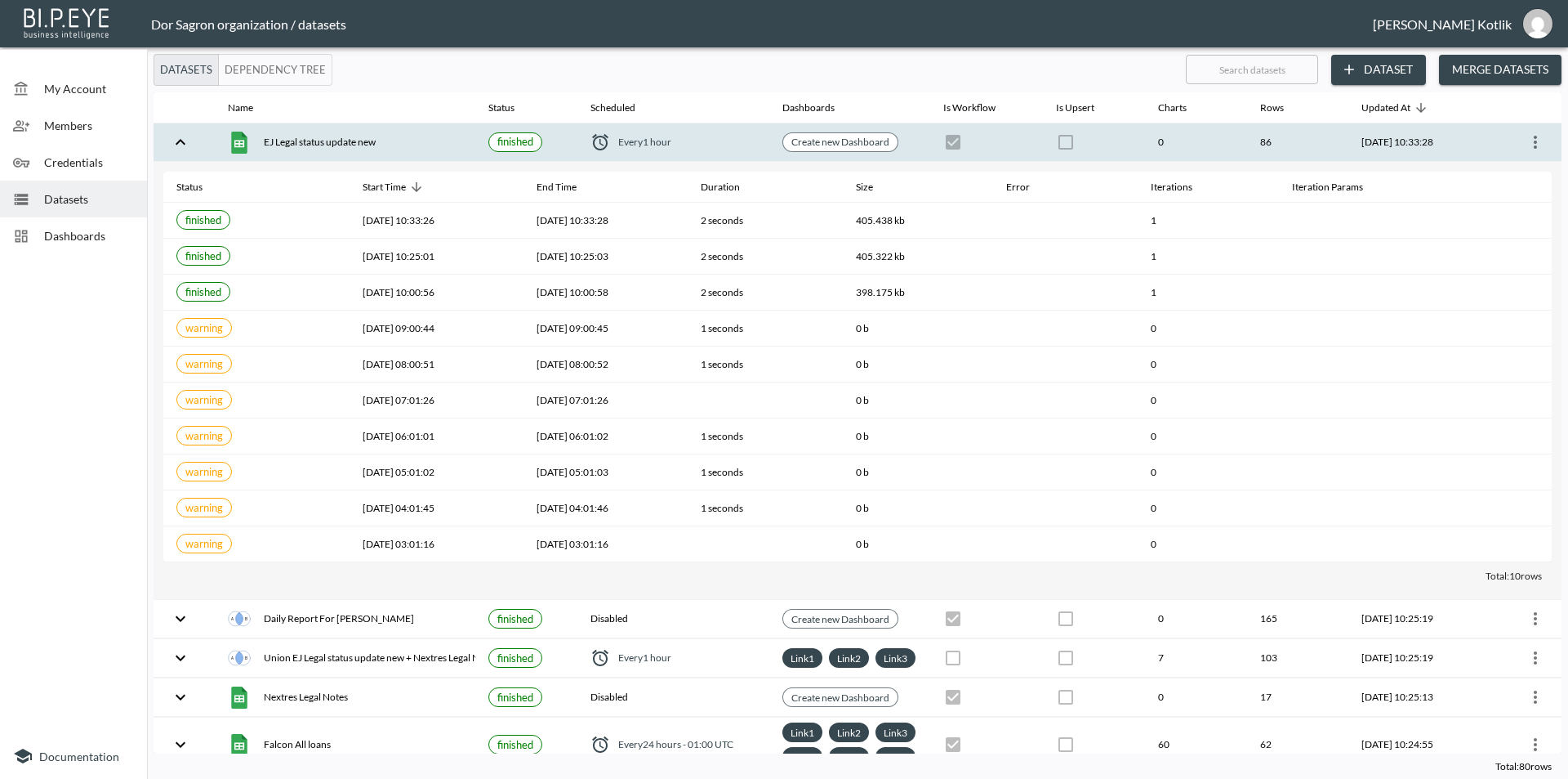
click at [1533, 148] on icon "more" at bounding box center [1535, 142] width 3 height 13
click at [1520, 179] on p "Edit Data Pipeline" at bounding box center [1486, 174] width 101 height 20
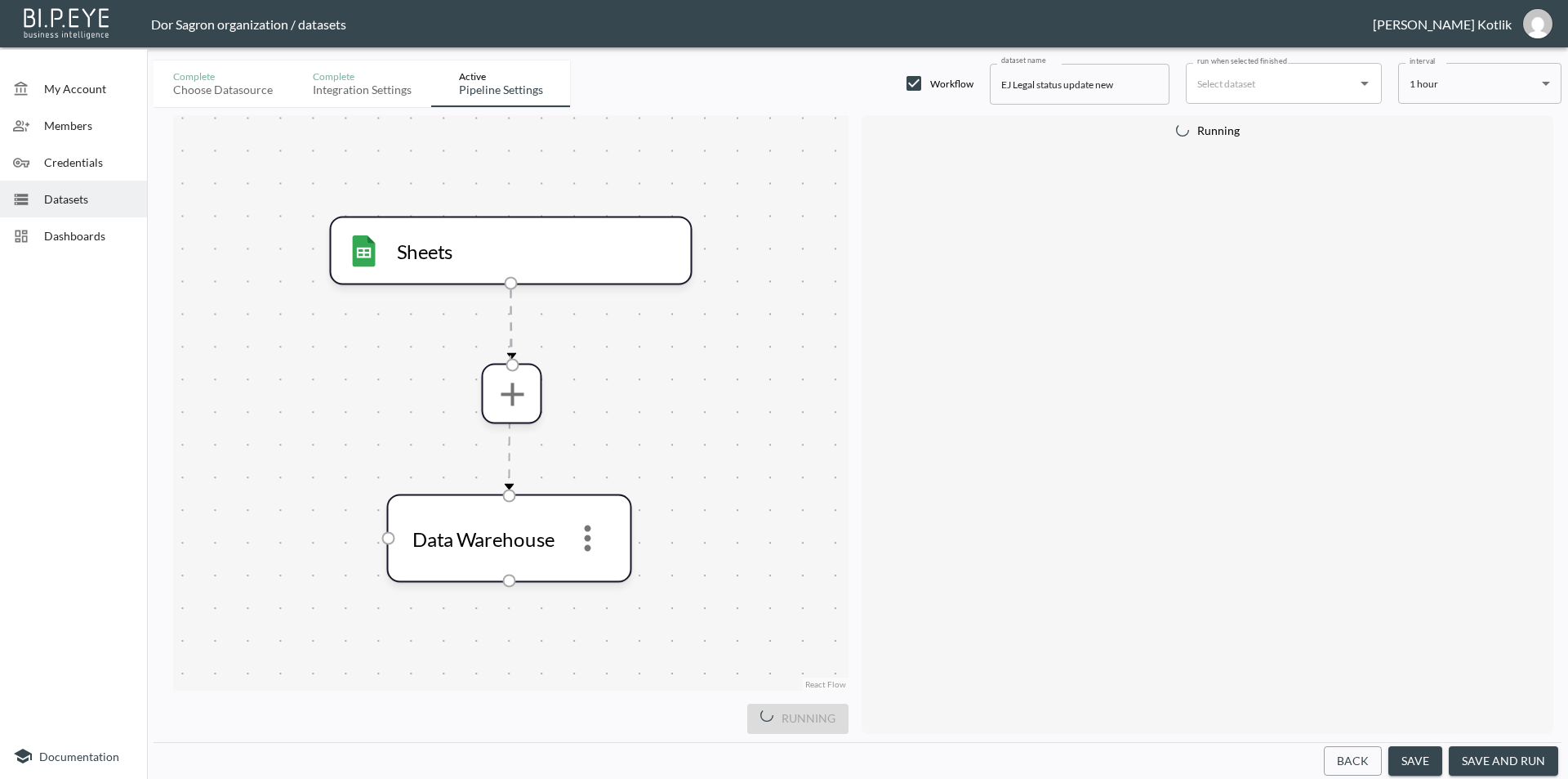
click at [1527, 758] on button "save and run" at bounding box center [1503, 761] width 109 height 30
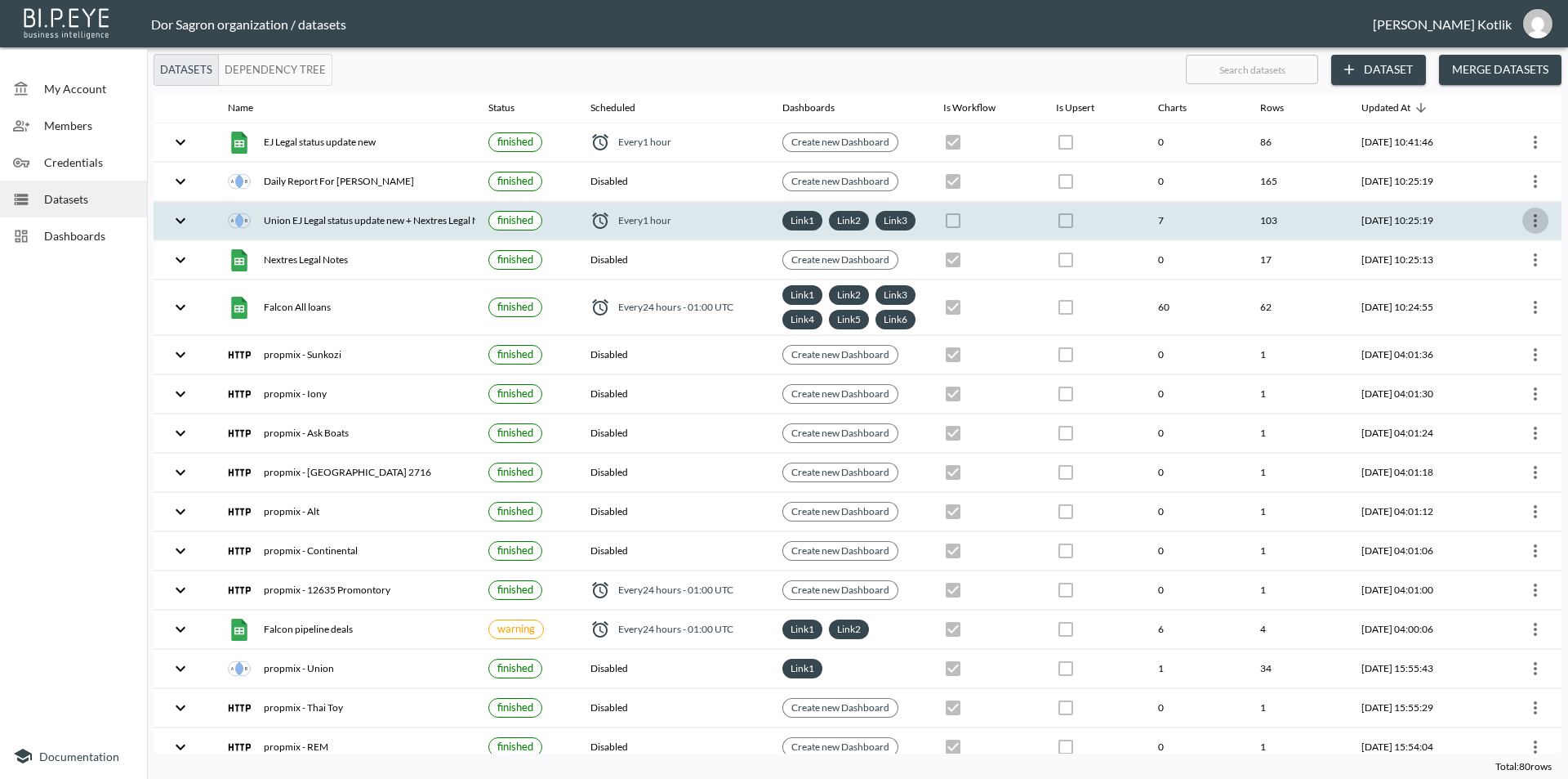
click at [1533, 227] on icon "more" at bounding box center [1535, 220] width 3 height 13
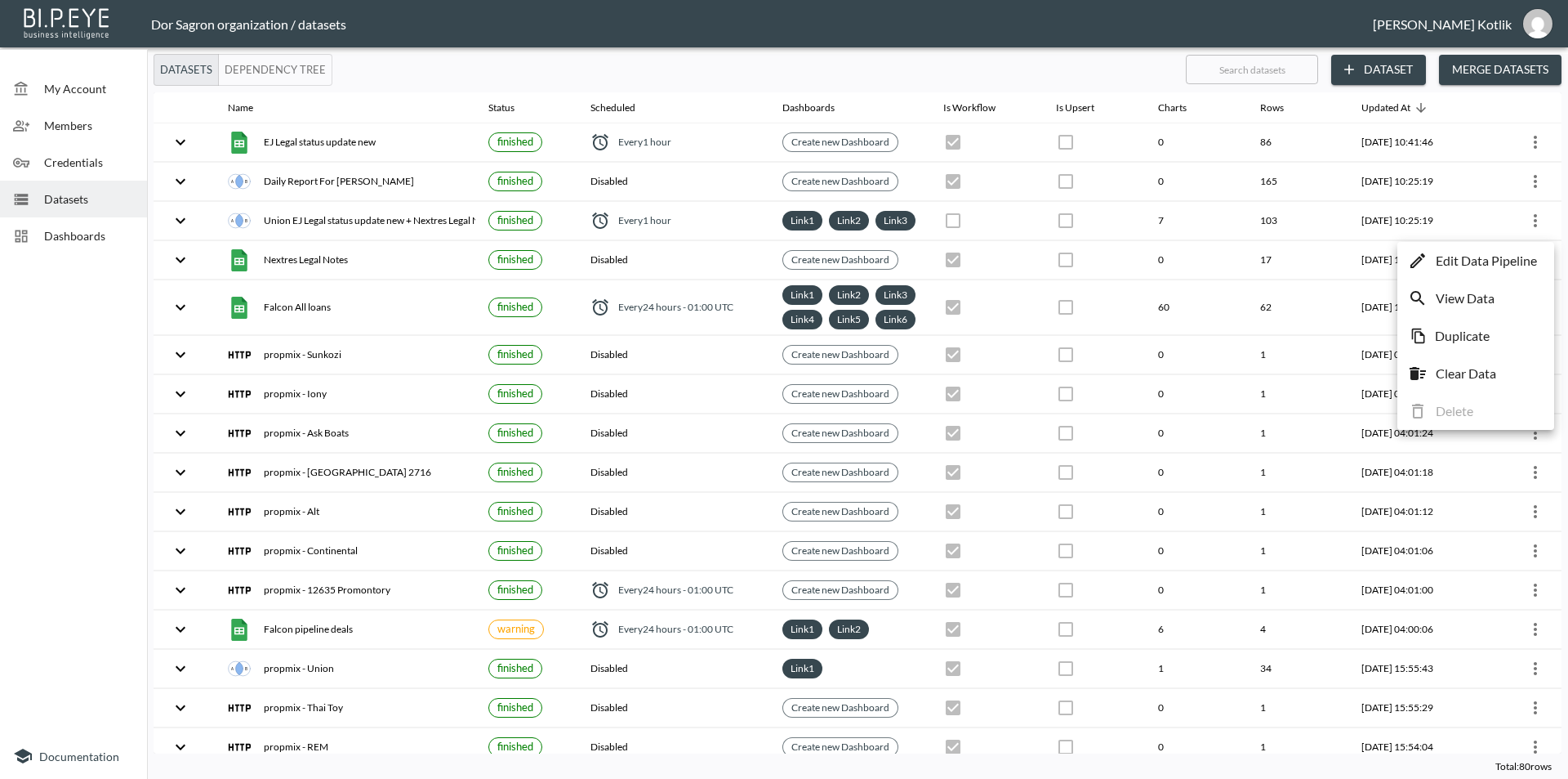
click at [1512, 271] on li "Edit Data Pipeline" at bounding box center [1475, 261] width 149 height 30
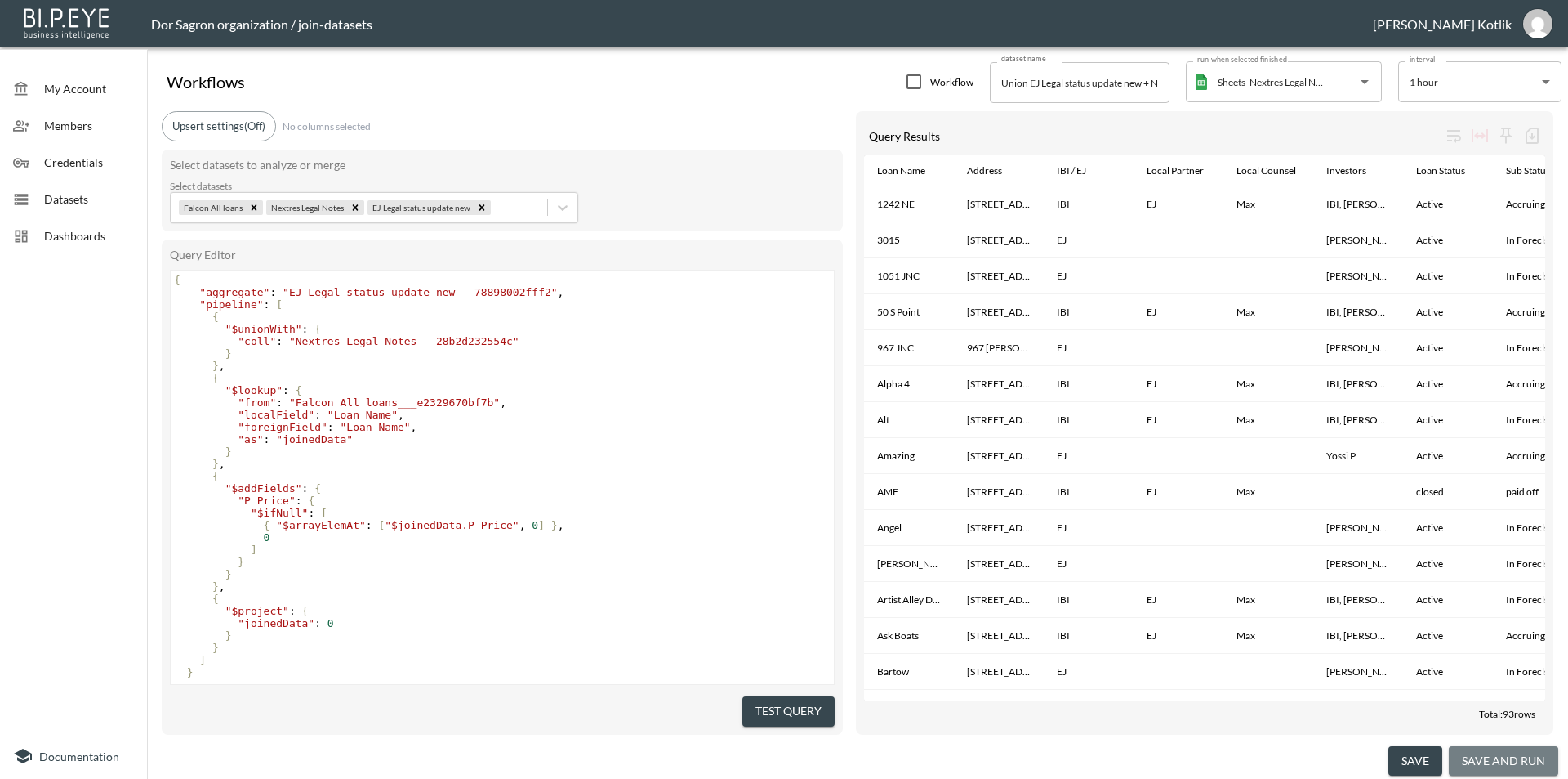
click at [1537, 753] on button "save and run" at bounding box center [1503, 761] width 109 height 30
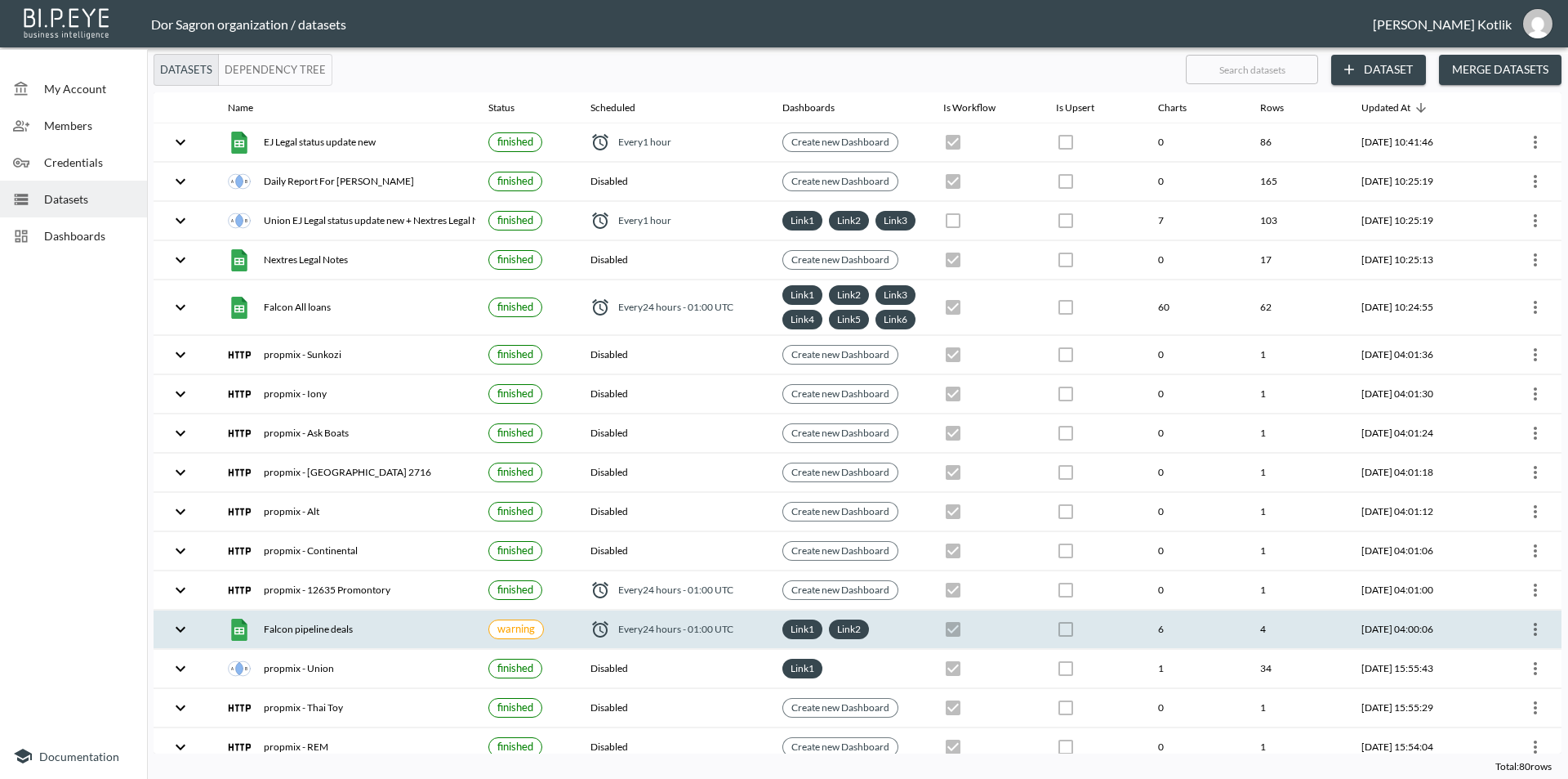
checkbox input "false"
checkbox input "true"
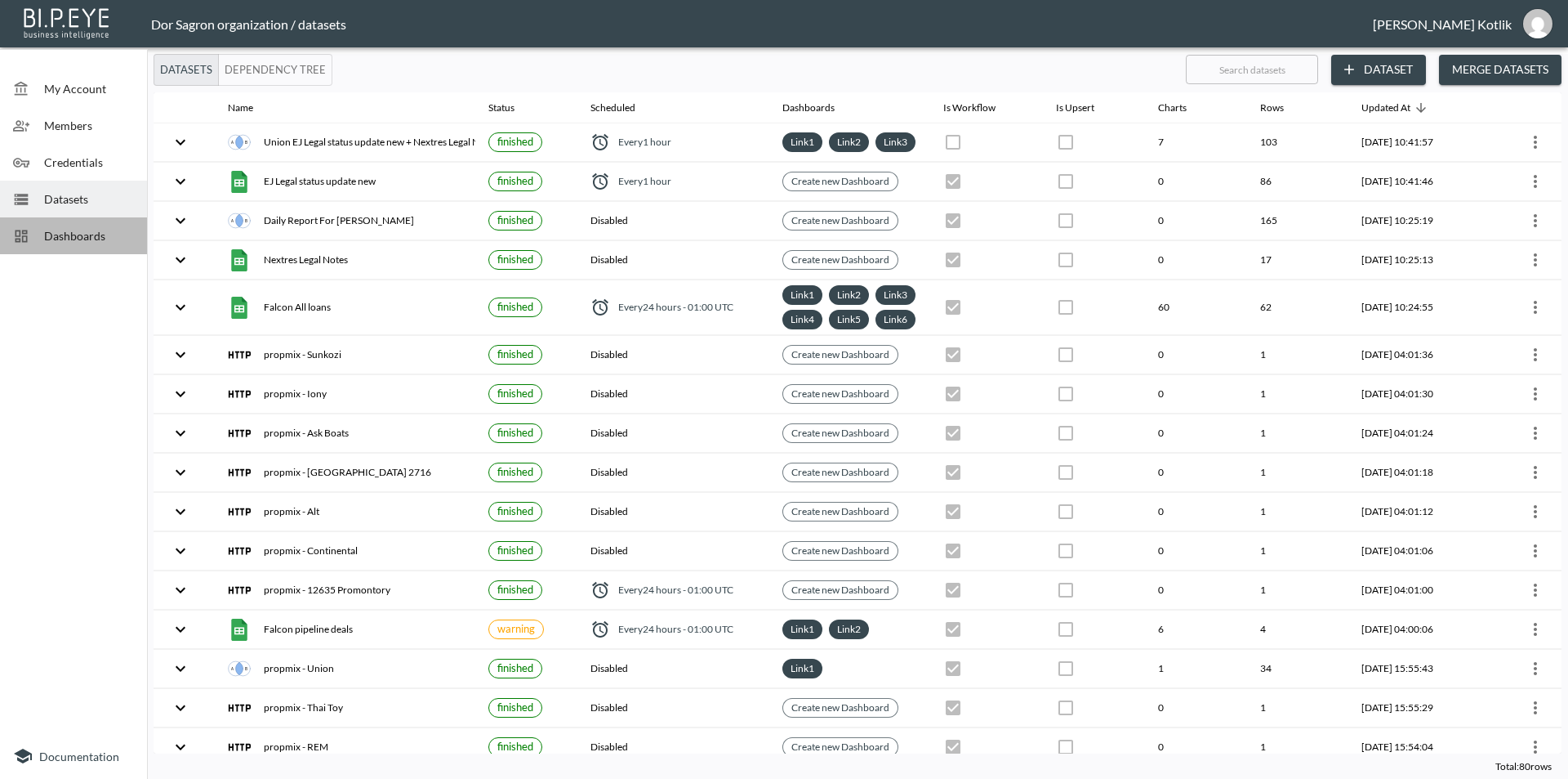
click at [82, 233] on span "Dashboards" at bounding box center [89, 235] width 90 height 17
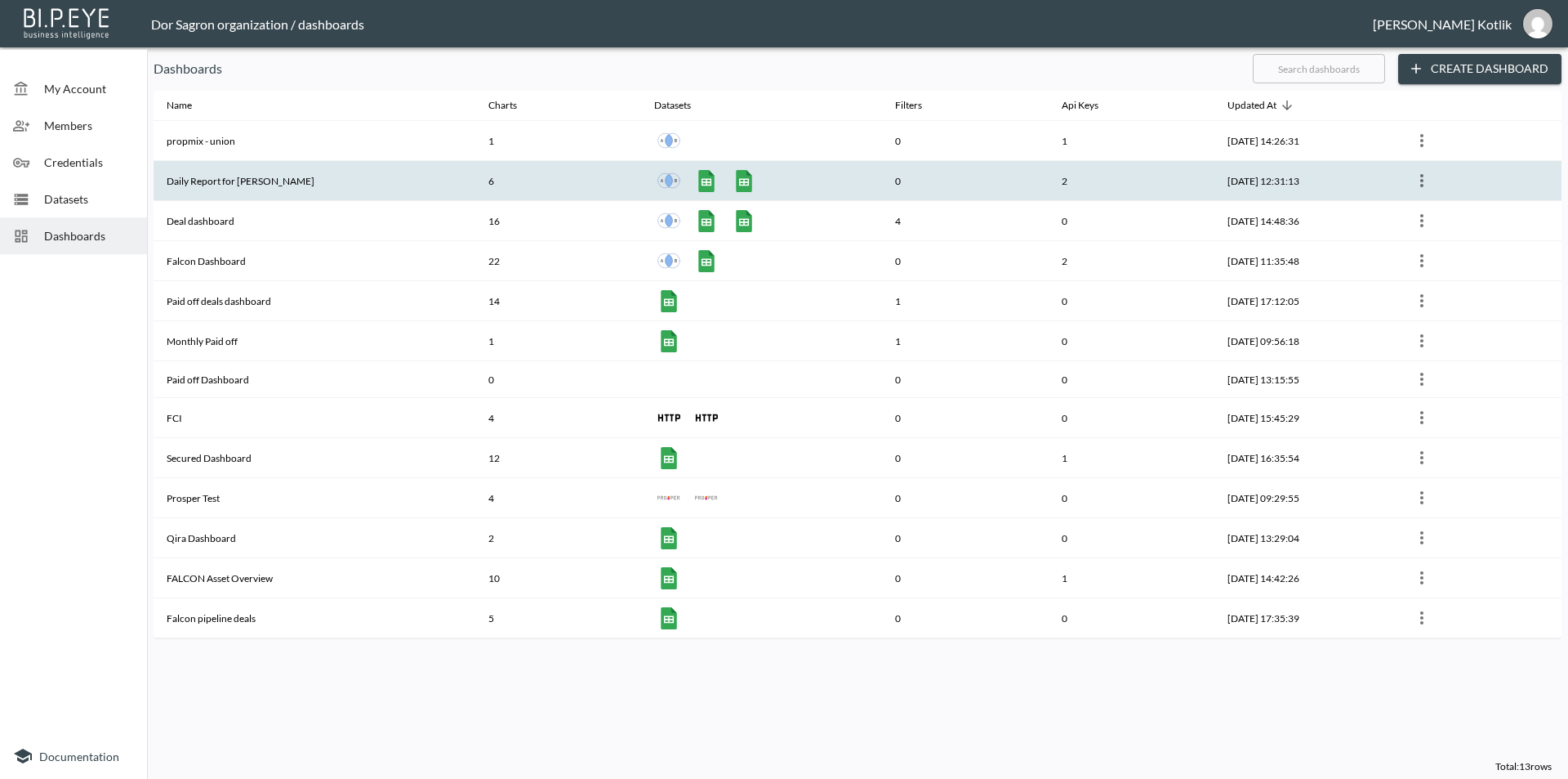
click at [174, 176] on th "Daily Report for [PERSON_NAME]" at bounding box center [314, 181] width 321 height 40
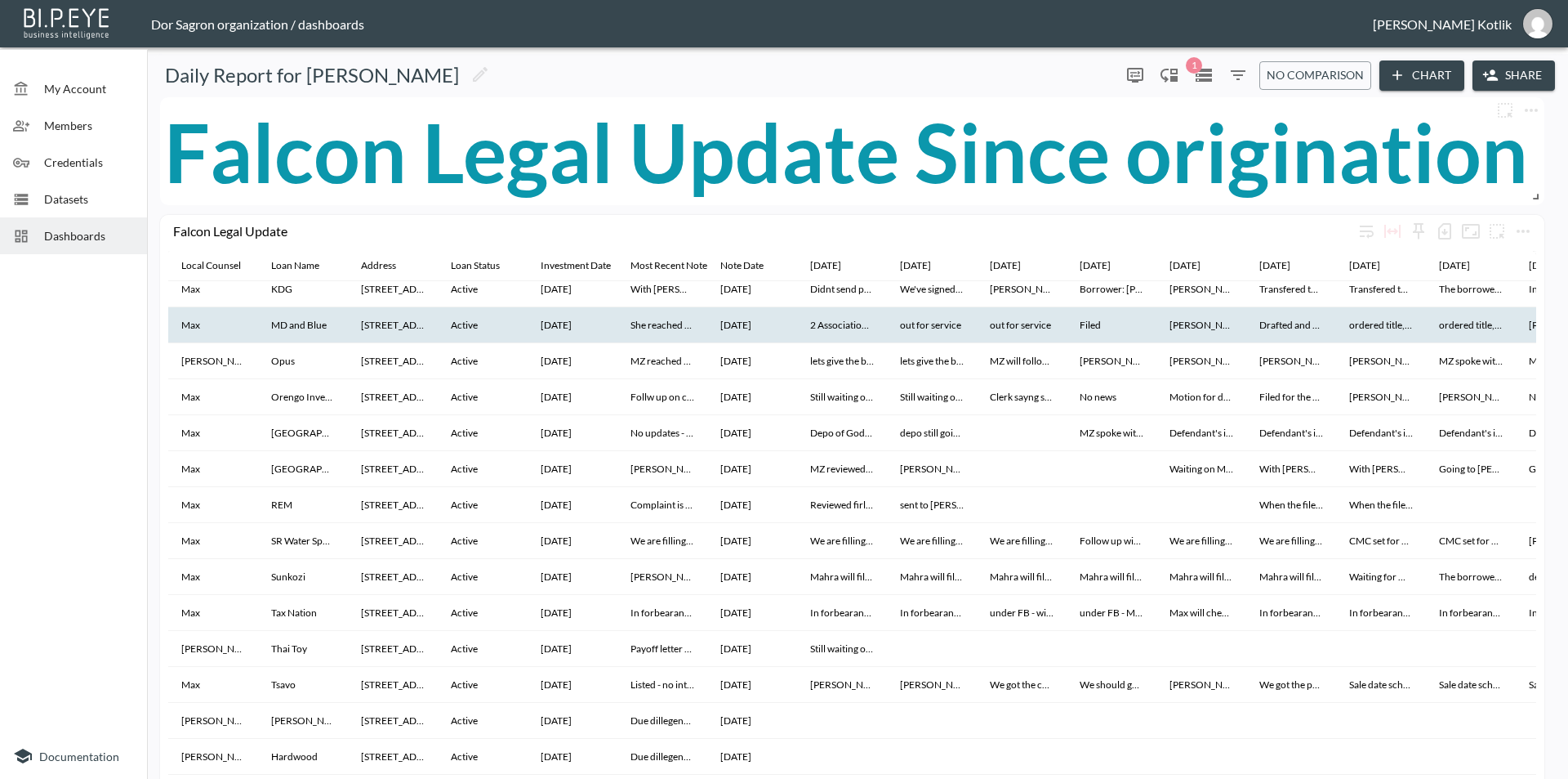
scroll to position [516, 0]
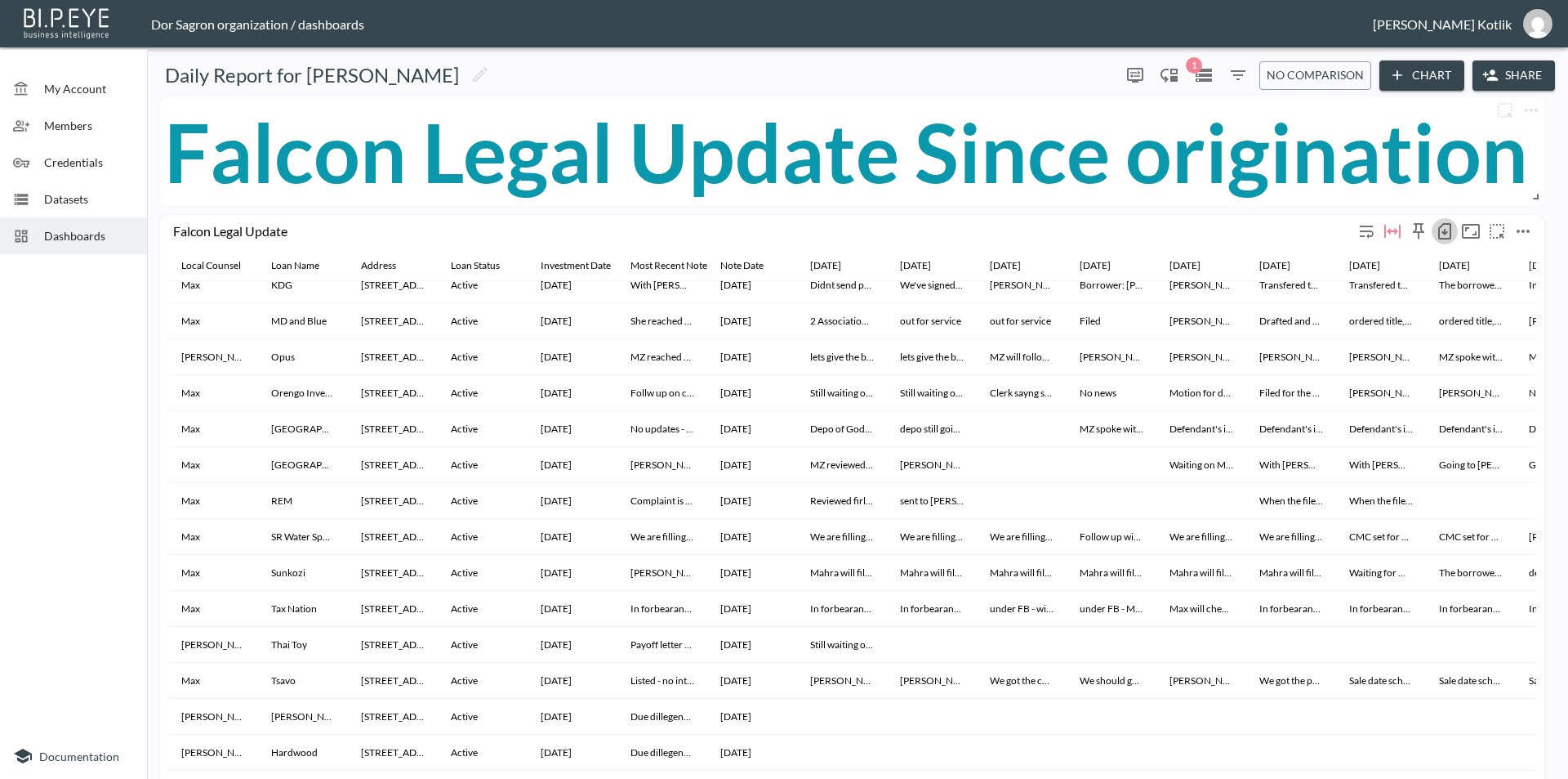
click at [1445, 234] on icon "button" at bounding box center [1445, 232] width 7 height 7
click at [1412, 259] on li "Download CSV ( 42 Rows )" at bounding box center [1361, 266] width 192 height 30
